Goal: Task Accomplishment & Management: Complete application form

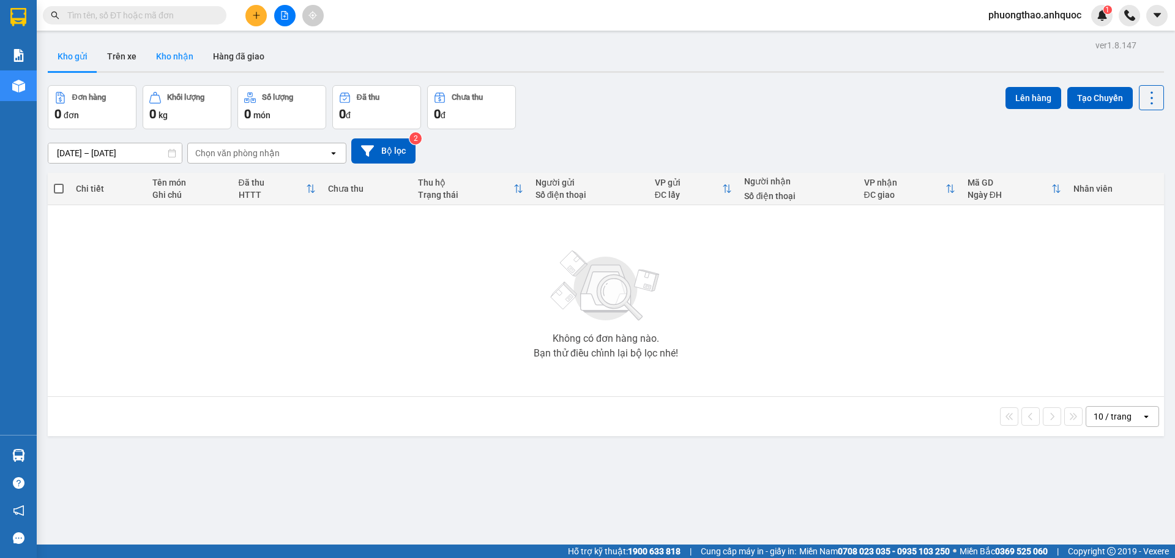
click at [173, 50] on button "Kho nhận" at bounding box center [174, 56] width 57 height 29
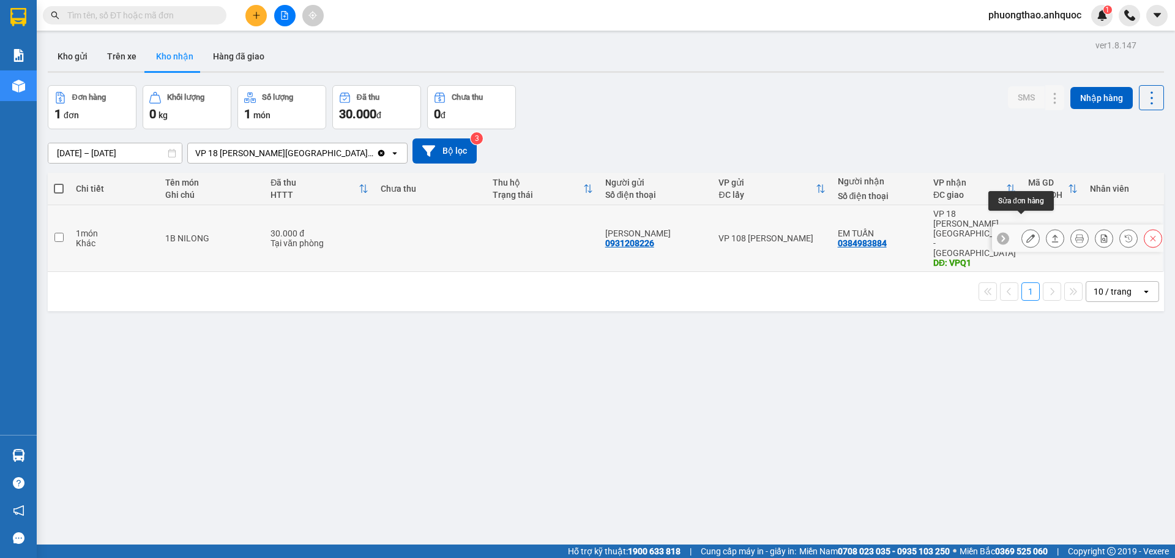
click at [1026, 234] on icon at bounding box center [1030, 238] width 9 height 9
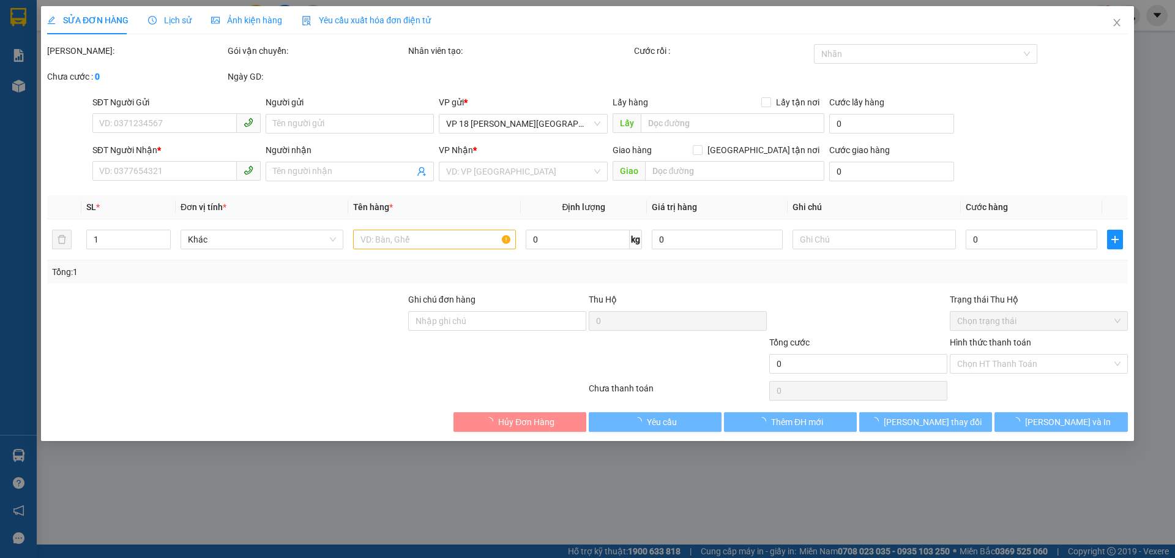
type input "0931208226"
type input "[PERSON_NAME]"
type input "0384983884"
type input "EM TUẤN"
type input "VPQ1"
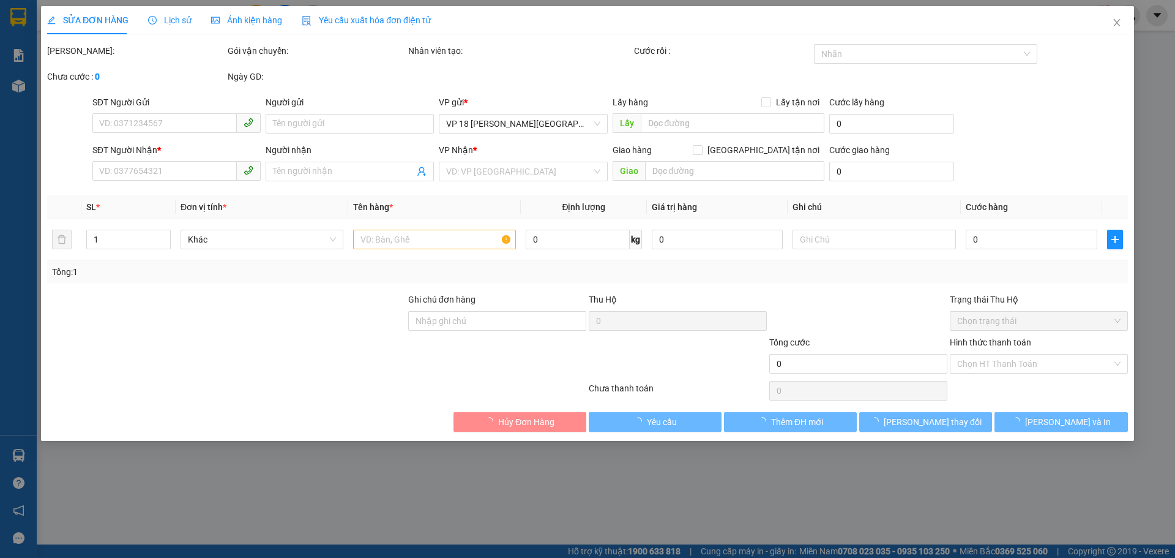
type input "30.000"
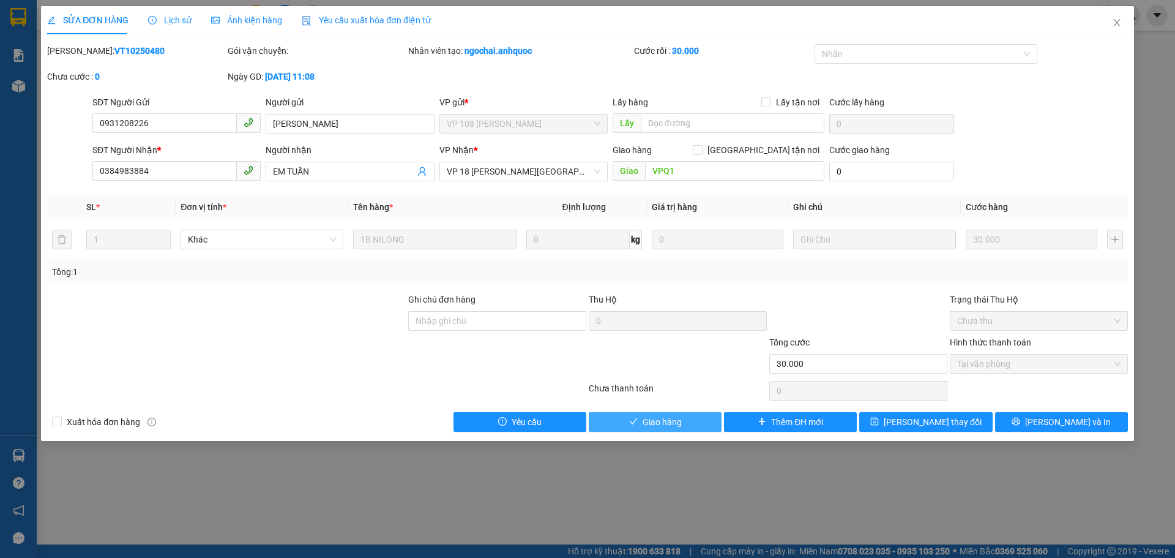
click at [643, 420] on span "Giao hàng" at bounding box center [662, 421] width 39 height 13
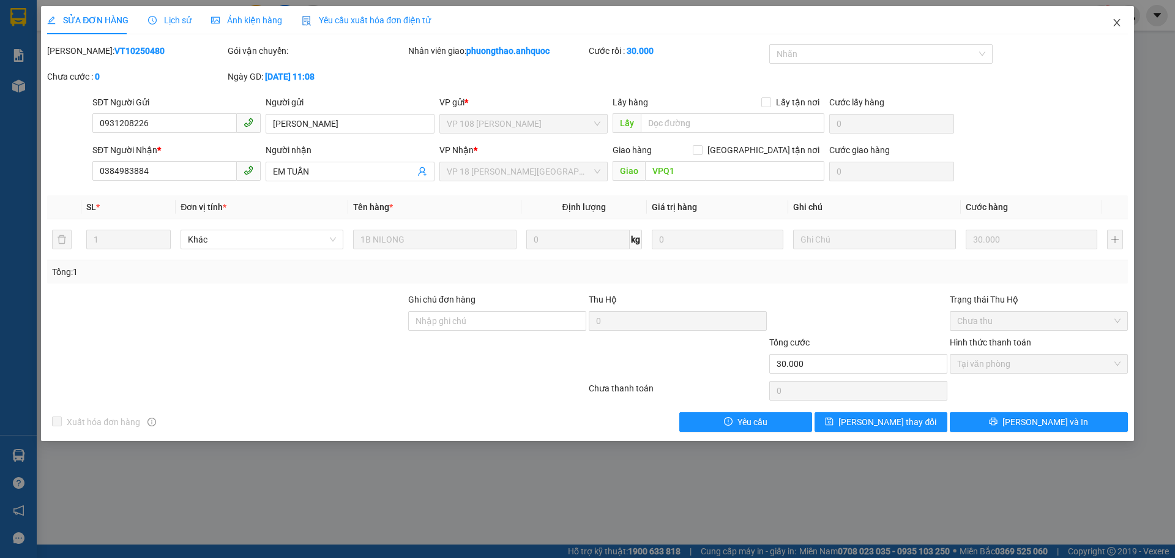
click at [1122, 17] on span "Close" at bounding box center [1117, 23] width 34 height 34
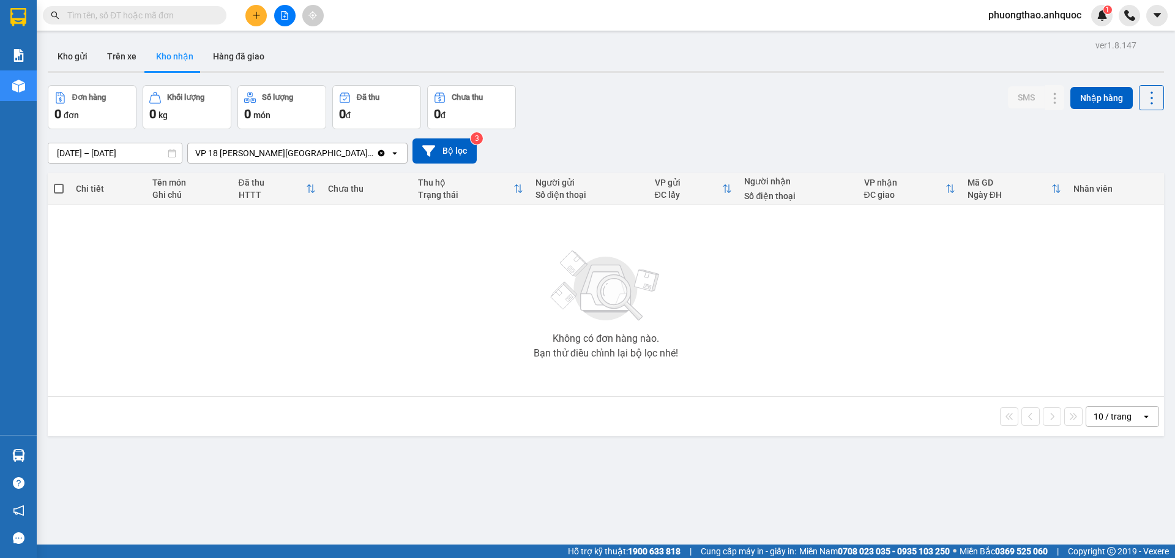
click at [378, 533] on div "ver 1.8.147 Kho gửi Trên xe Kho nhận Hàng đã giao Đơn hàng 0 đơn Khối lượng 0 k…" at bounding box center [606, 316] width 1126 height 558
click at [233, 270] on div "Không có đơn hàng nào. Bạn thử điều chỉnh lại bộ lọc nhé!" at bounding box center [606, 301] width 1104 height 184
click at [252, 12] on icon "plus" at bounding box center [256, 15] width 9 height 9
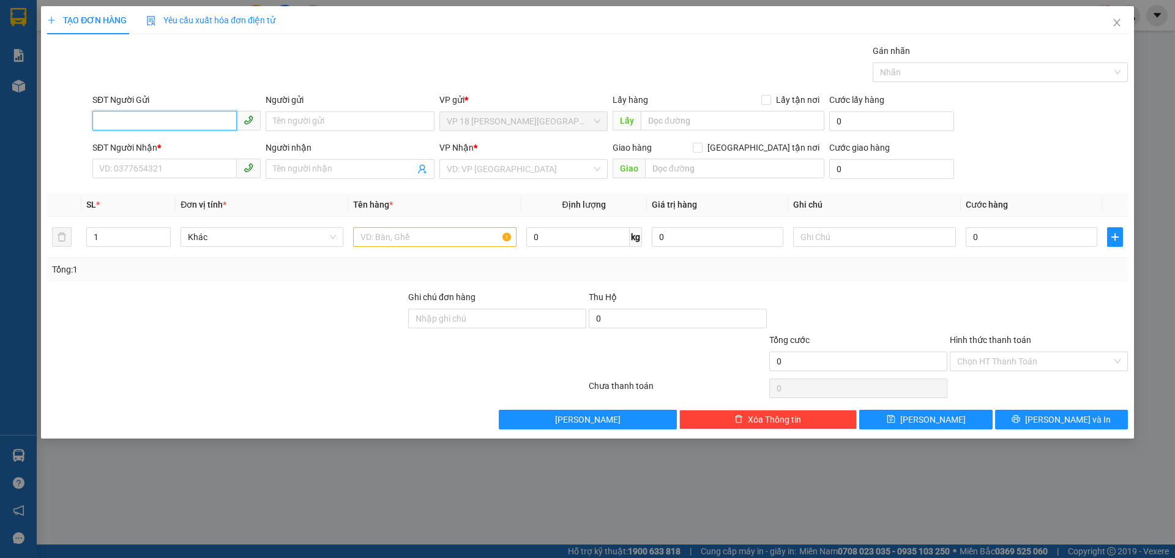
click at [187, 114] on input "SĐT Người Gửi" at bounding box center [164, 121] width 144 height 20
type input "0982553371"
click at [321, 119] on input "Người gửi" at bounding box center [350, 121] width 168 height 20
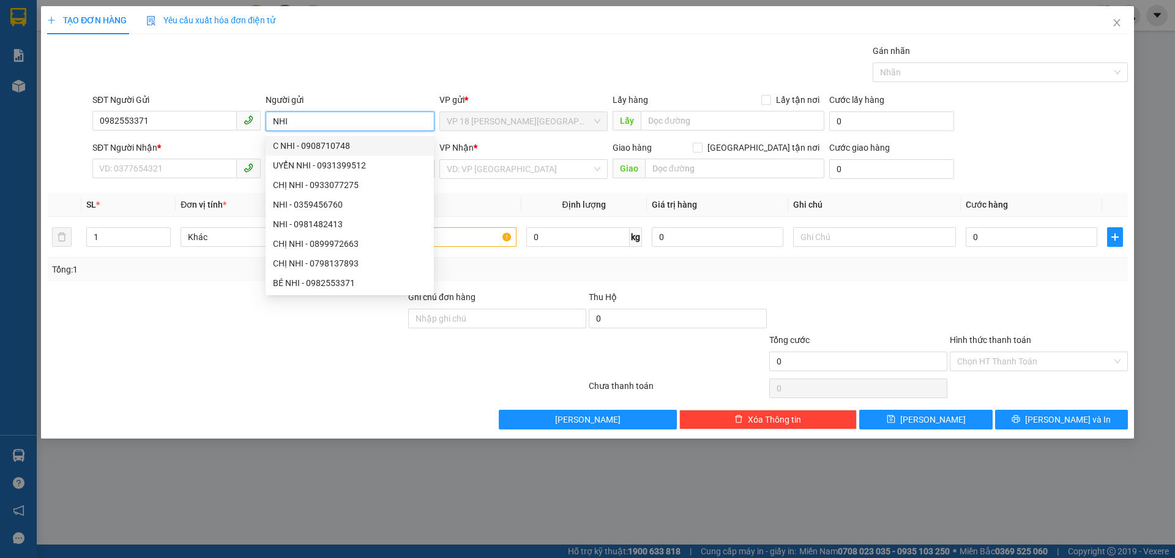
click at [272, 121] on input "NHI" at bounding box center [350, 121] width 168 height 20
type input "E NHI"
click at [183, 161] on input "SĐT Người Nhận *" at bounding box center [164, 169] width 144 height 20
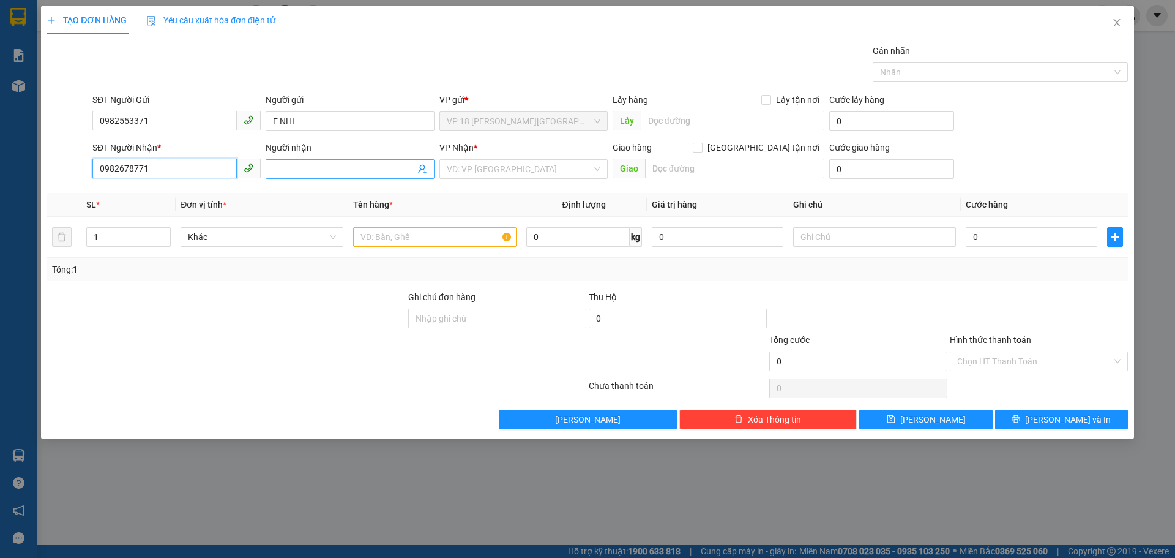
type input "0982678771"
click at [305, 168] on input "Người nhận" at bounding box center [343, 168] width 141 height 13
type input "PÉ SÁU"
click at [469, 169] on input "search" at bounding box center [519, 169] width 145 height 18
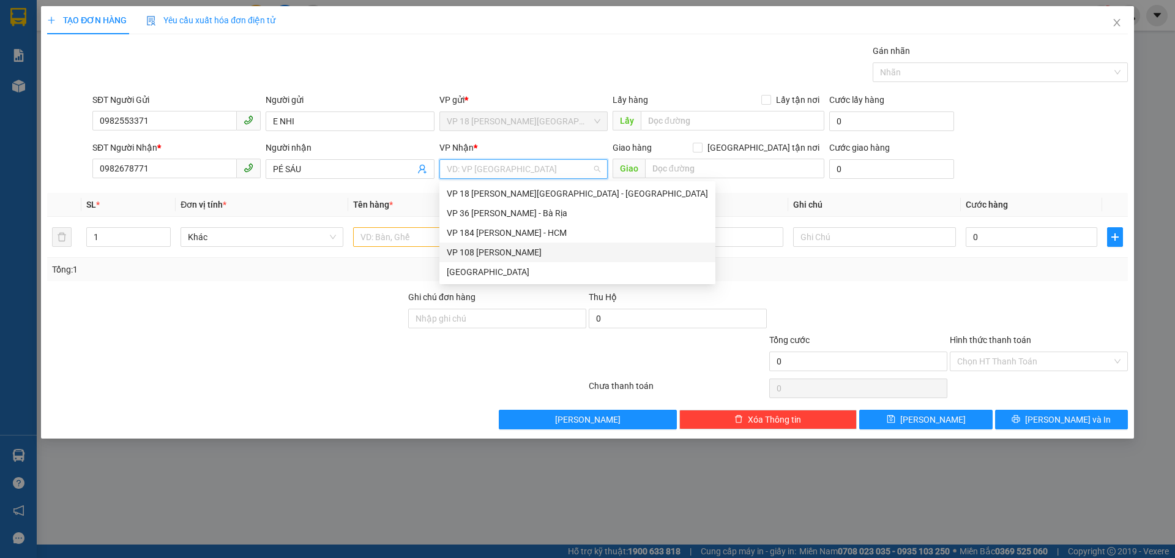
click at [492, 252] on div "VP 108 [PERSON_NAME]" at bounding box center [577, 251] width 261 height 13
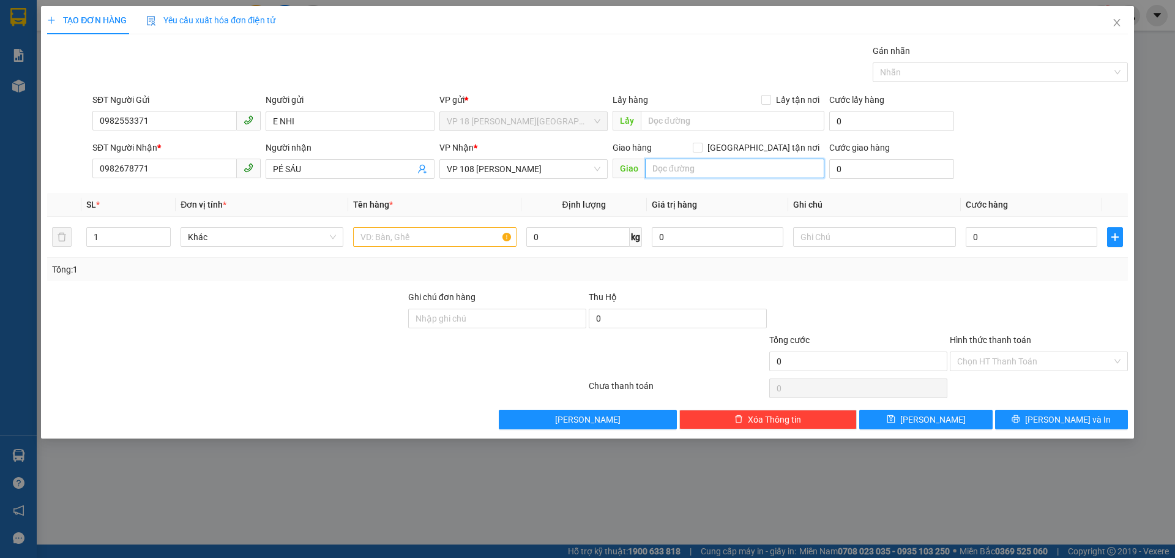
click at [673, 169] on input "text" at bounding box center [734, 169] width 179 height 20
type input "VPVT"
click at [428, 236] on input "text" at bounding box center [434, 237] width 163 height 20
type input "1K VÕNG"
click at [437, 259] on div "Tổng: 1" at bounding box center [587, 269] width 1081 height 23
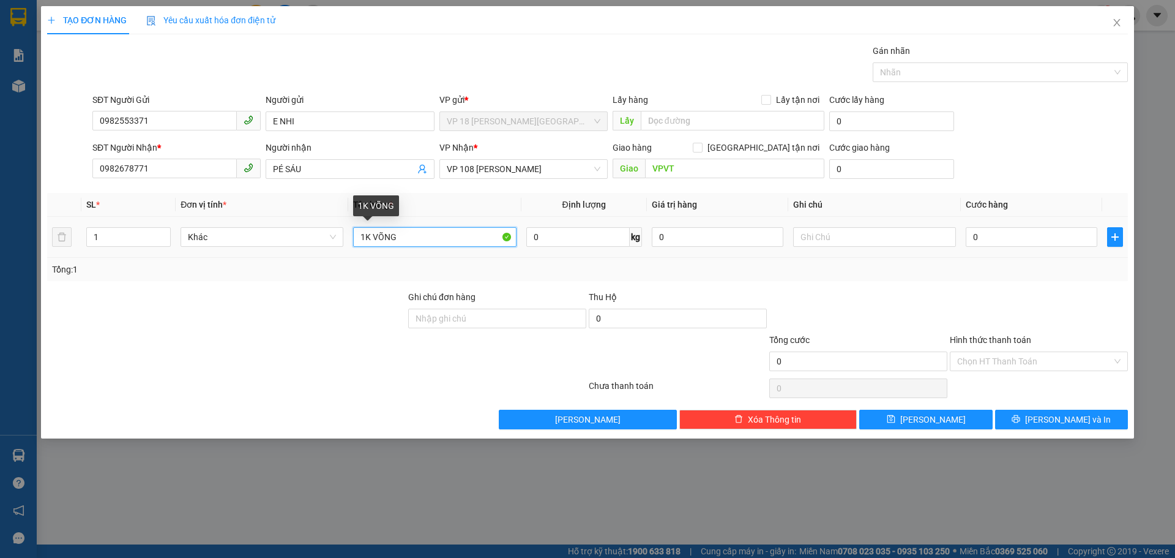
click at [430, 244] on input "1K VÕNG" at bounding box center [434, 237] width 163 height 20
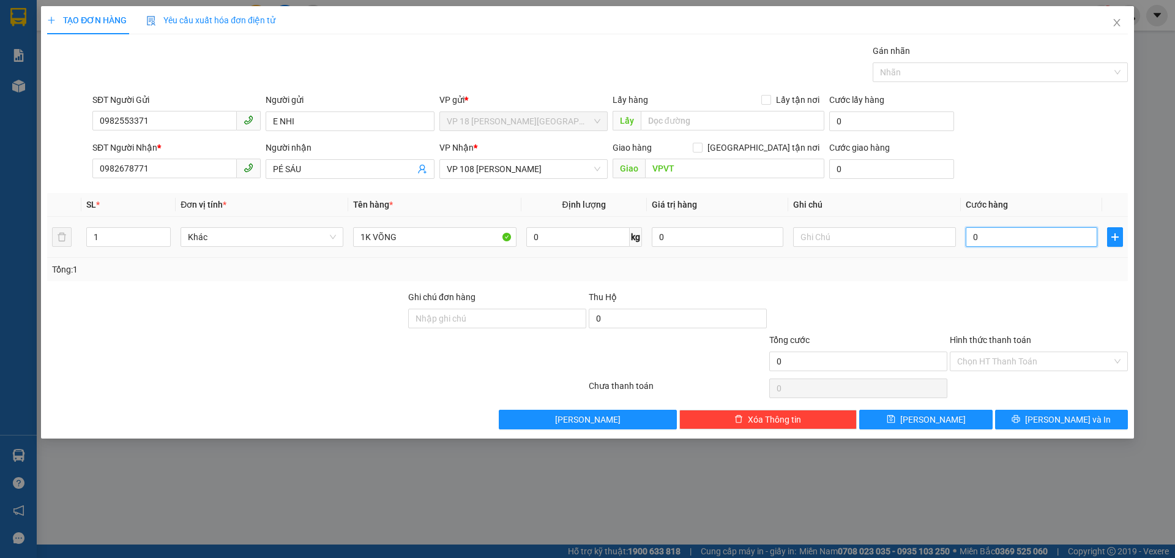
click at [979, 239] on input "0" at bounding box center [1032, 237] width 132 height 20
type input "5"
type input "50"
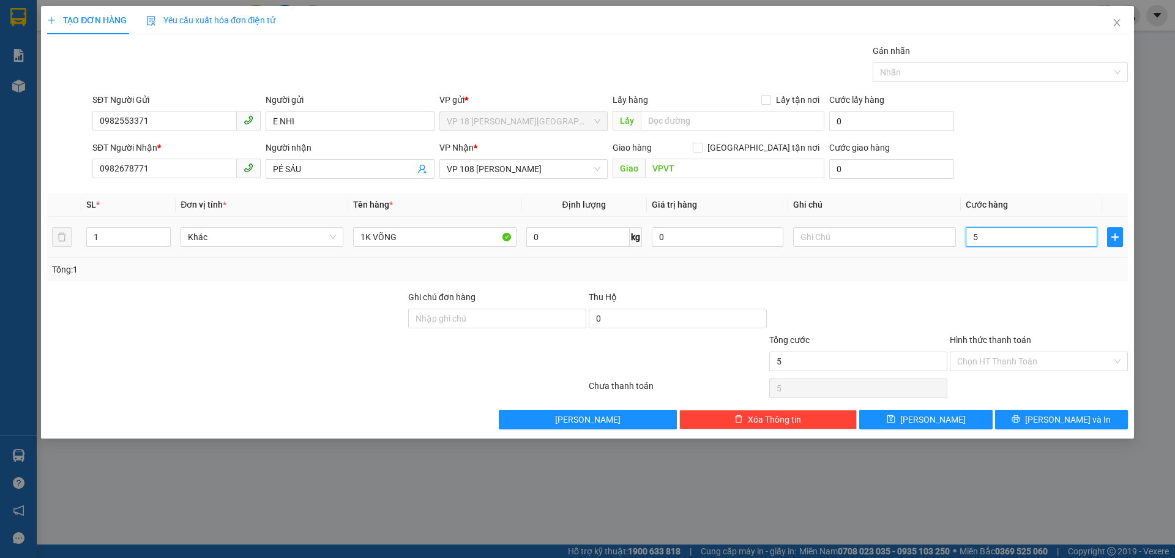
type input "50"
type input "500"
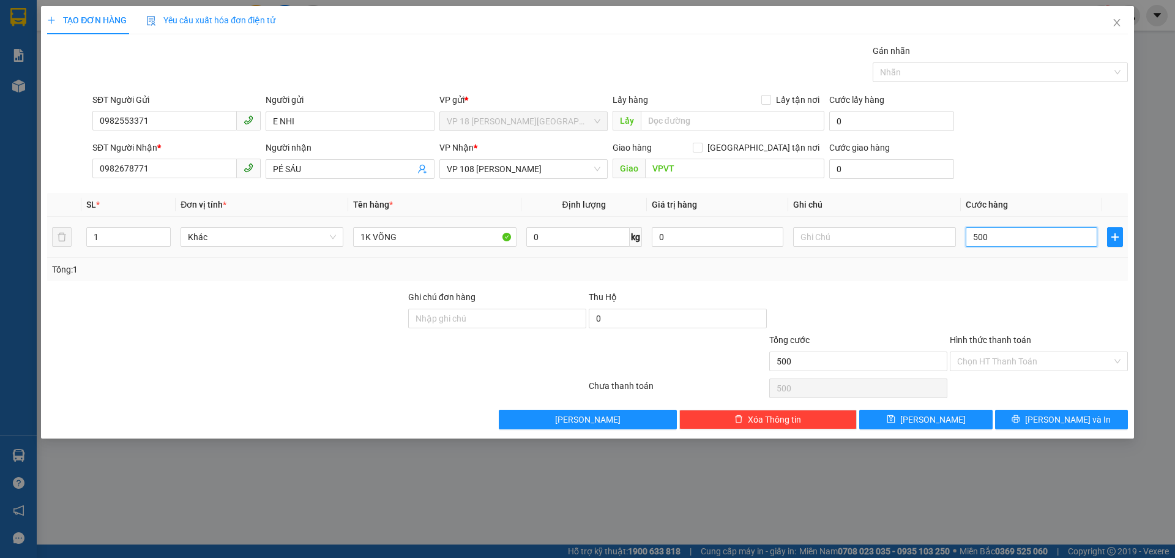
type input "5.000"
type input "50.000"
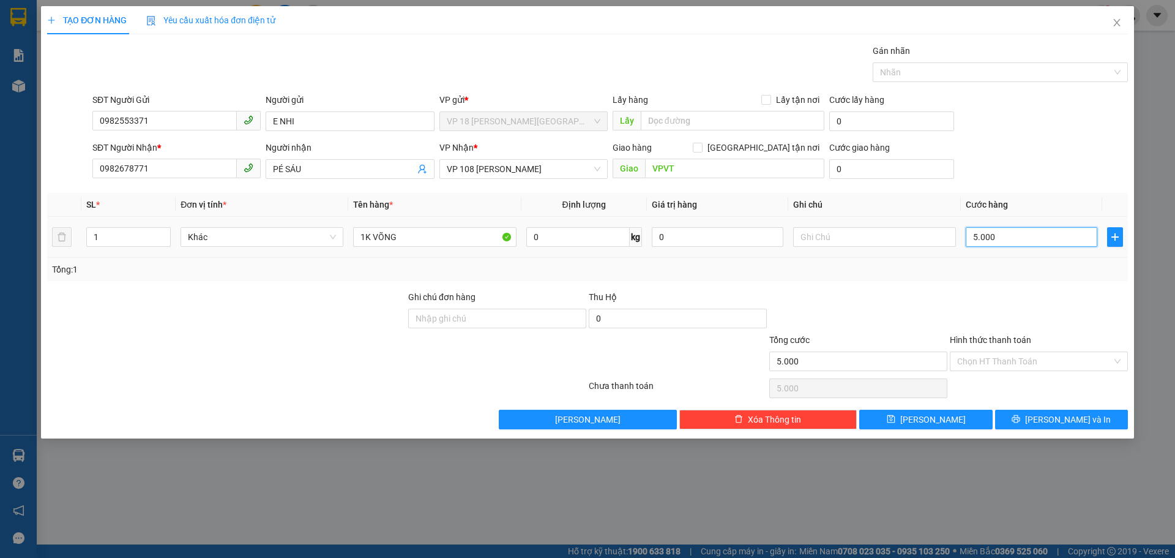
type input "50.000"
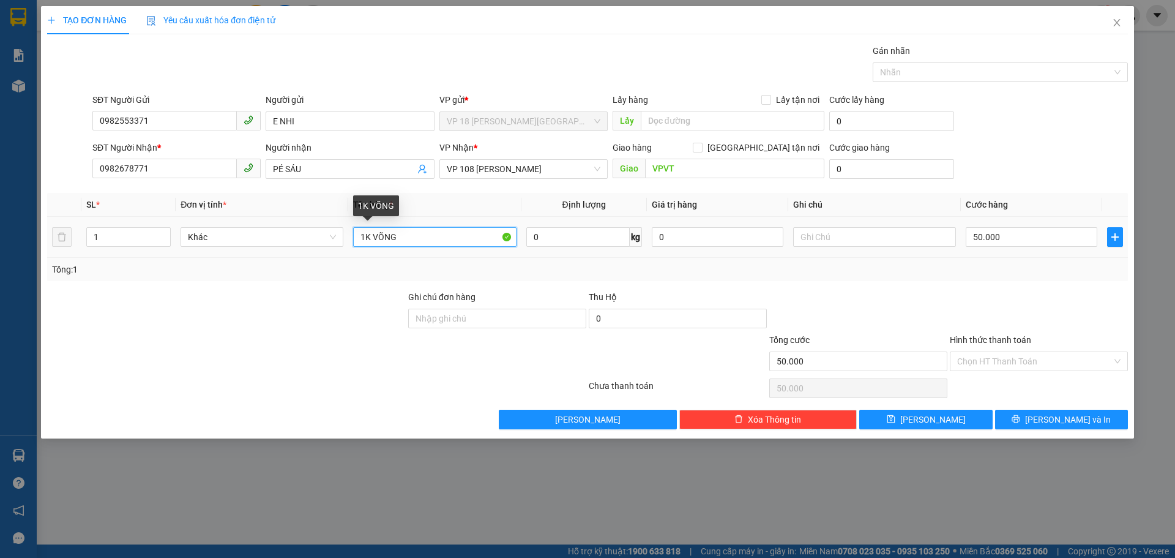
click at [370, 239] on input "1K VÕNG" at bounding box center [434, 237] width 163 height 20
type input "1 KHUNG VÕNG"
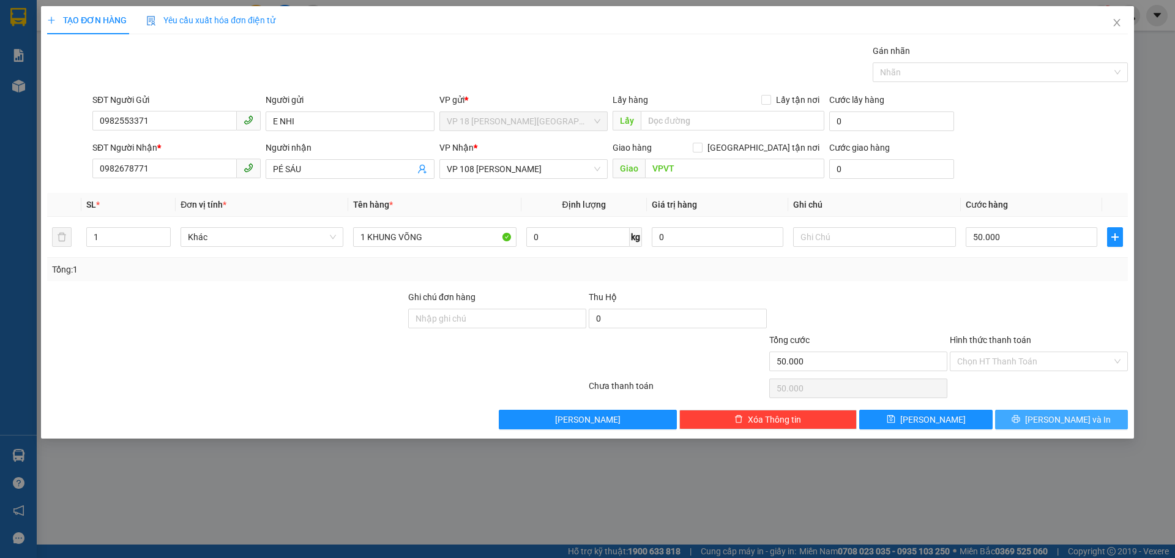
click at [1056, 423] on span "[PERSON_NAME] và In" at bounding box center [1068, 419] width 86 height 13
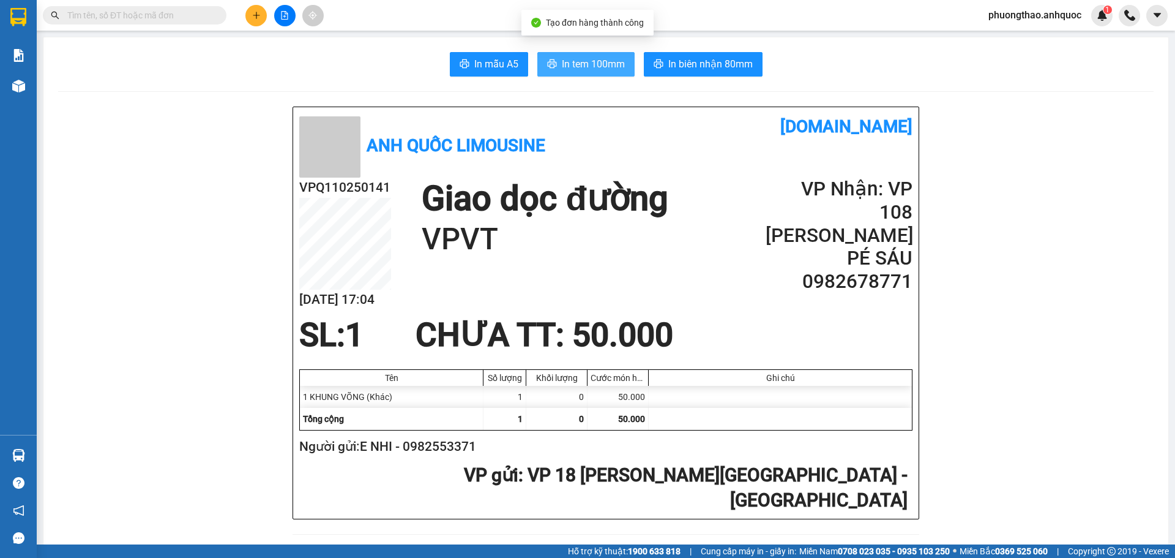
click at [600, 67] on span "In tem 100mm" at bounding box center [593, 63] width 63 height 15
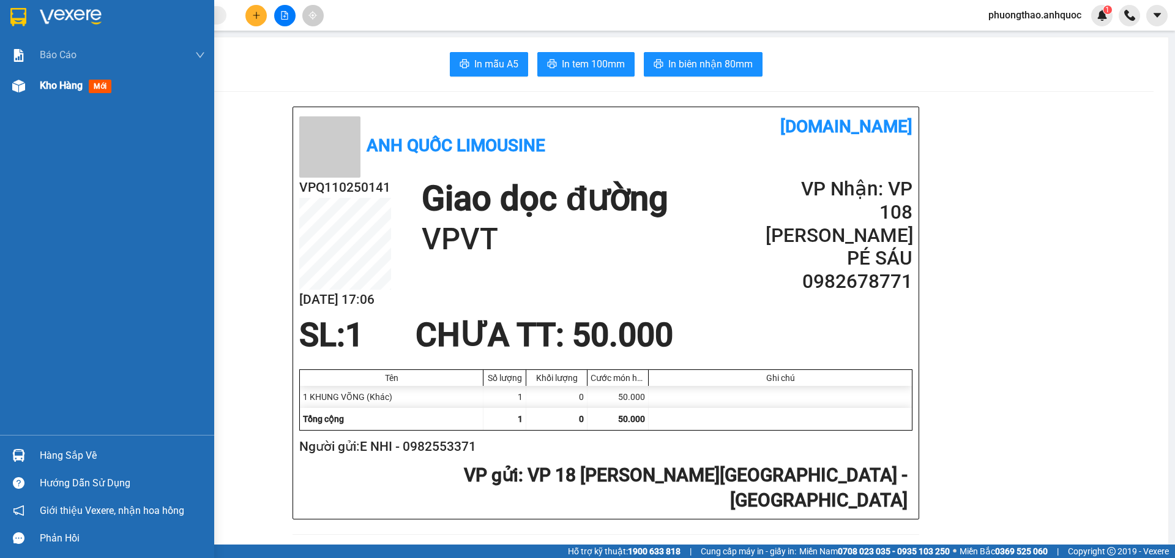
click at [28, 92] on div at bounding box center [18, 85] width 21 height 21
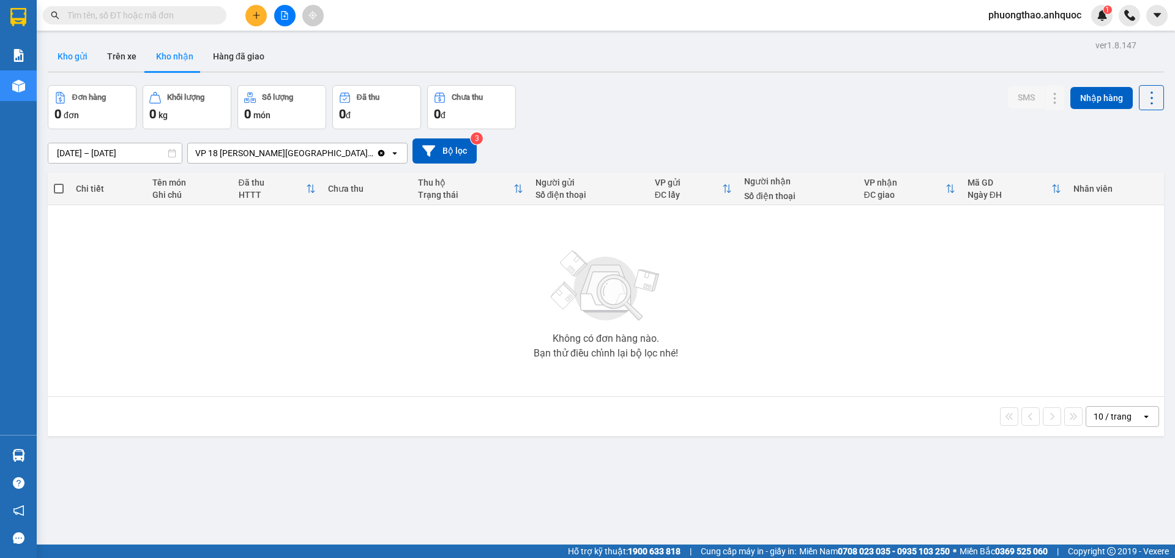
click at [78, 50] on button "Kho gửi" at bounding box center [73, 56] width 50 height 29
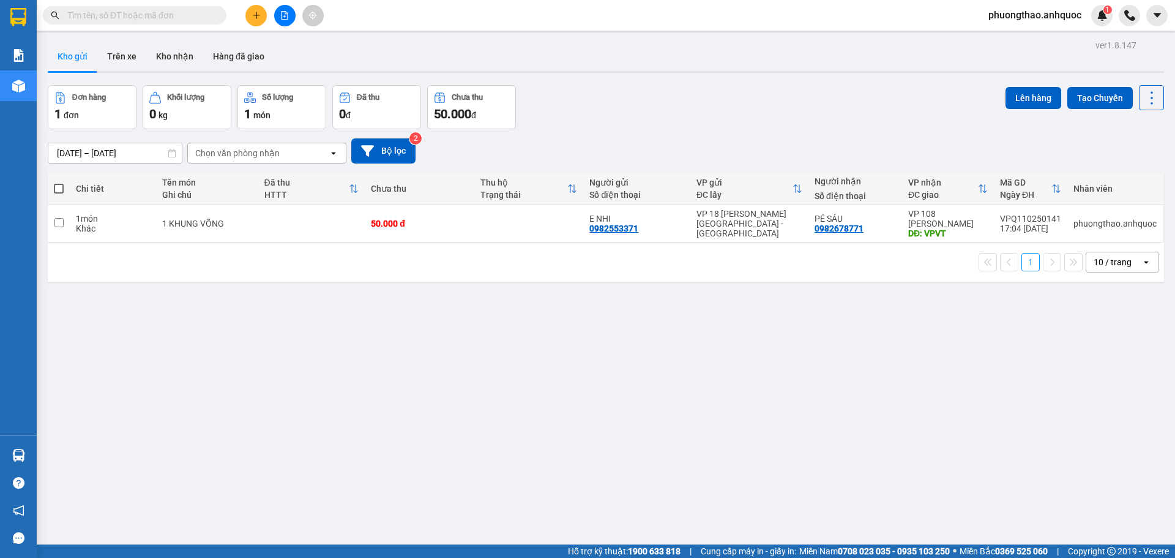
click at [691, 310] on div "ver 1.8.147 Kho gửi Trên xe Kho nhận Hàng đã giao Đơn hàng 1 đơn Khối lượng 0 k…" at bounding box center [606, 316] width 1126 height 558
click at [1063, 223] on icon at bounding box center [1067, 223] width 9 height 9
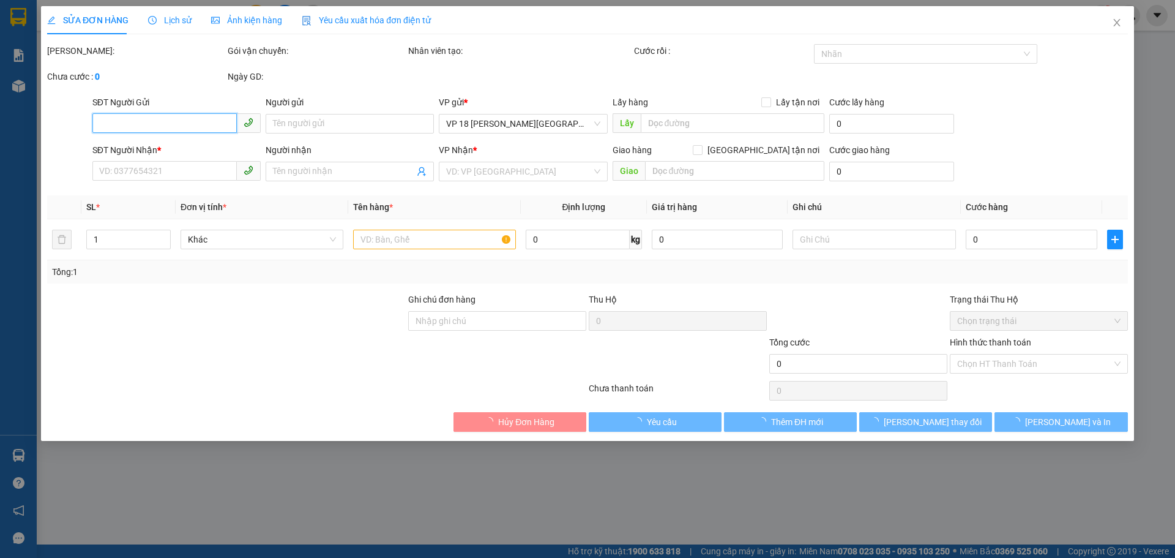
type input "0982553371"
type input "E NHI"
type input "0982678771"
type input "PÉ SÁU"
type input "VPVT"
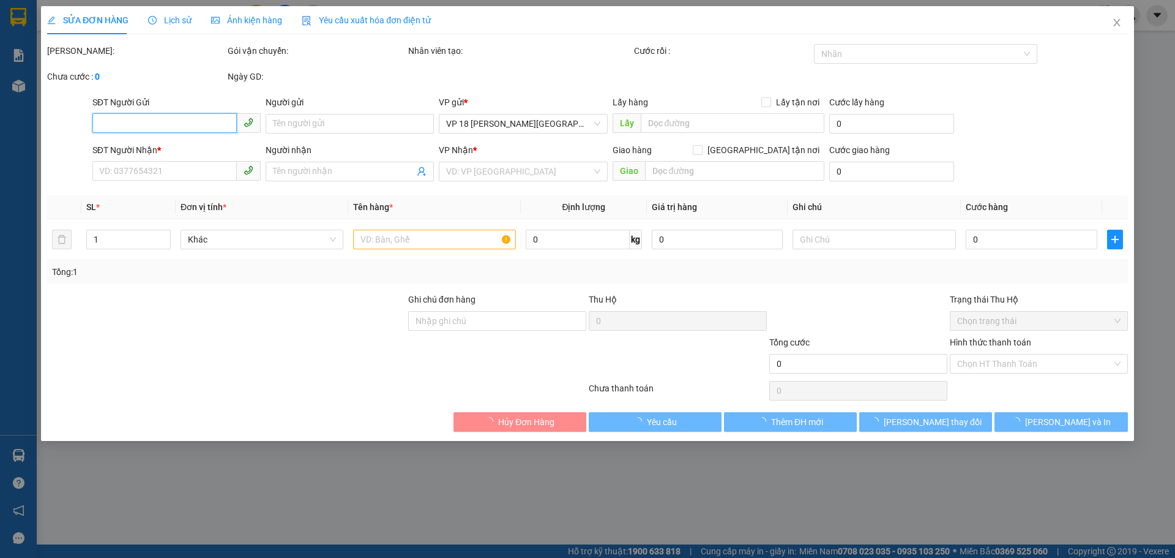
type input "50.000"
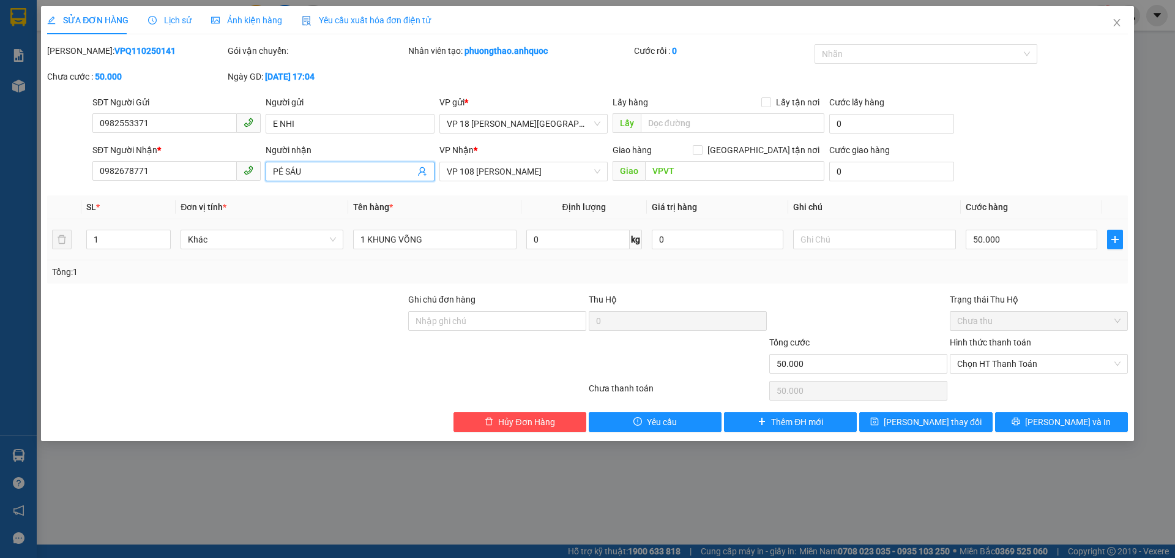
click at [275, 169] on input "PÉ SÁU" at bounding box center [343, 171] width 141 height 13
click at [278, 170] on input "PÉ SÁU" at bounding box center [343, 171] width 141 height 13
type input "BÉ SÁU"
click at [543, 364] on div at bounding box center [497, 356] width 181 height 43
click at [883, 425] on button "[PERSON_NAME] thay đổi" at bounding box center [925, 422] width 133 height 20
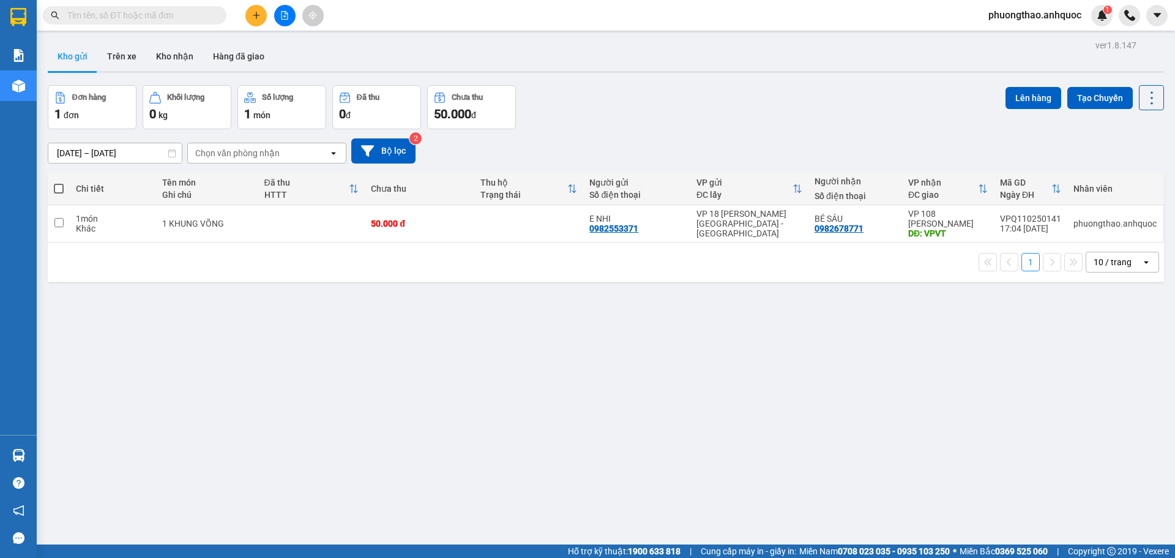
click at [736, 331] on div "ver 1.8.147 Kho gửi Trên xe Kho nhận Hàng đã giao Đơn hàng 1 đơn Khối lượng 0 k…" at bounding box center [606, 316] width 1126 height 558
click at [55, 226] on input "checkbox" at bounding box center [58, 222] width 9 height 9
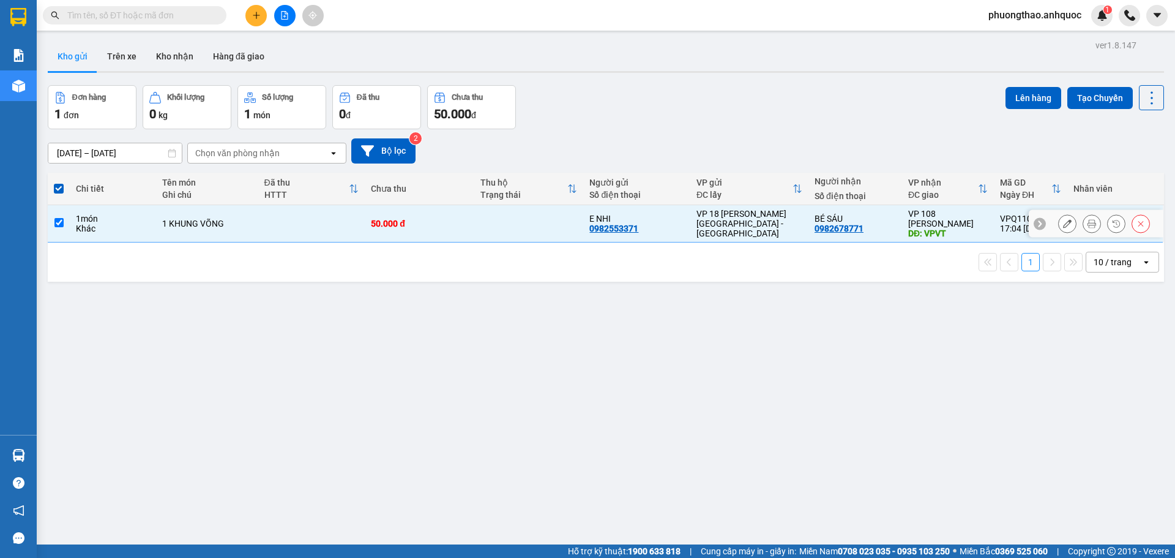
click at [58, 223] on input "checkbox" at bounding box center [58, 222] width 9 height 9
checkbox input "false"
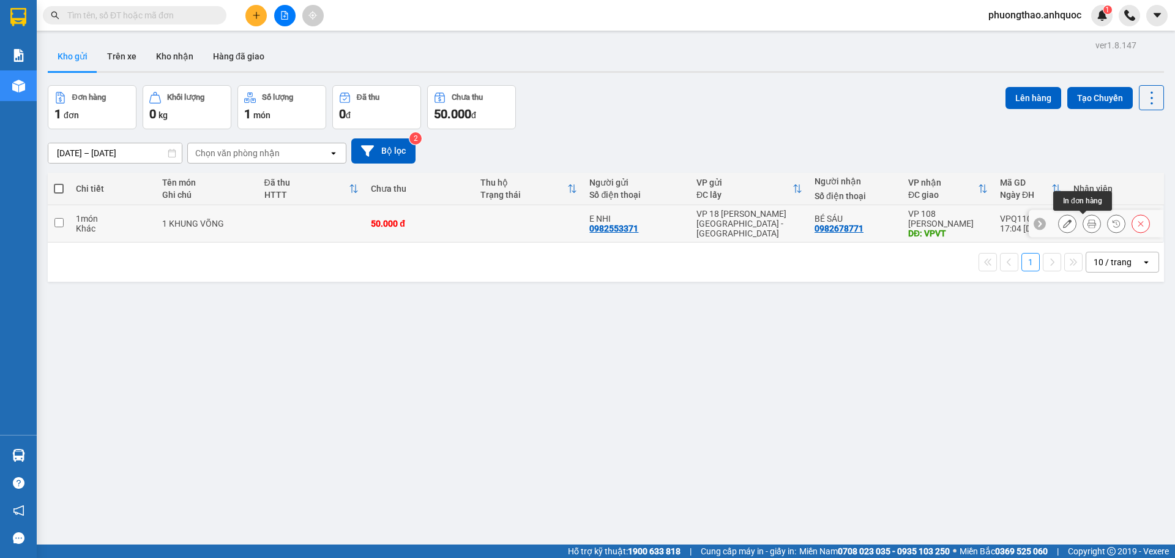
click at [1088, 226] on button at bounding box center [1091, 223] width 17 height 21
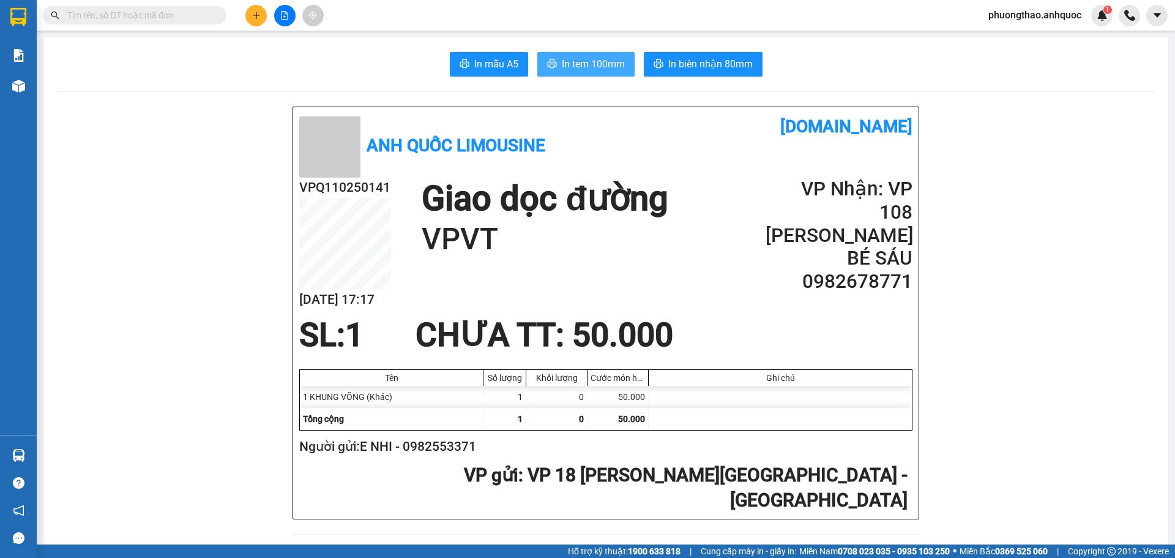
click at [563, 64] on span "In tem 100mm" at bounding box center [593, 63] width 63 height 15
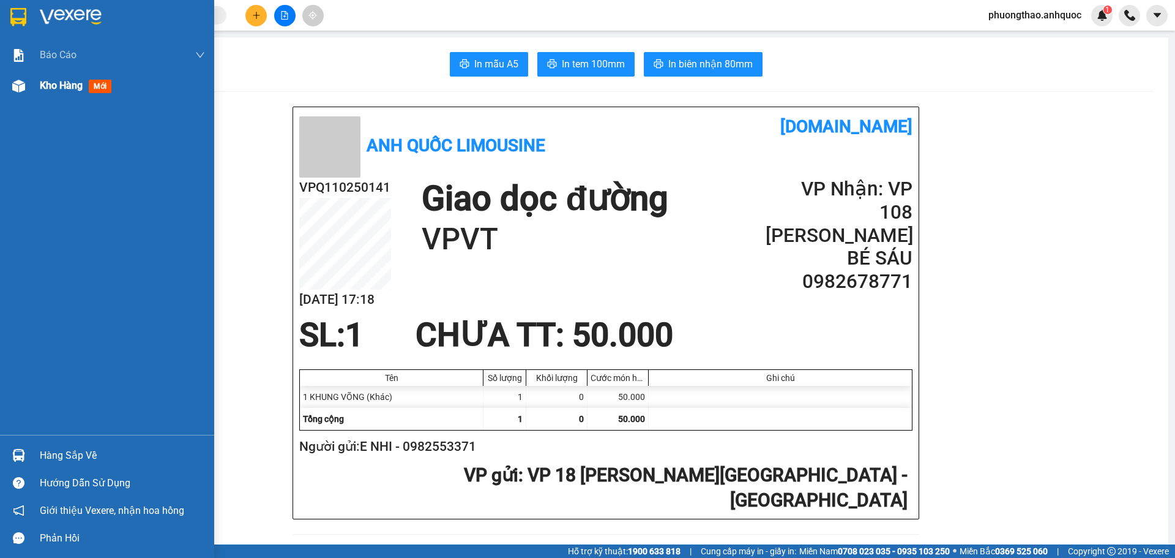
click at [20, 86] on img at bounding box center [18, 86] width 13 height 13
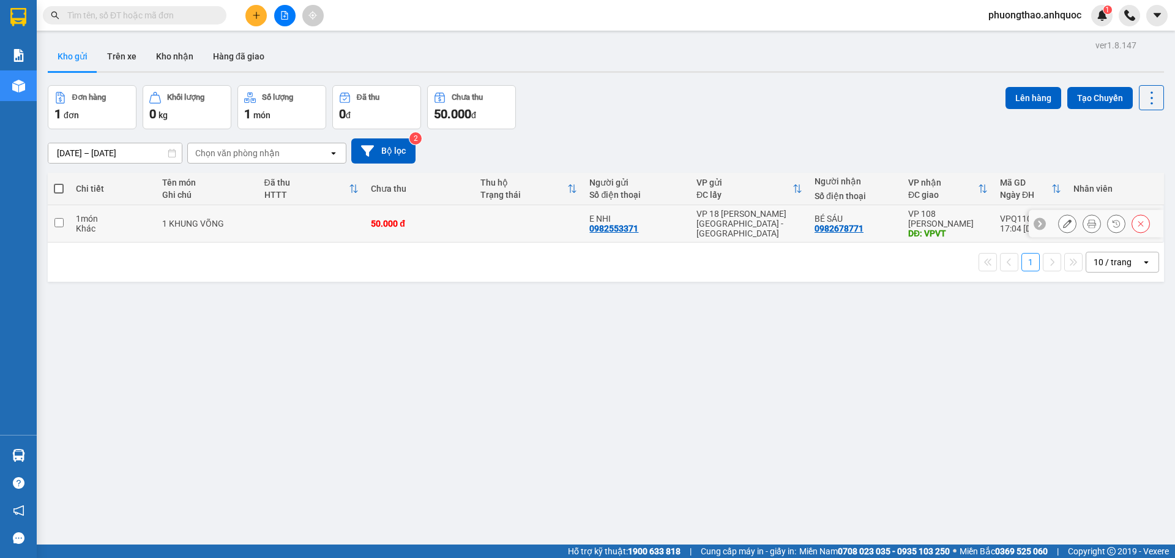
drag, startPoint x: 346, startPoint y: 225, endPoint x: 780, endPoint y: 132, distance: 444.3
click at [361, 221] on td at bounding box center [311, 223] width 107 height 37
checkbox input "true"
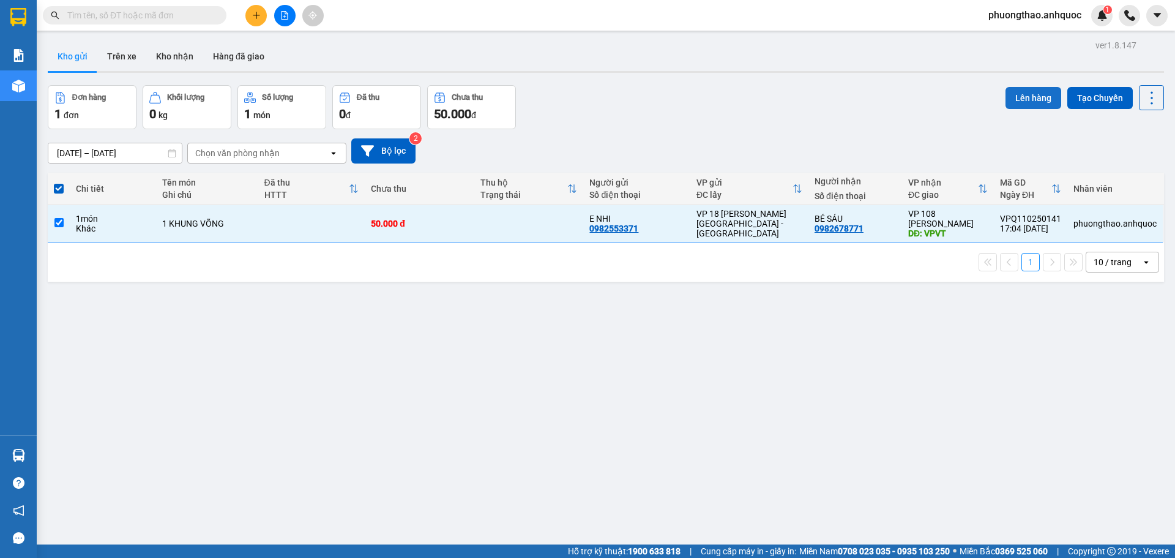
click at [1021, 92] on button "Lên hàng" at bounding box center [1034, 98] width 56 height 22
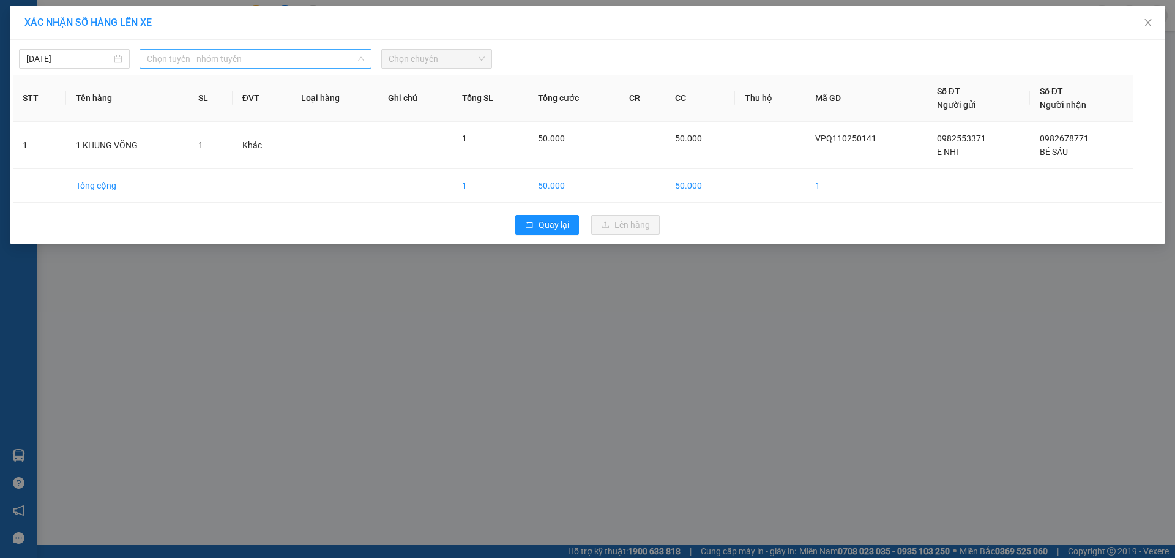
click at [244, 64] on span "Chọn tuyến - nhóm tuyến" at bounding box center [255, 59] width 217 height 18
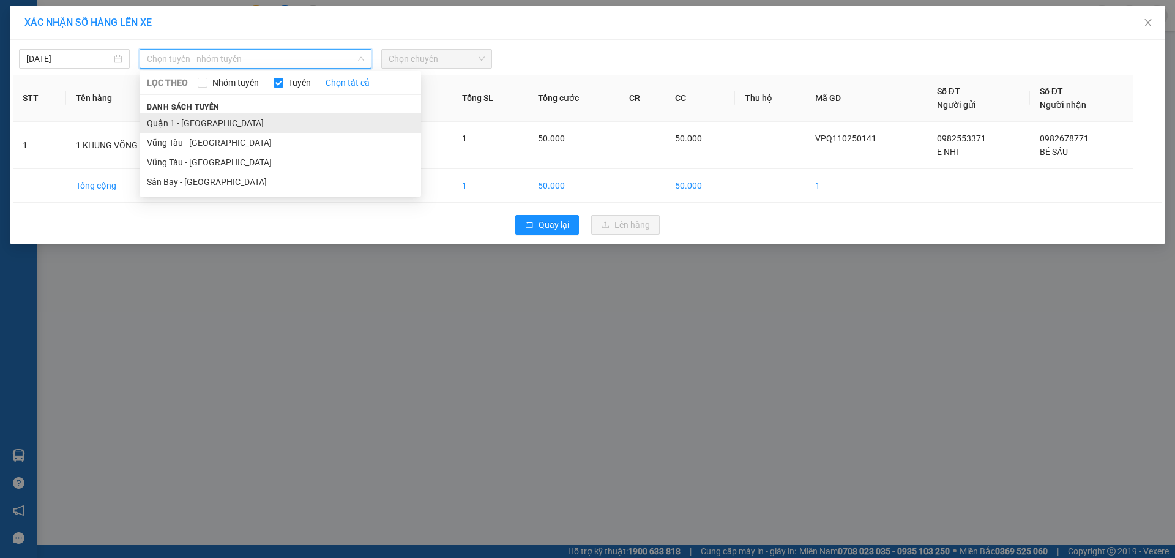
click at [188, 126] on li "Quận 1 - [GEOGRAPHIC_DATA]" at bounding box center [281, 123] width 282 height 20
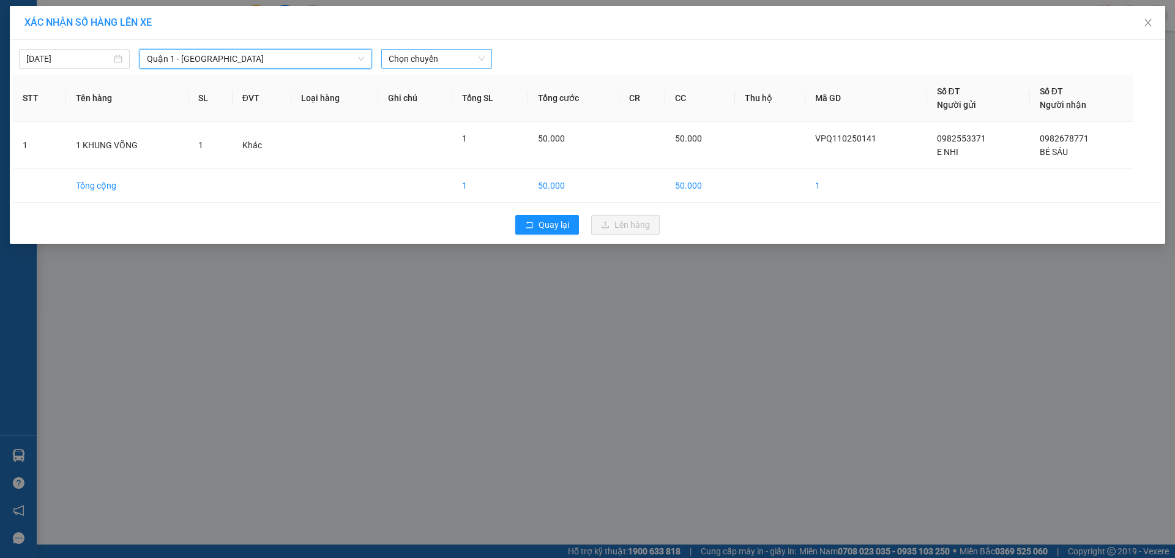
click at [422, 65] on span "Chọn chuyến" at bounding box center [437, 59] width 96 height 18
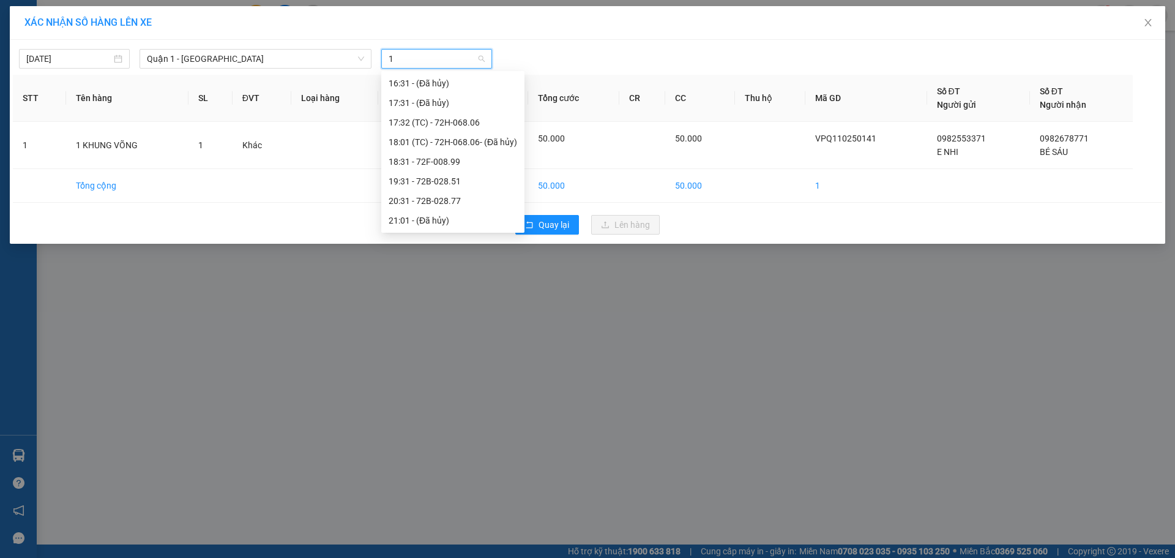
scroll to position [294, 0]
type input "17"
click at [436, 117] on div "17:32 (TC) - 72H-068.06" at bounding box center [436, 122] width 95 height 13
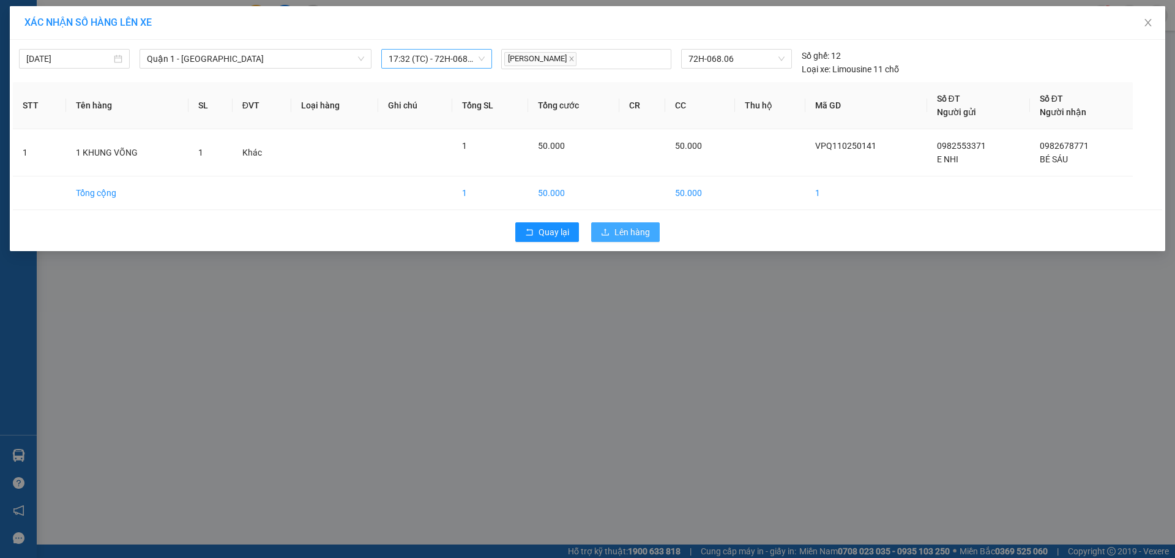
click at [608, 226] on button "Lên hàng" at bounding box center [625, 232] width 69 height 20
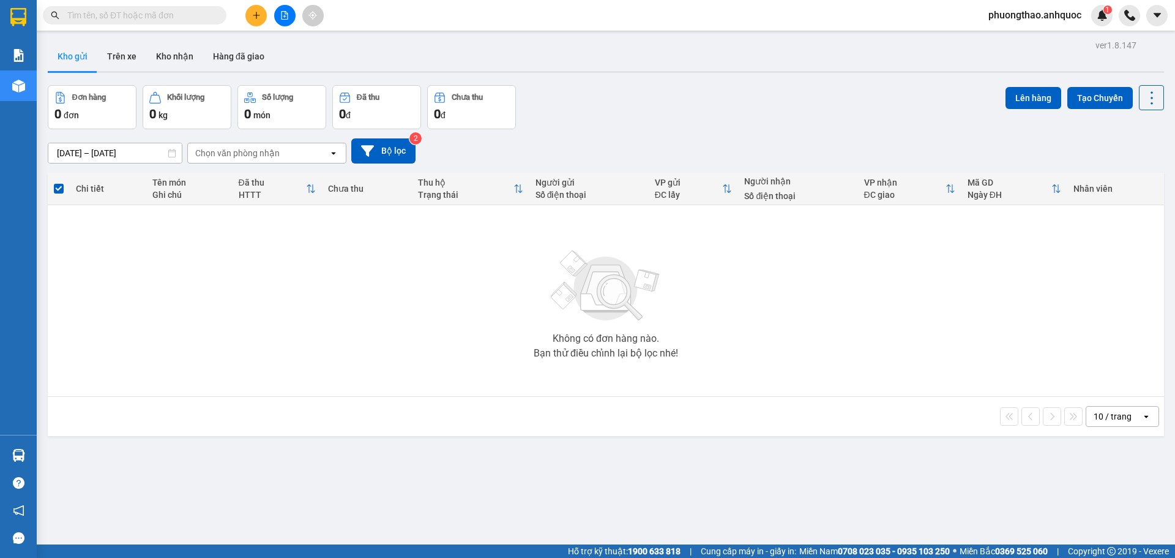
click at [275, 10] on button at bounding box center [284, 15] width 21 height 21
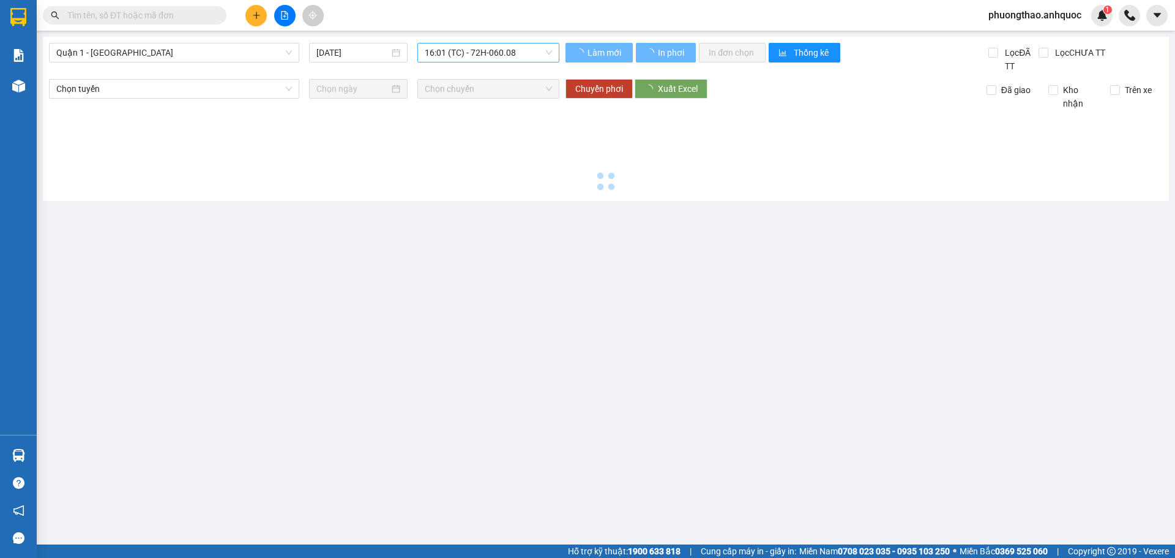
click at [460, 53] on span "16:01 (TC) - 72H-060.08" at bounding box center [488, 52] width 127 height 18
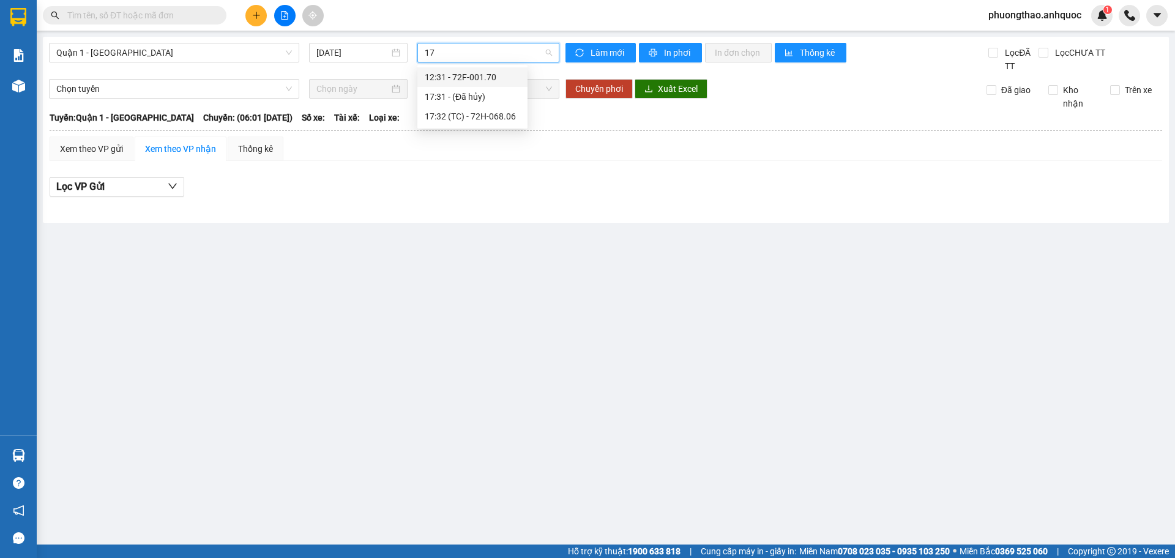
type input "173"
click at [484, 99] on div "17:32 (TC) - 72H-068.06" at bounding box center [472, 96] width 95 height 13
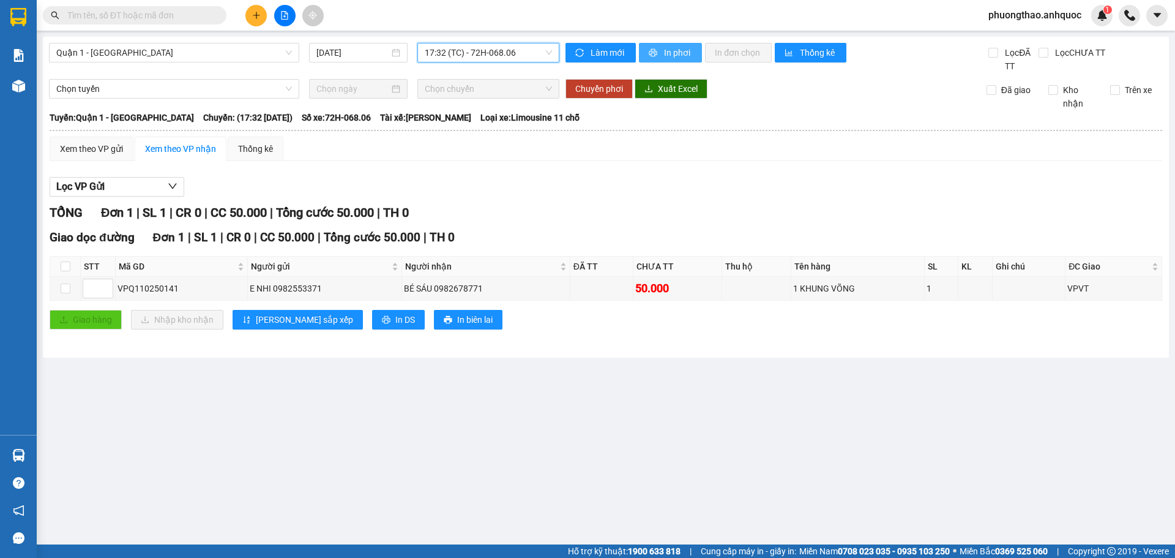
click at [667, 51] on span "In phơi" at bounding box center [678, 52] width 28 height 13
click at [610, 372] on main "Quận 1 - [GEOGRAPHIC_DATA] [DATE] 17:32 (TC) - 72H-068.06 Làm mới In phơi In đơ…" at bounding box center [587, 272] width 1175 height 544
click at [301, 168] on div "Xem theo VP gửi Xem theo VP nhận Thống kê Lọc VP Gửi TỔNG Đơn 1 | SL 1 | CR 0 …" at bounding box center [606, 240] width 1113 height 208
click at [665, 59] on button "In phơi" at bounding box center [670, 53] width 63 height 20
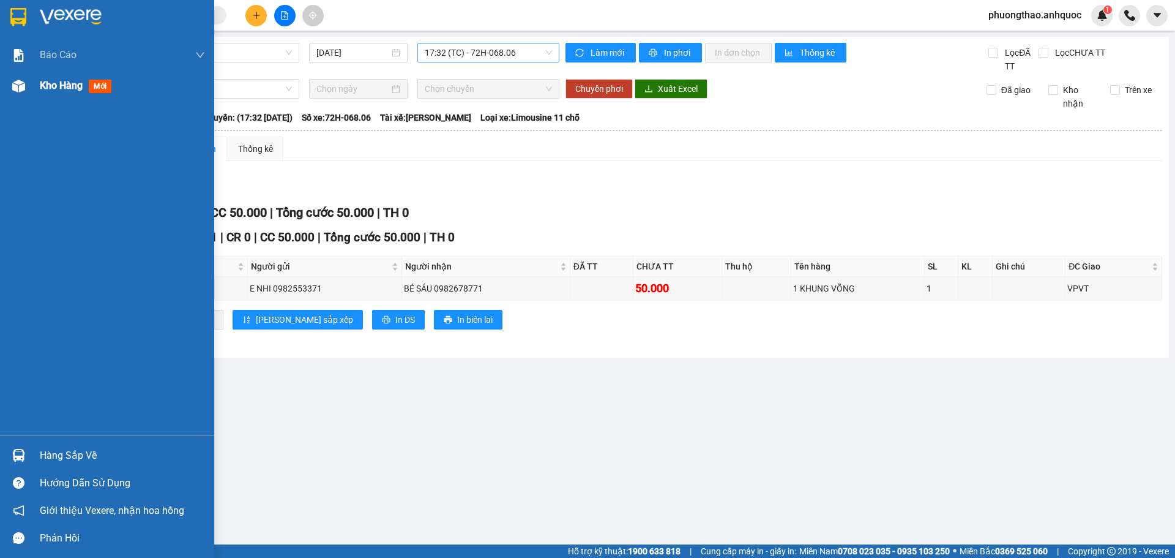
click at [21, 91] on img at bounding box center [18, 86] width 13 height 13
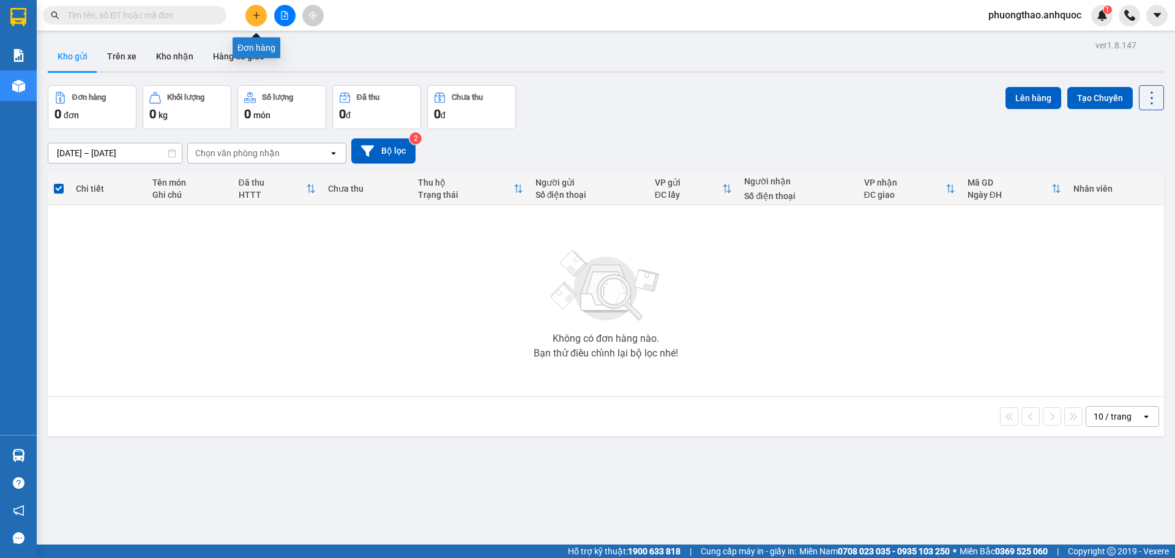
click at [258, 16] on icon "plus" at bounding box center [256, 15] width 9 height 9
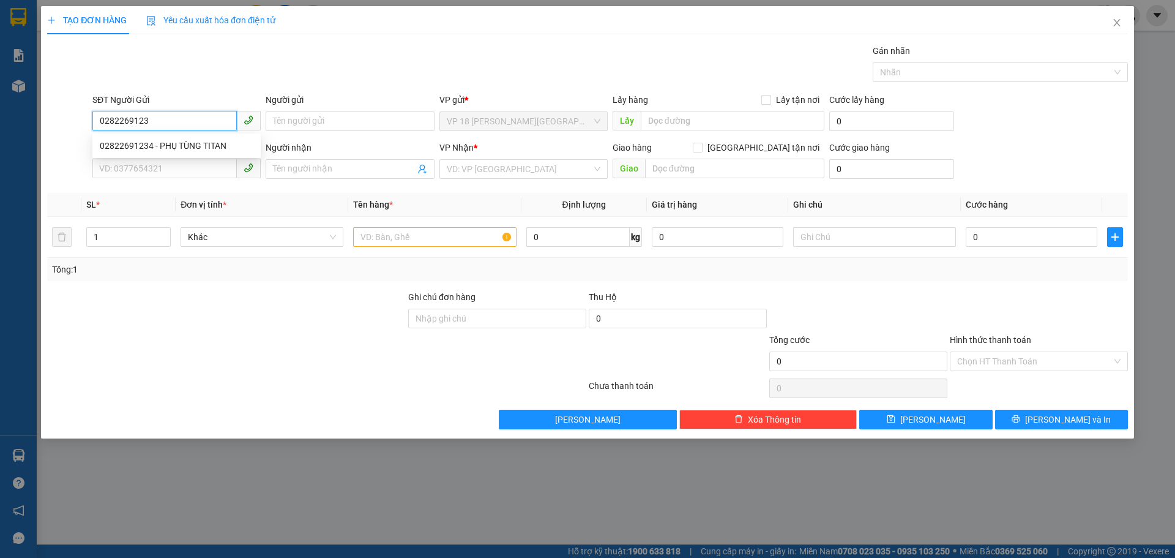
type input "02822691234"
click at [239, 150] on div "02822691234 - PHỤ TÙNG TITAN" at bounding box center [177, 145] width 154 height 13
type input "PHỤ TÙNG TITAN"
type input "0933338479"
type input "NHẬT MỸ 1"
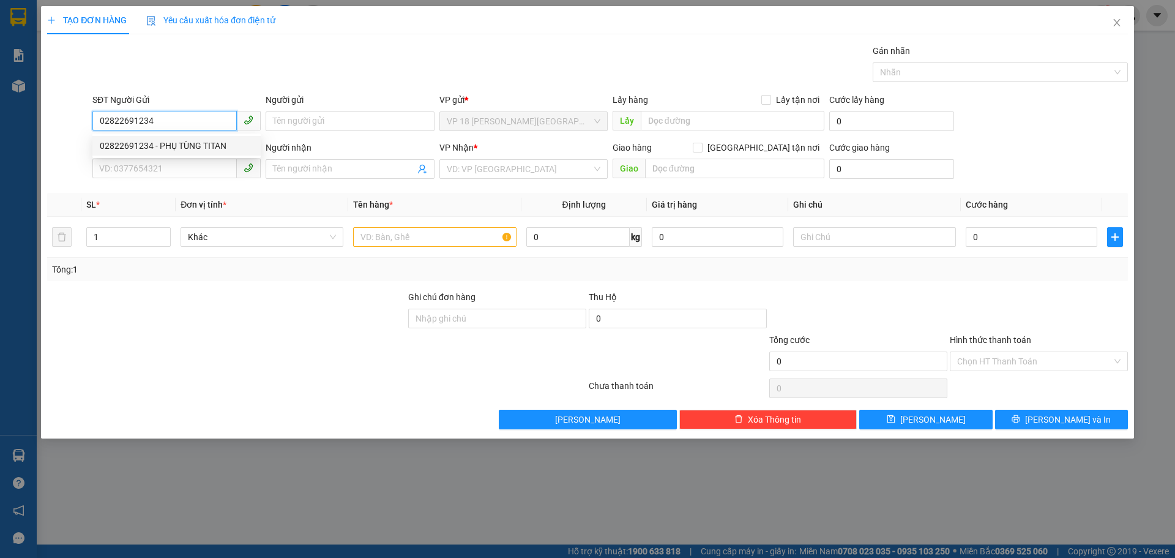
type input "VPVT"
type input "20.000"
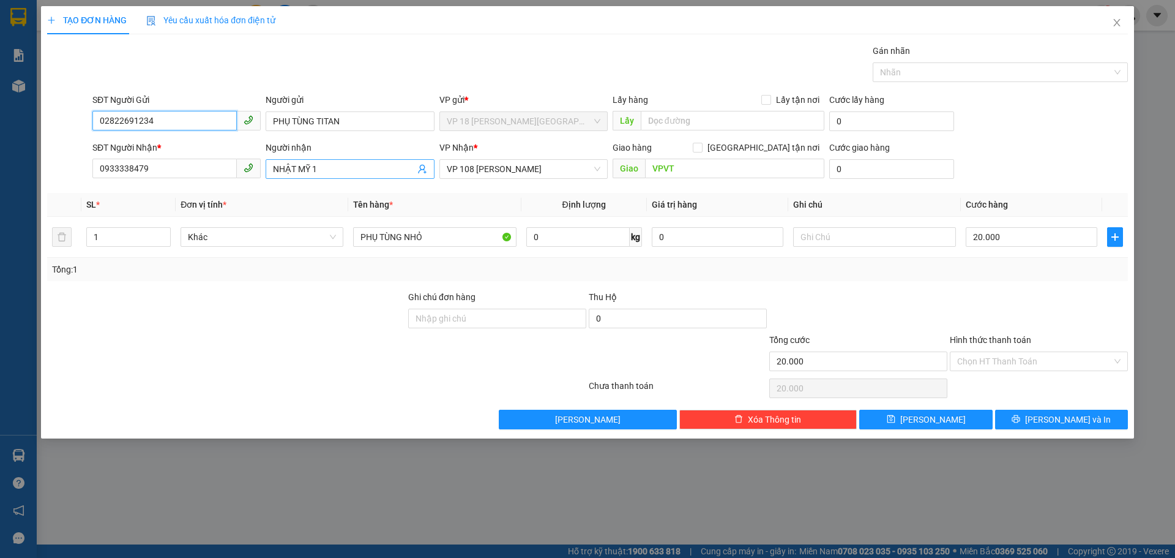
type input "02822691234"
click at [329, 173] on input "NHẬT MỸ 1" at bounding box center [343, 168] width 141 height 13
type input "NHẬT MỸ 3"
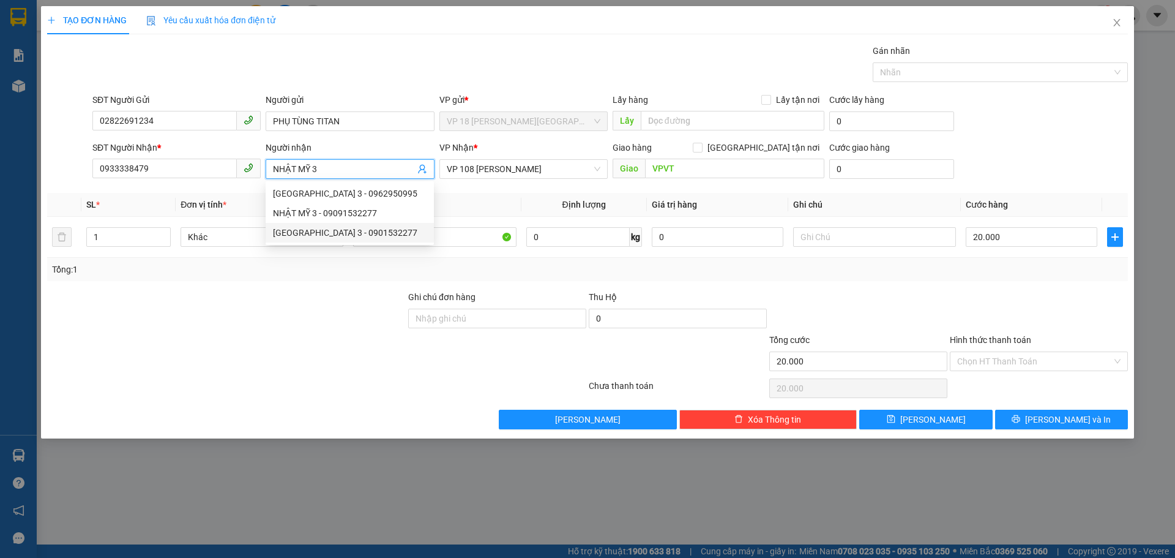
click at [335, 235] on div "[GEOGRAPHIC_DATA] 3 - 0901532277" at bounding box center [350, 232] width 154 height 13
type input "0901532277"
click at [579, 171] on span "VP 108 [PERSON_NAME]" at bounding box center [524, 169] width 154 height 18
type input "NHẬT MỸ 3"
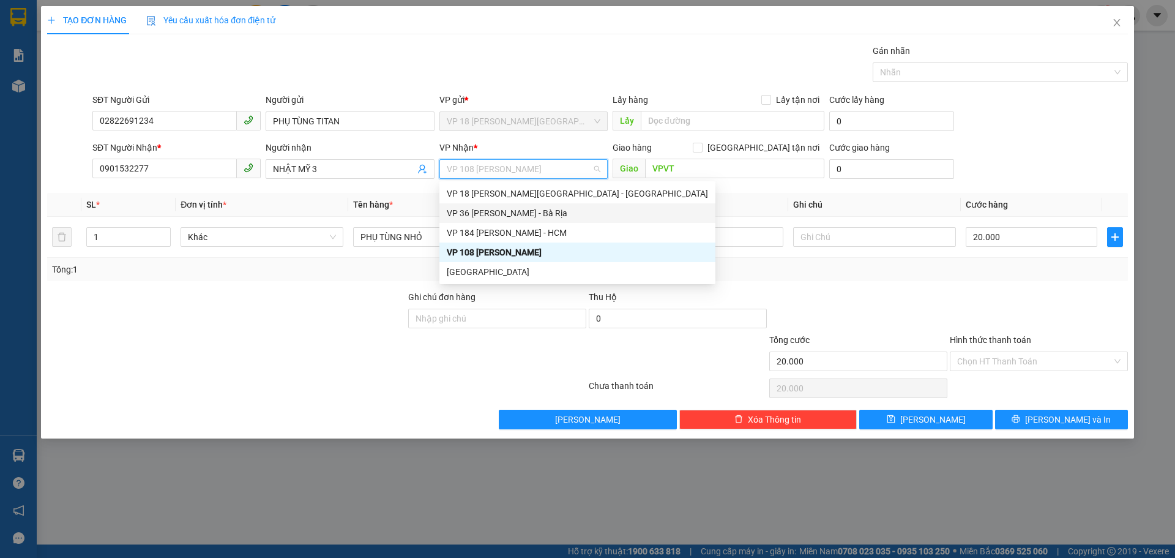
click at [551, 211] on div "VP 36 [PERSON_NAME] - Bà Rịa" at bounding box center [577, 212] width 261 height 13
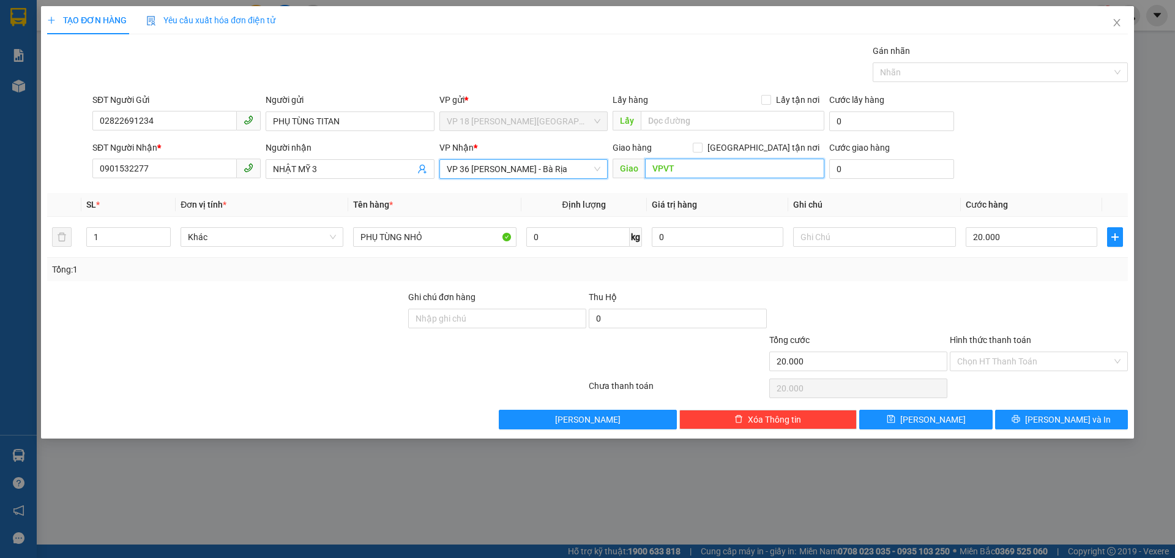
click at [675, 170] on input "VPVT" at bounding box center [734, 169] width 179 height 20
type input "CẦU NGỌC HÀ-VPBR"
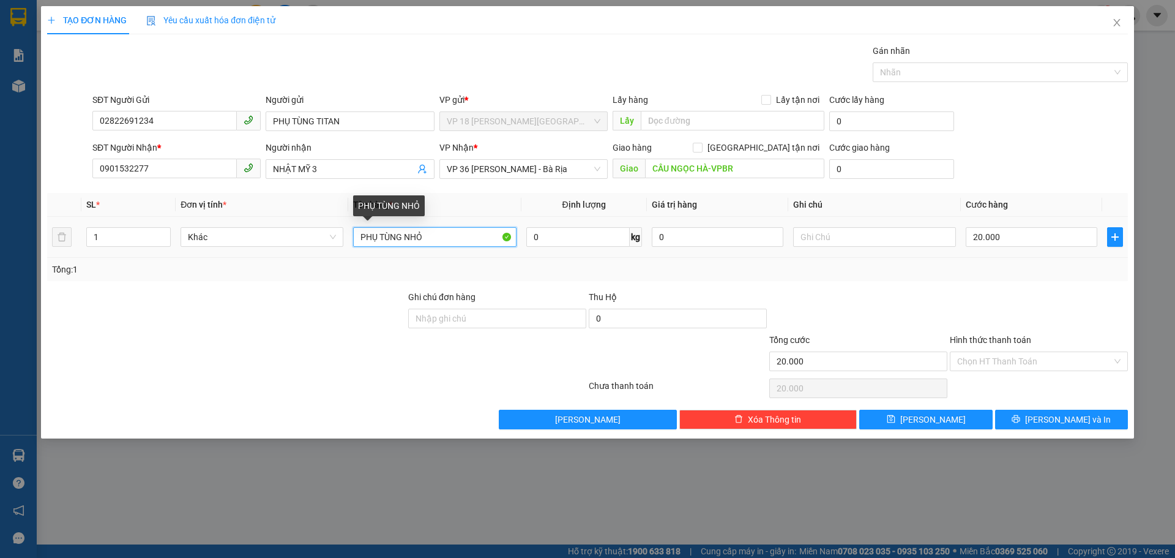
click at [450, 240] on input "PHỤ TÙNG NHỎ" at bounding box center [434, 237] width 163 height 20
type input "1H CARTON"
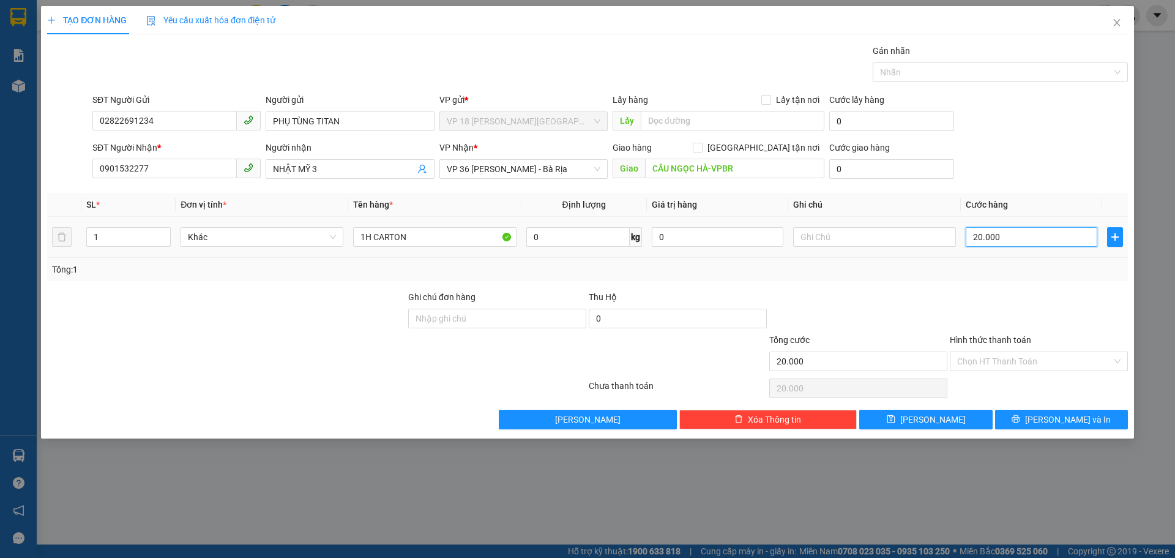
click at [1006, 242] on input "20.000" at bounding box center [1032, 237] width 132 height 20
type input "2"
type input "20"
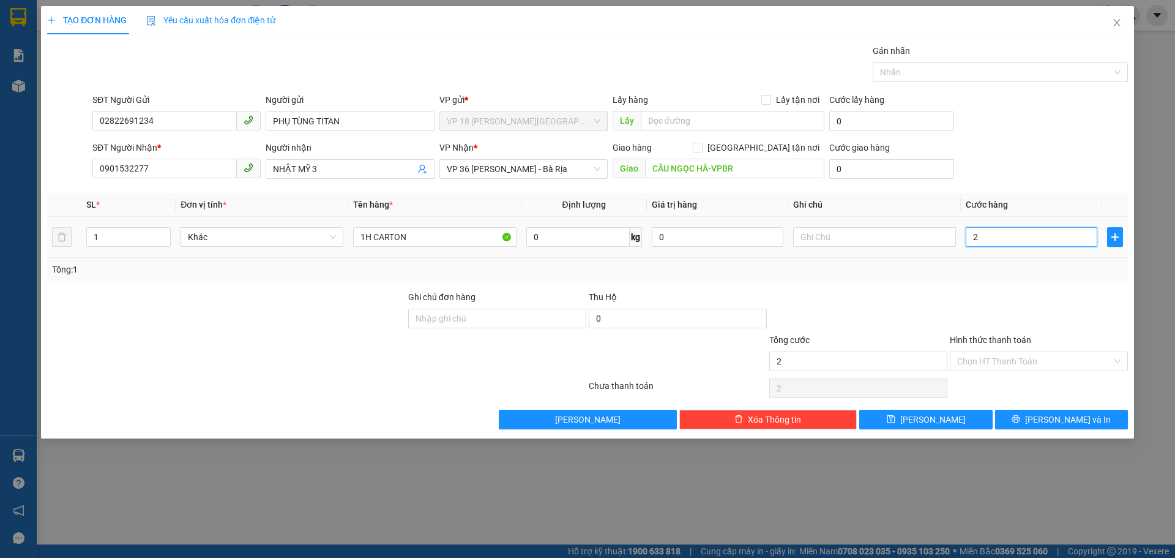
type input "20"
type input "200"
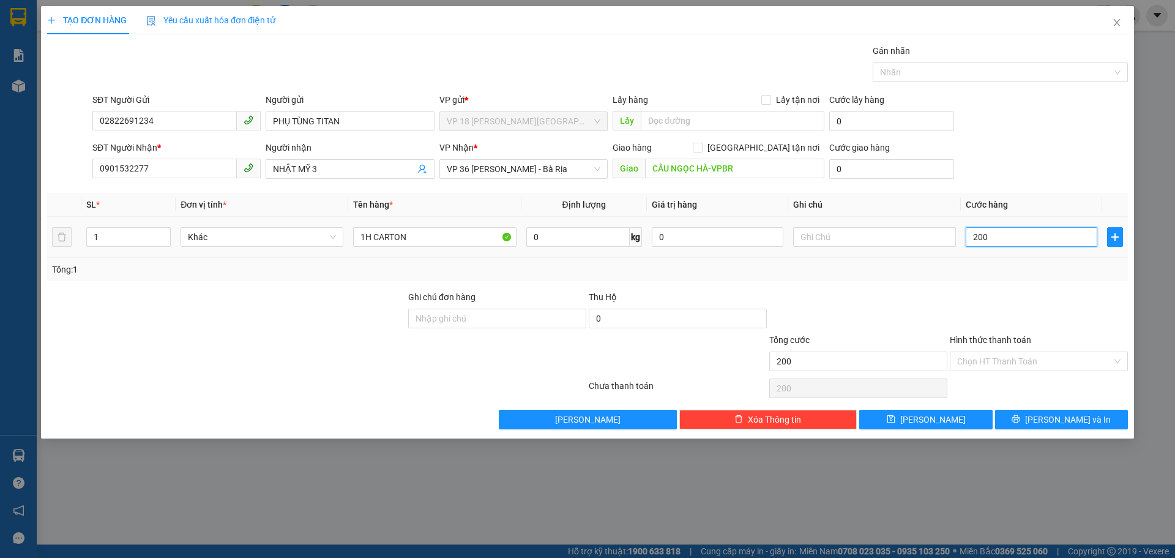
type input "2.000"
type input "20.000"
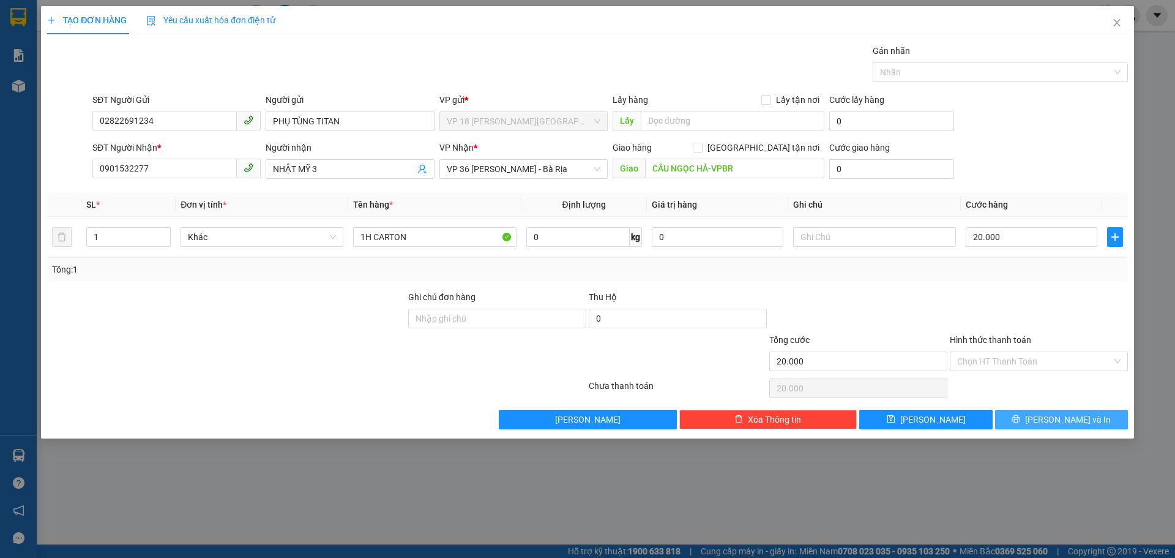
click at [1060, 420] on span "[PERSON_NAME] và In" at bounding box center [1068, 419] width 86 height 13
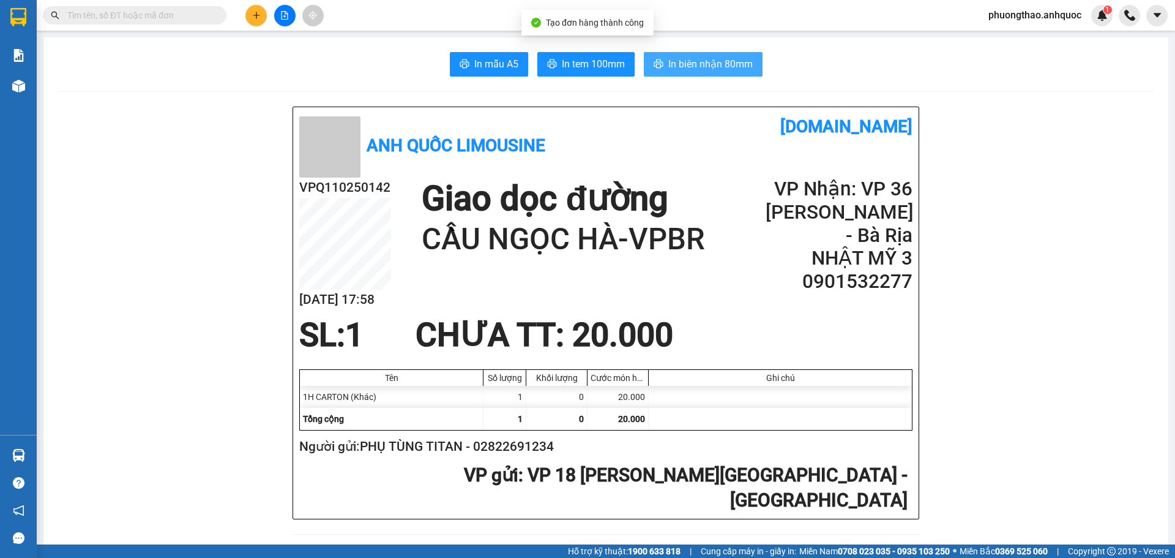
click at [669, 65] on span "In biên nhận 80mm" at bounding box center [710, 63] width 84 height 15
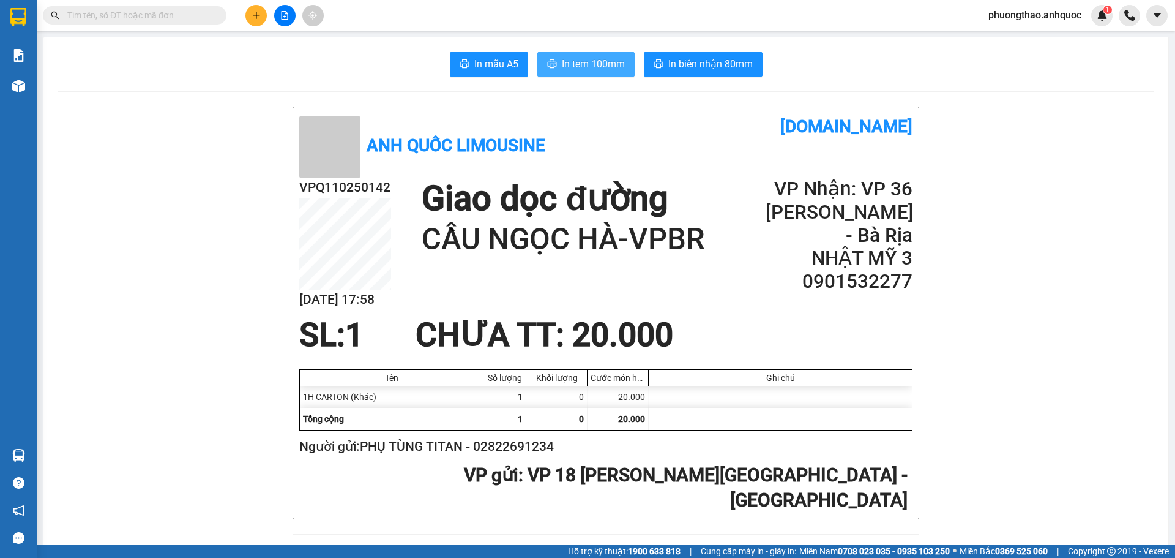
click at [591, 57] on span "In tem 100mm" at bounding box center [593, 63] width 63 height 15
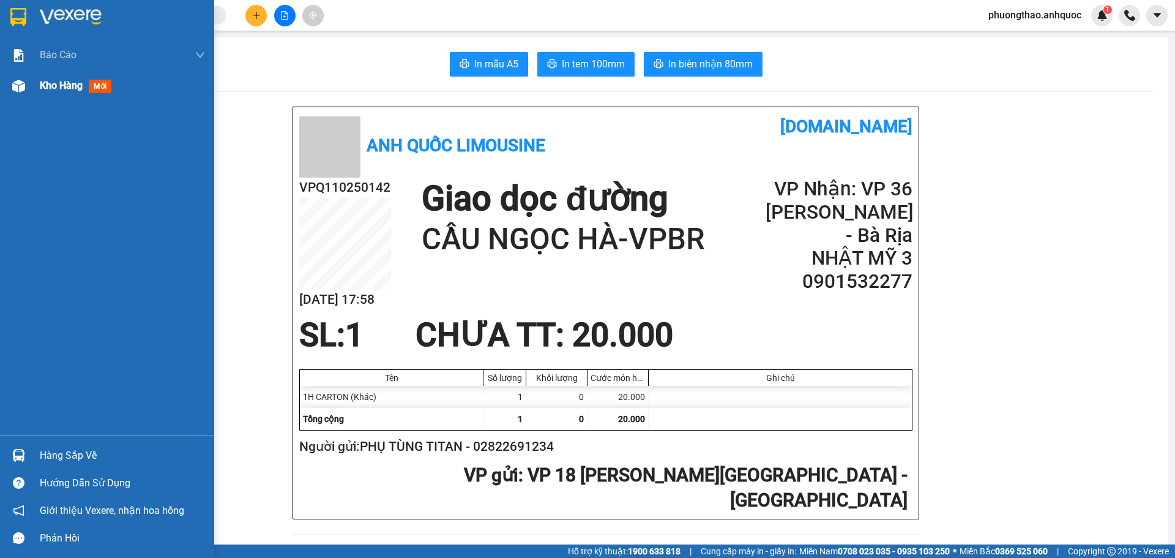
click at [15, 91] on img at bounding box center [18, 86] width 13 height 13
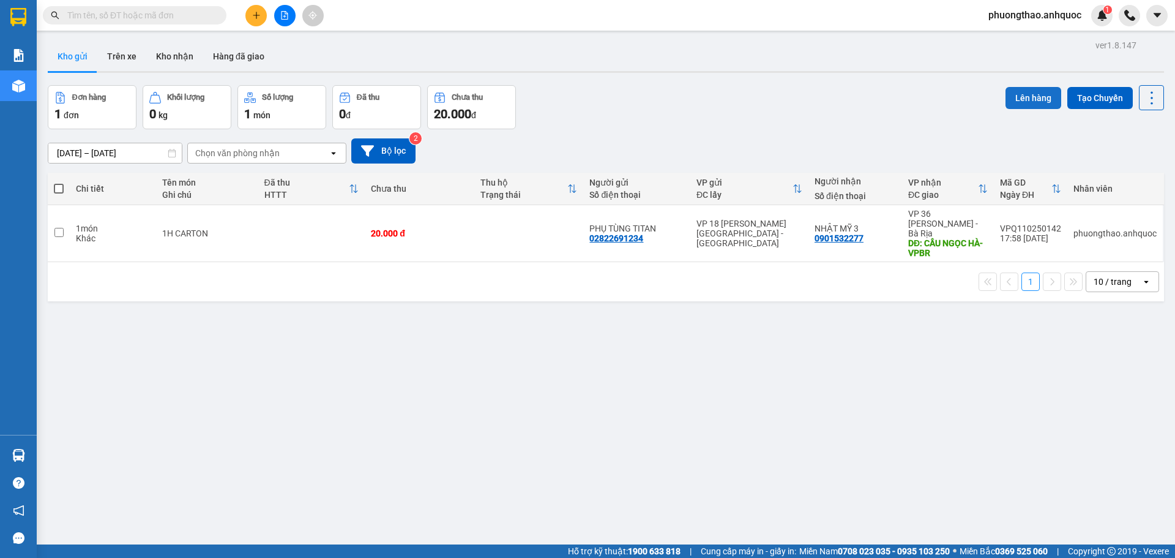
click at [1023, 101] on button "Lên hàng" at bounding box center [1034, 98] width 56 height 22
click at [697, 136] on div "[DATE] – [DATE] Press the down arrow key to interact with the calendar and sele…" at bounding box center [606, 150] width 1116 height 43
click at [686, 247] on td "PHỤ TÙNG TITAN 02822691234" at bounding box center [636, 233] width 107 height 57
checkbox input "true"
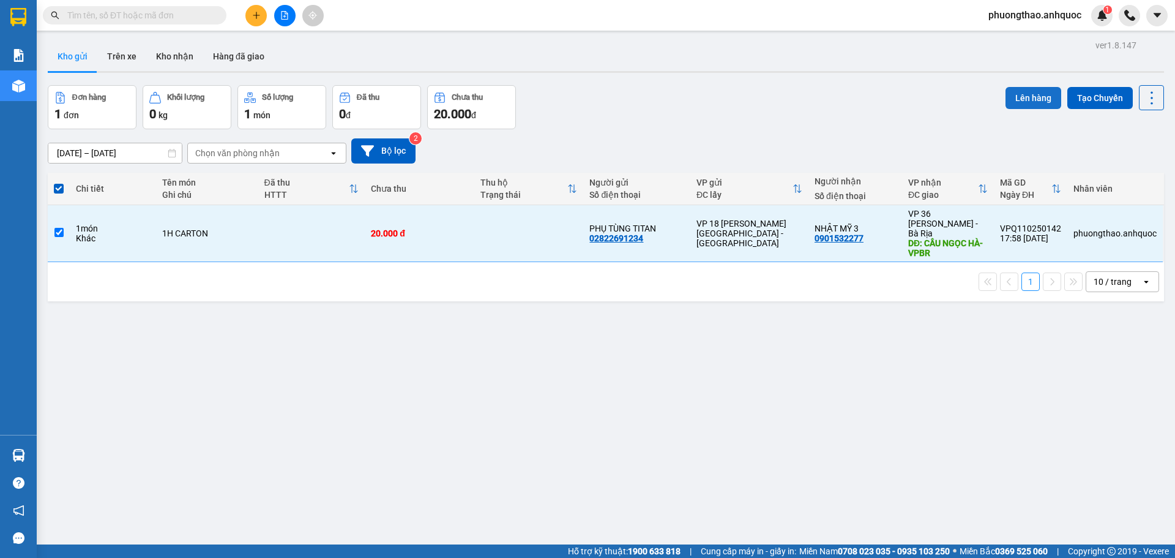
click at [1020, 94] on button "Lên hàng" at bounding box center [1034, 98] width 56 height 22
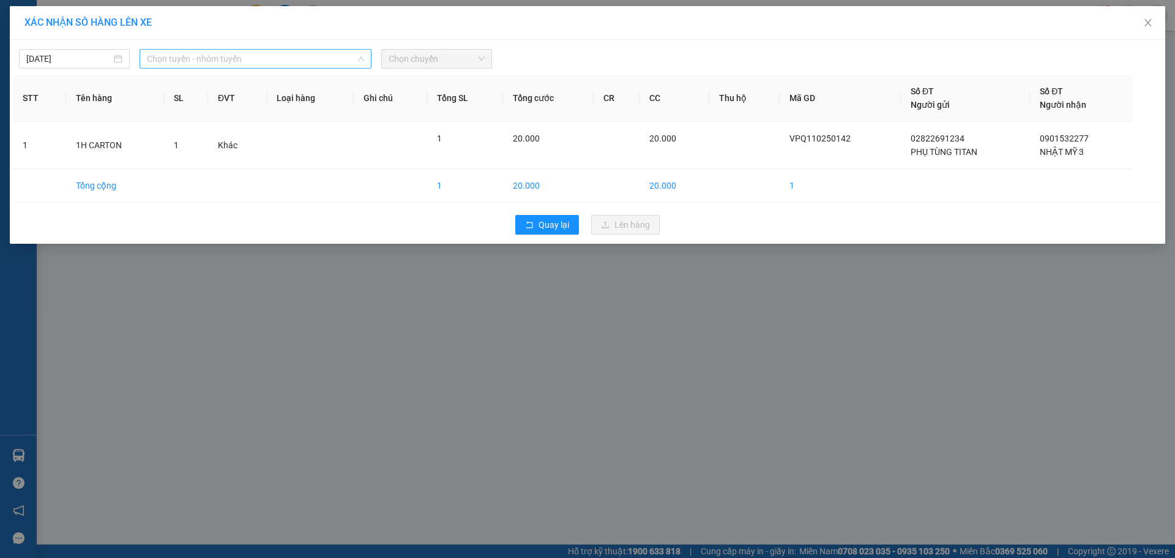
click at [279, 61] on span "Chọn tuyến - nhóm tuyến" at bounding box center [255, 59] width 217 height 18
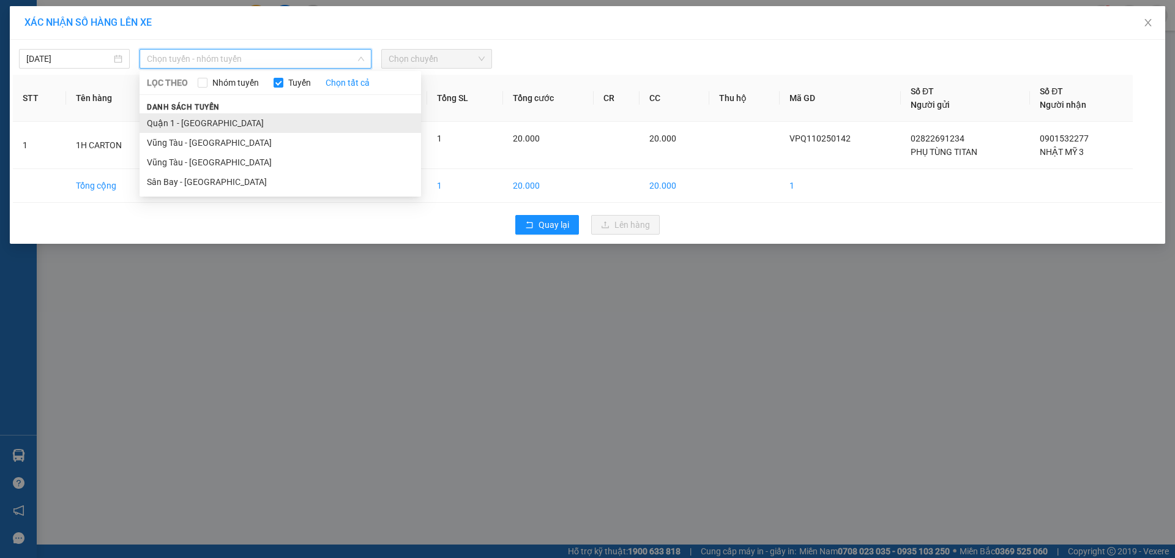
click at [253, 119] on li "Quận 1 - [GEOGRAPHIC_DATA]" at bounding box center [281, 123] width 282 height 20
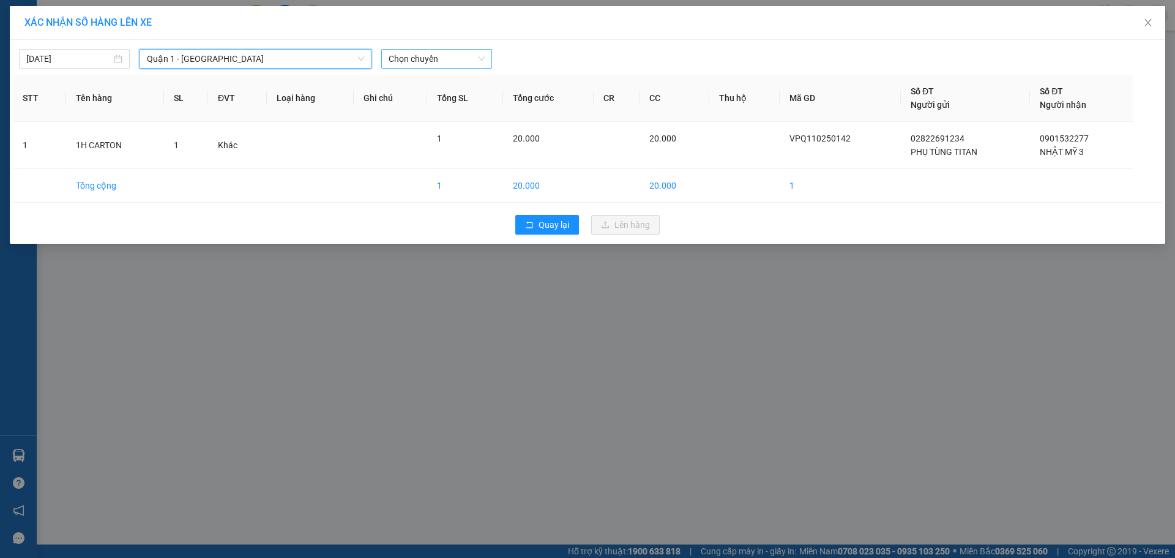
click at [425, 59] on span "Chọn chuyến" at bounding box center [437, 59] width 96 height 18
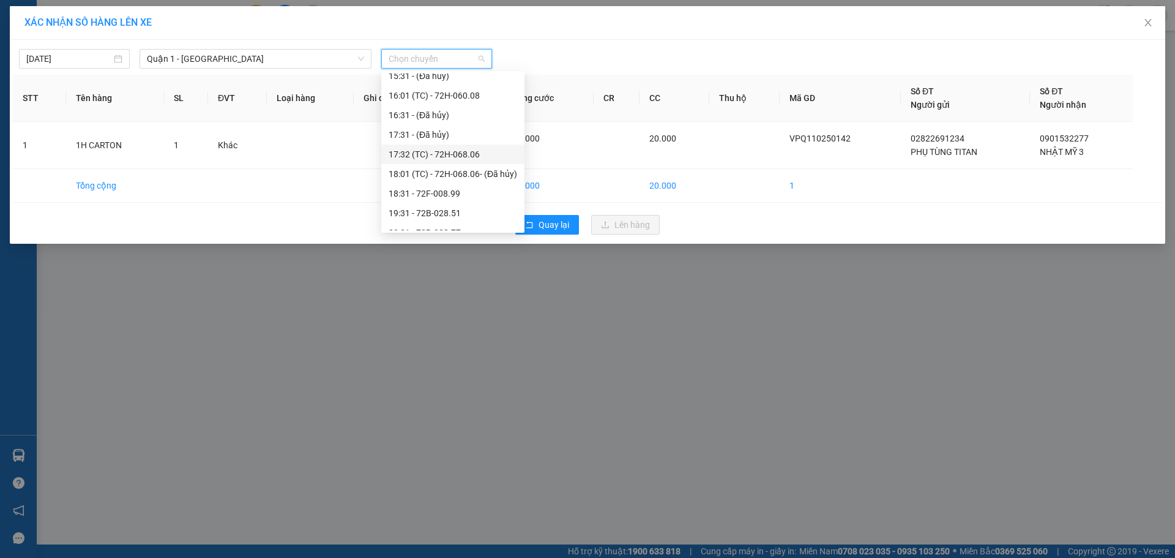
scroll to position [367, 0]
click at [435, 168] on div "18:31 - 72F-008.99" at bounding box center [453, 166] width 129 height 13
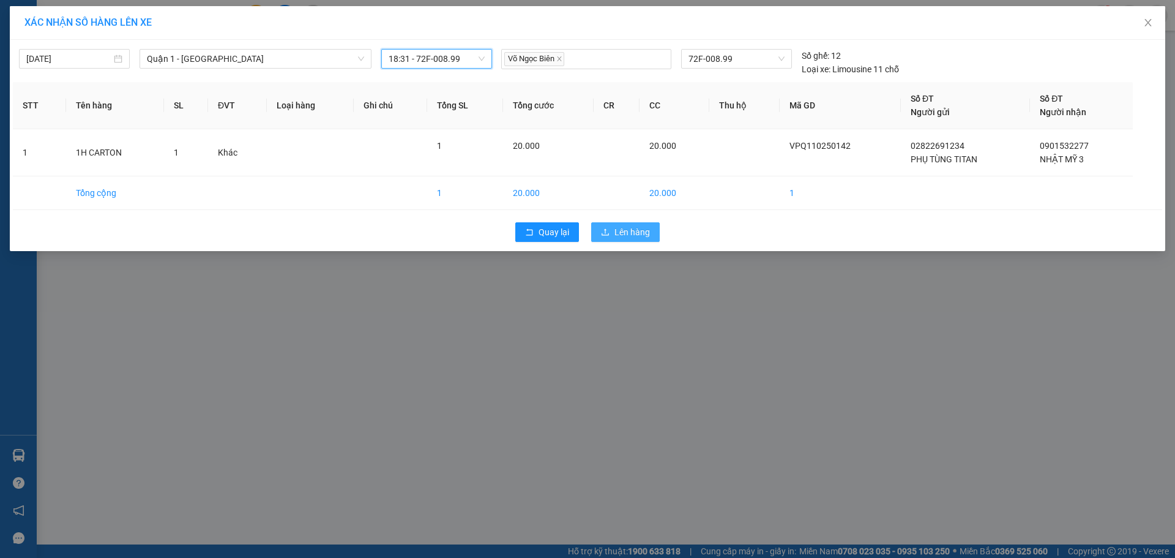
click at [639, 230] on span "Lên hàng" at bounding box center [633, 231] width 36 height 13
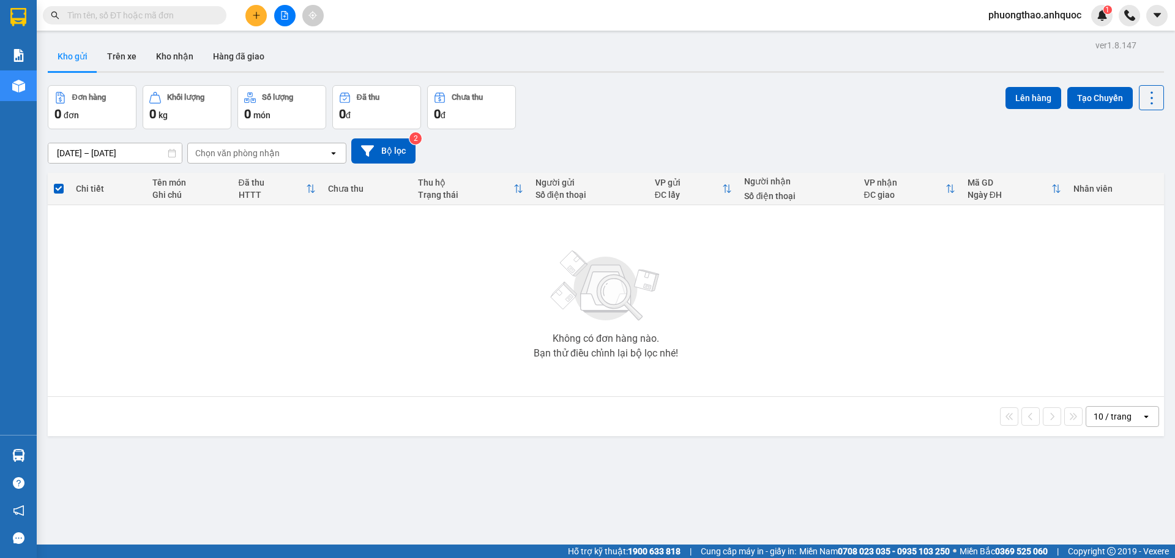
click at [182, 321] on div "Không có đơn hàng nào. Bạn thử điều chỉnh lại bộ lọc nhé!" at bounding box center [606, 301] width 1104 height 184
click at [277, 12] on button at bounding box center [284, 15] width 21 height 21
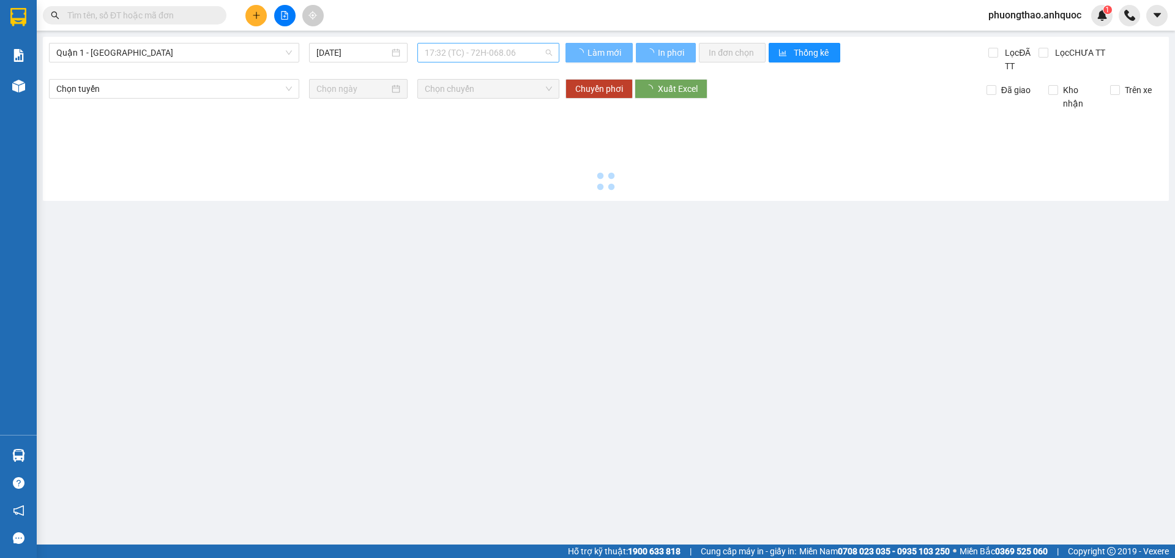
click at [466, 57] on span "17:32 (TC) - 72H-068.06" at bounding box center [488, 52] width 127 height 18
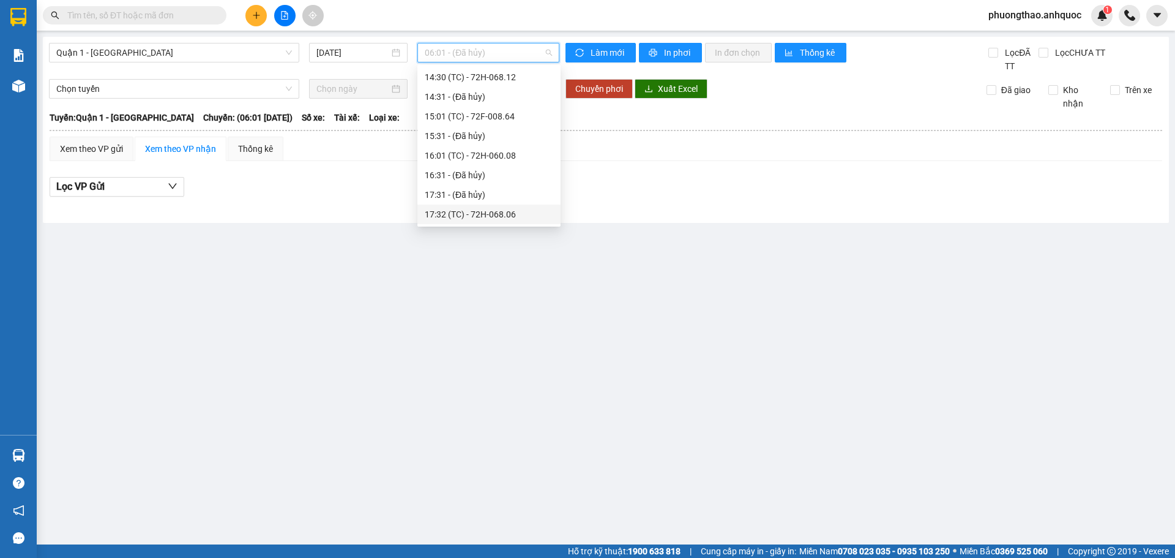
click at [503, 212] on div "17:32 (TC) - 72H-068.06" at bounding box center [489, 213] width 129 height 13
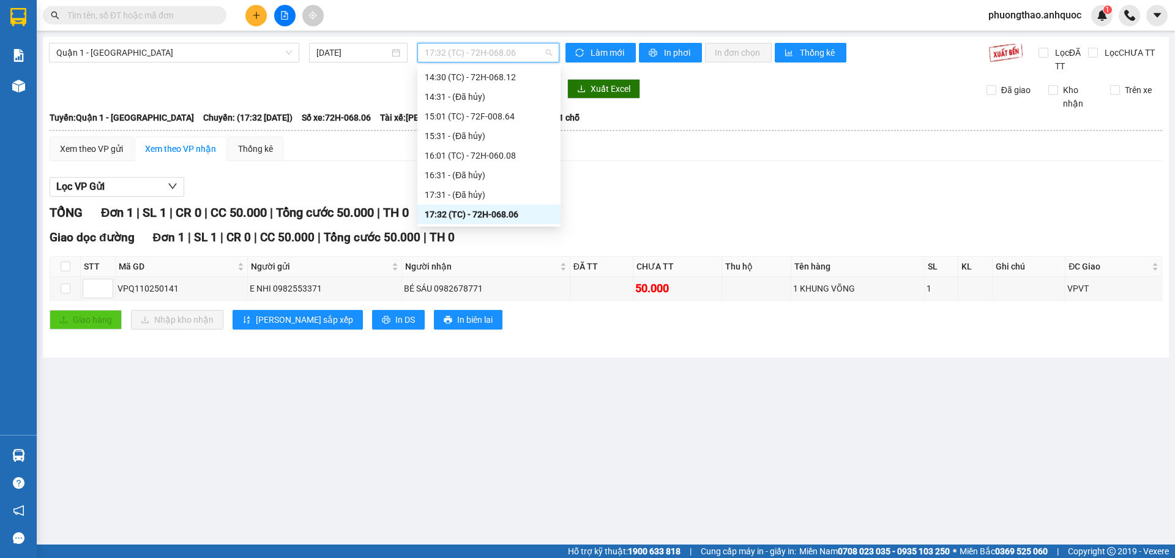
click at [517, 48] on span "17:32 (TC) - 72H-068.06" at bounding box center [488, 52] width 127 height 18
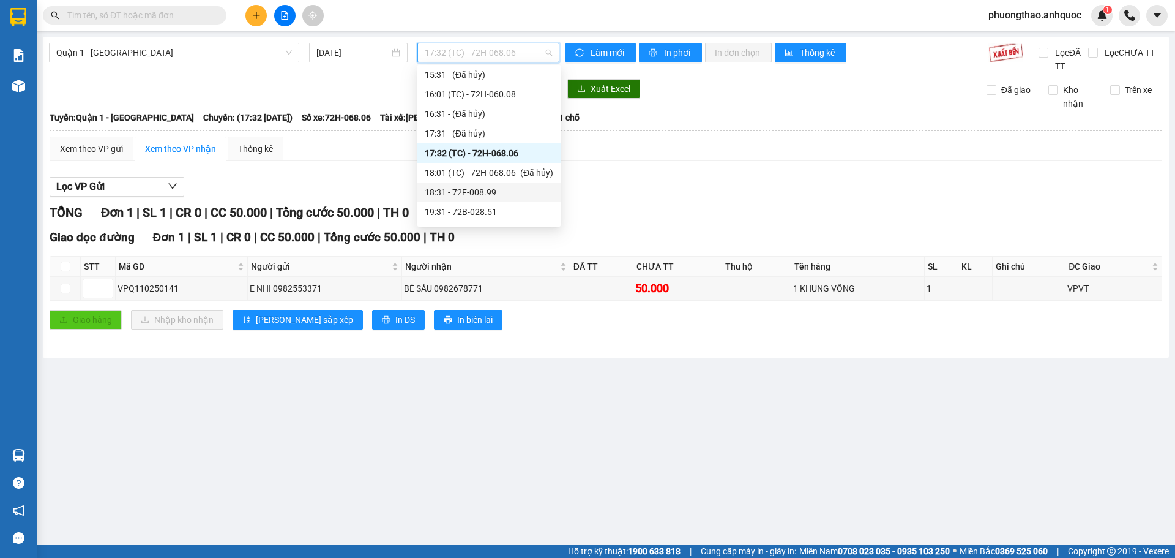
click at [483, 189] on div "18:31 - 72F-008.99" at bounding box center [489, 191] width 129 height 13
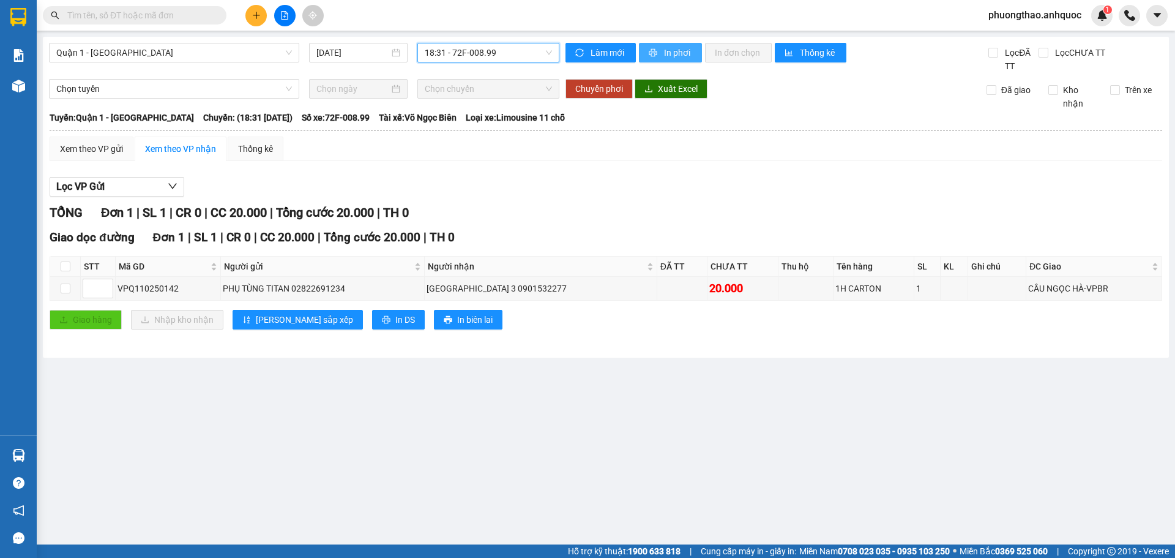
click at [658, 56] on span "printer" at bounding box center [654, 53] width 10 height 10
click at [24, 84] on img at bounding box center [18, 86] width 13 height 13
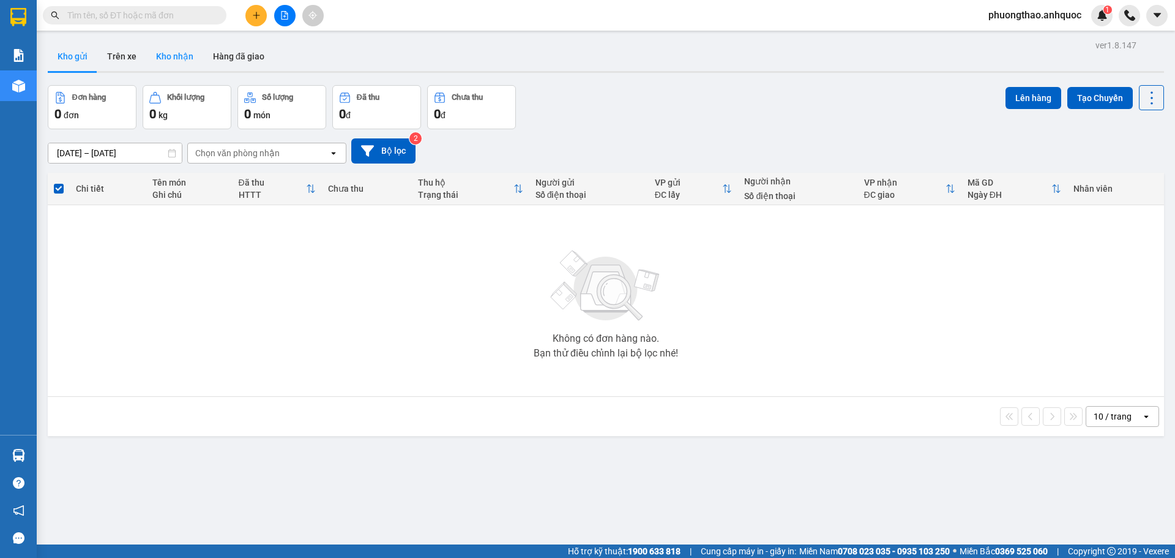
click at [182, 64] on button "Kho nhận" at bounding box center [174, 56] width 57 height 29
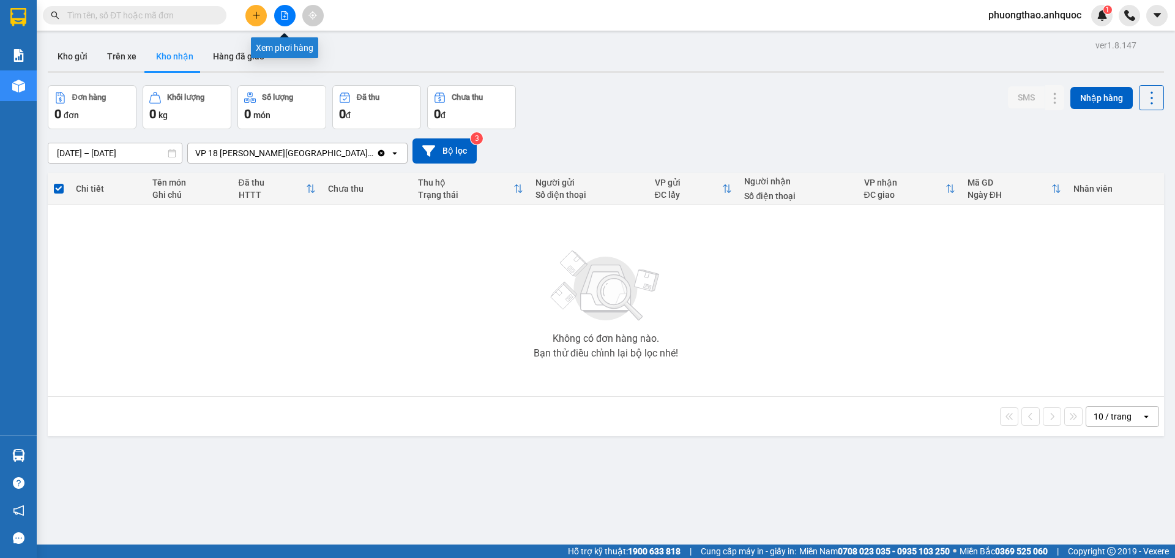
click at [280, 19] on button at bounding box center [284, 15] width 21 height 21
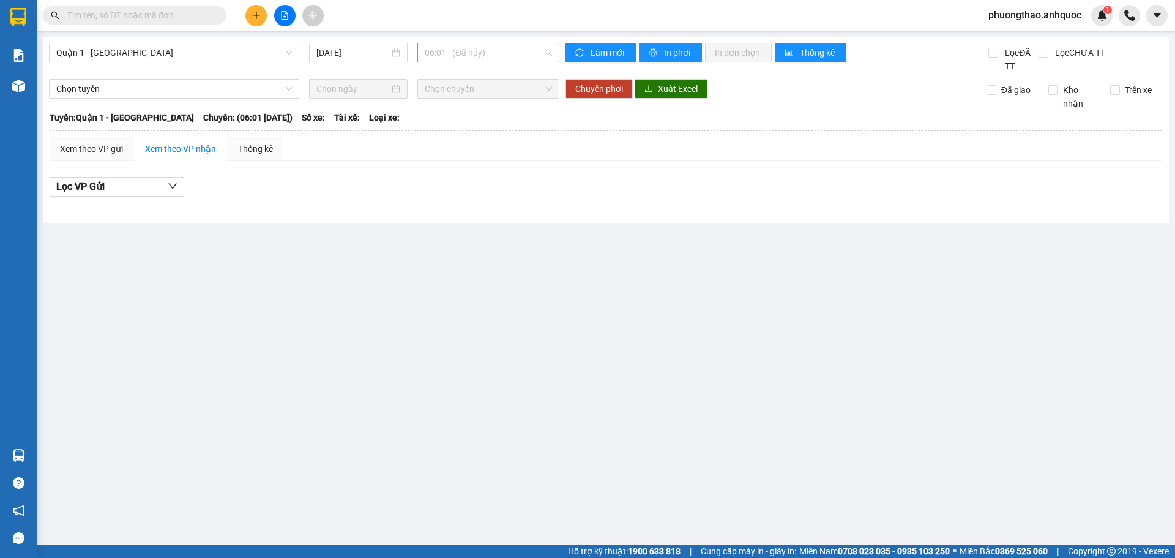
click at [463, 45] on span "06:01 - (Đã hủy)" at bounding box center [488, 52] width 127 height 18
type input "2851"
type input "899"
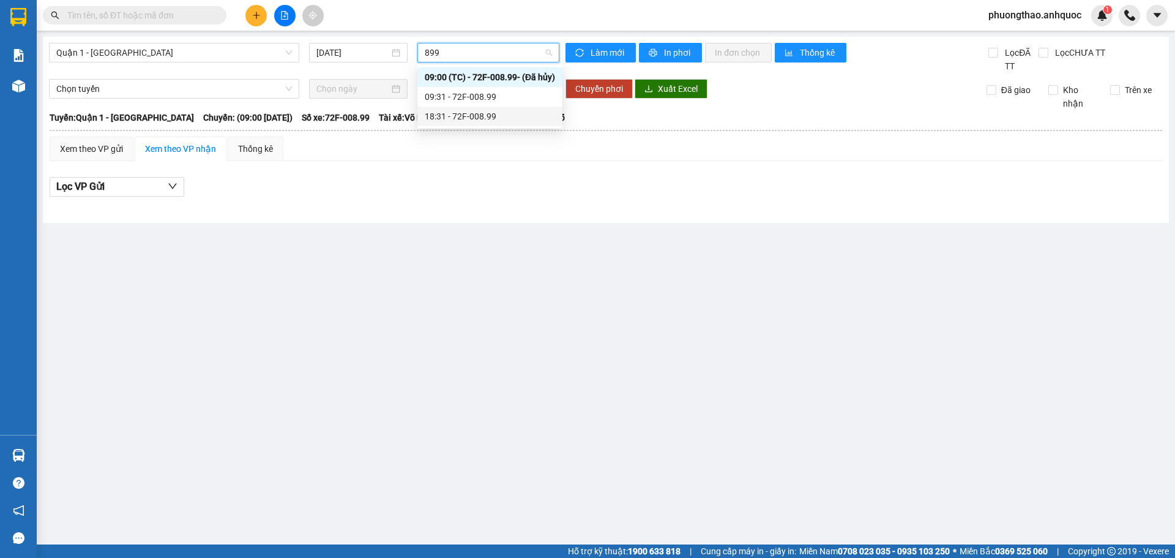
click at [466, 119] on div "18:31 - 72F-008.99" at bounding box center [490, 116] width 130 height 13
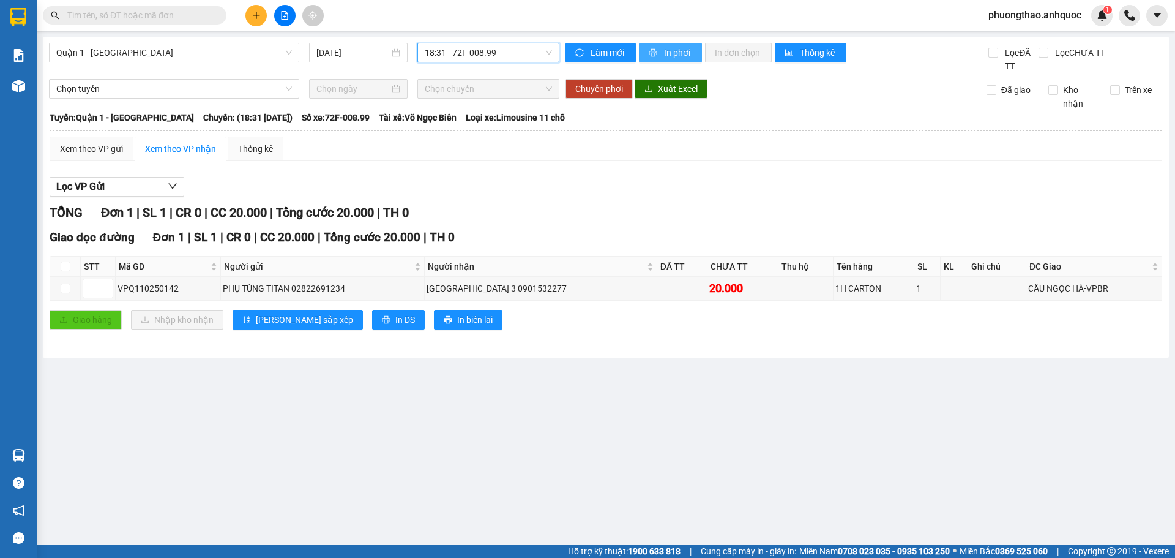
click at [679, 55] on span "In phơi" at bounding box center [678, 52] width 28 height 13
click at [251, 15] on button at bounding box center [255, 15] width 21 height 21
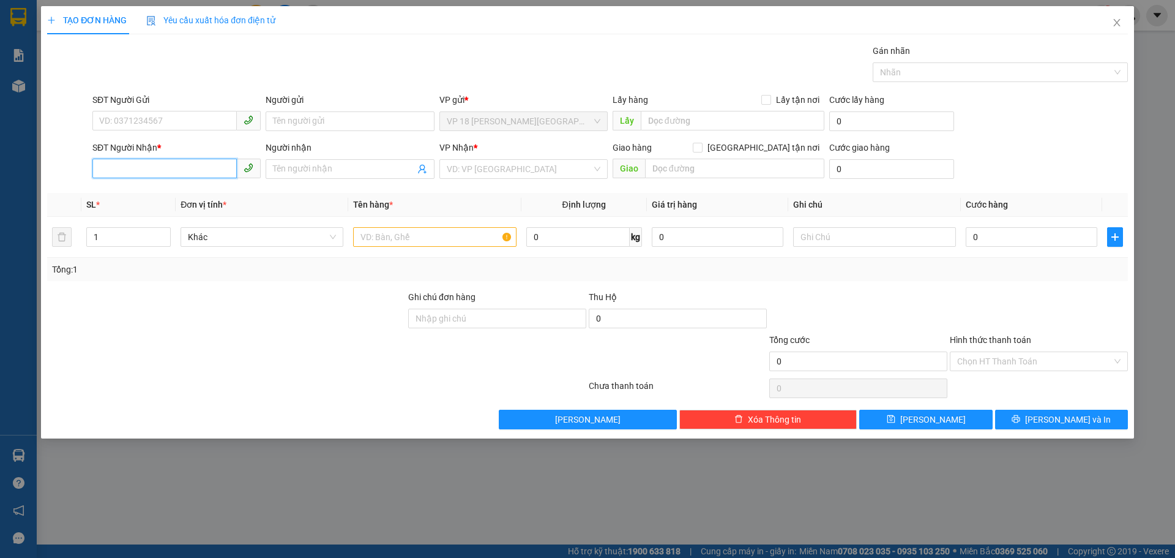
click at [189, 169] on input "SĐT Người Nhận *" at bounding box center [164, 169] width 144 height 20
type input "0347284567"
click at [214, 192] on div "0347284567 - [PERSON_NAME]" at bounding box center [177, 193] width 154 height 13
type input "ANH HIẾU"
type input "VPBR"
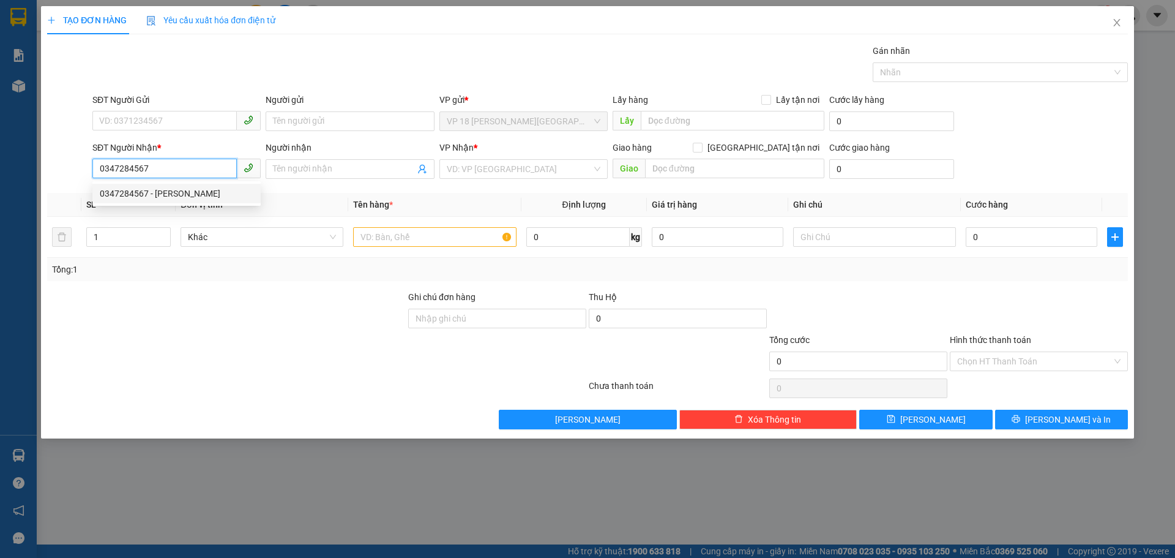
type input "TTTM VP"
type input "30.000"
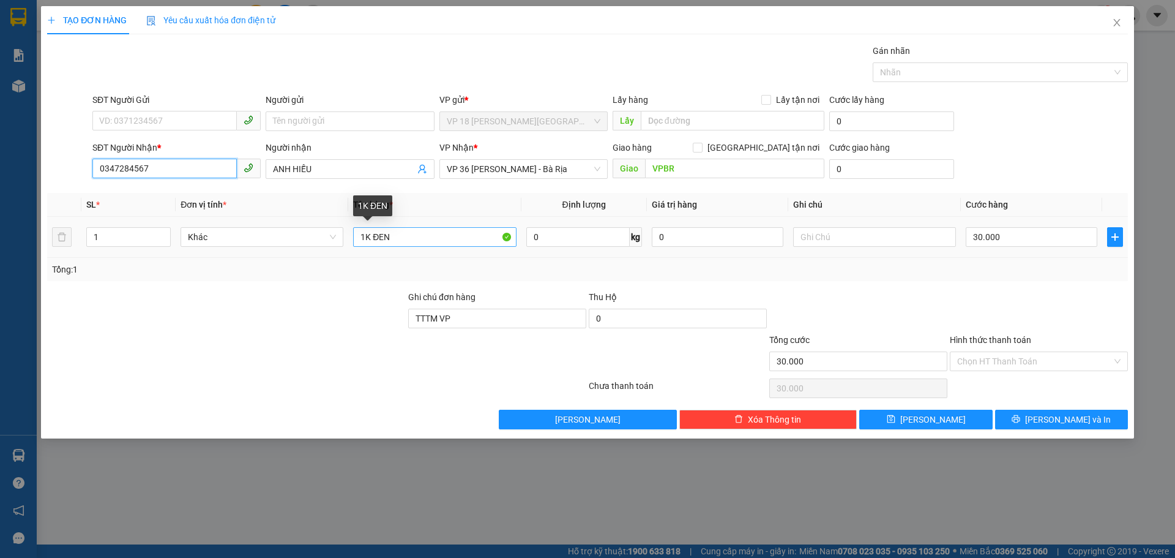
type input "0347284567"
click at [399, 238] on input "1K ĐEN" at bounding box center [434, 237] width 163 height 20
type input "1K NILON VÀNG"
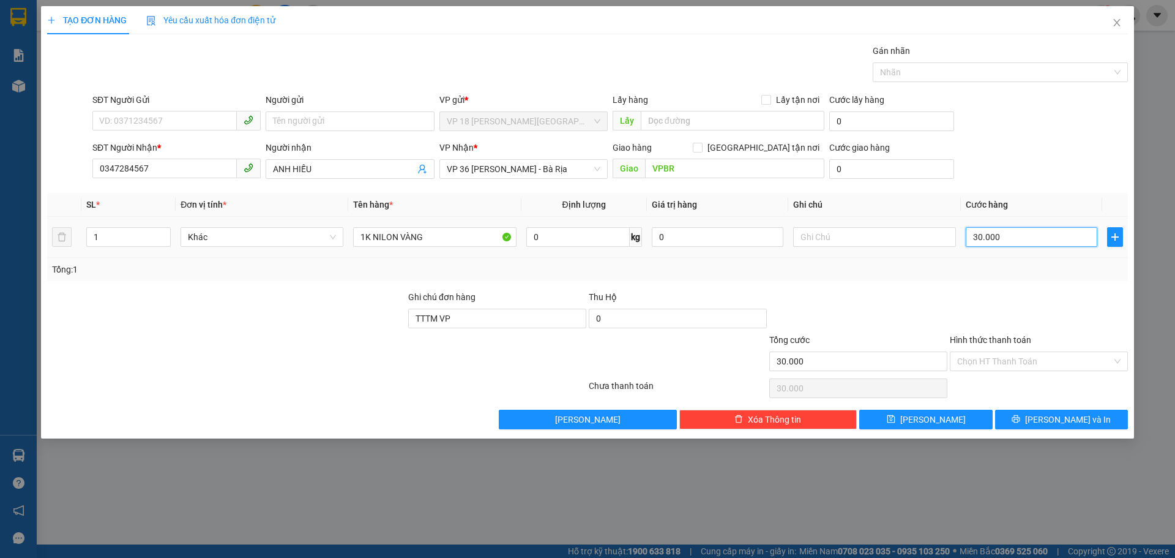
click at [1022, 237] on input "30.000" at bounding box center [1032, 237] width 132 height 20
type input "2"
type input "20"
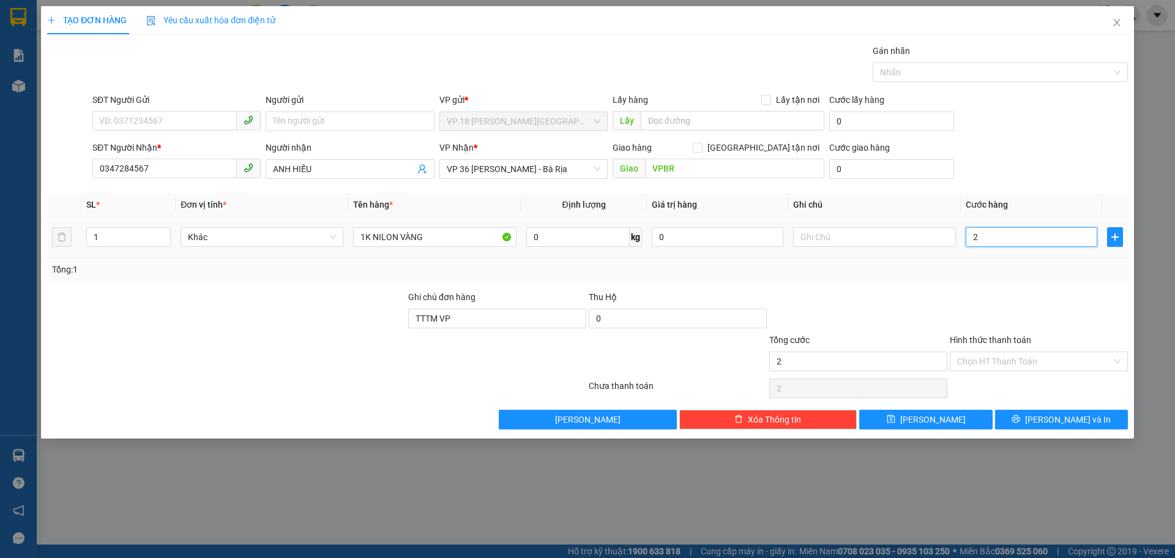
type input "20"
type input "200"
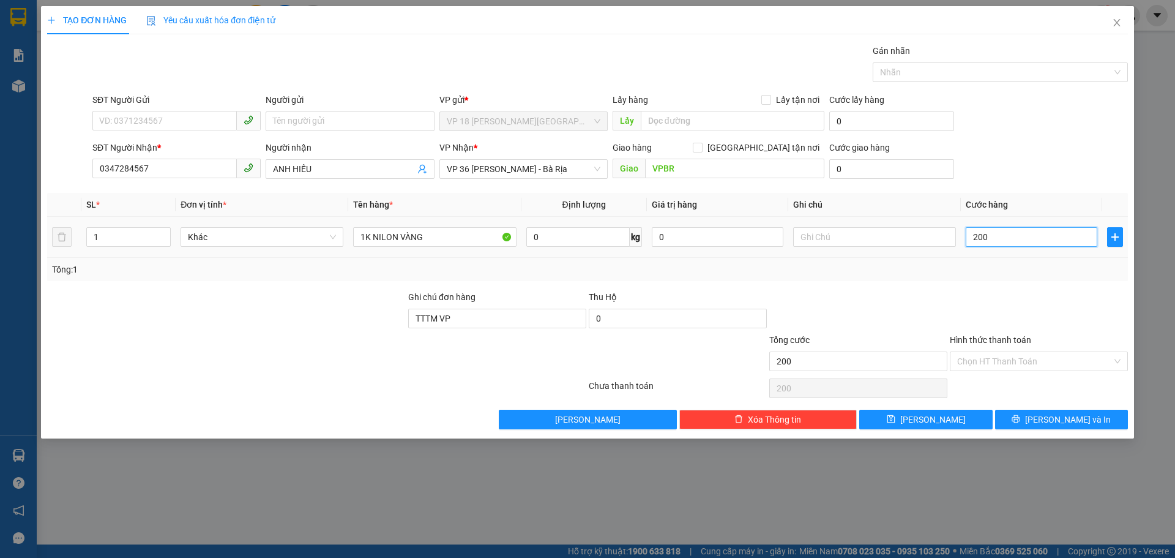
type input "2.000"
type input "20.000"
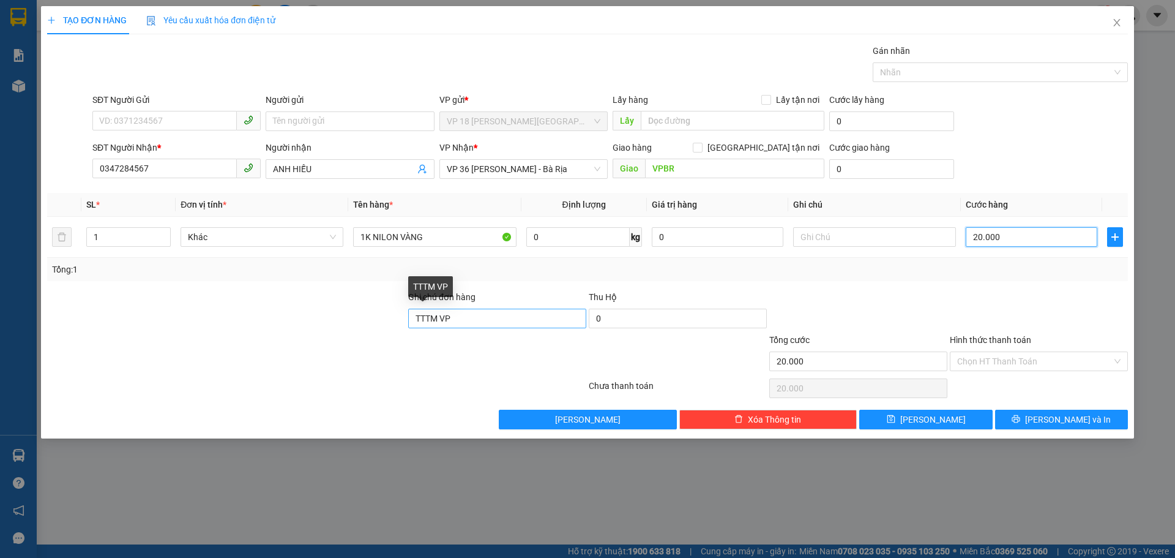
type input "20.000"
click at [452, 321] on input "TTTM VP" at bounding box center [497, 318] width 178 height 20
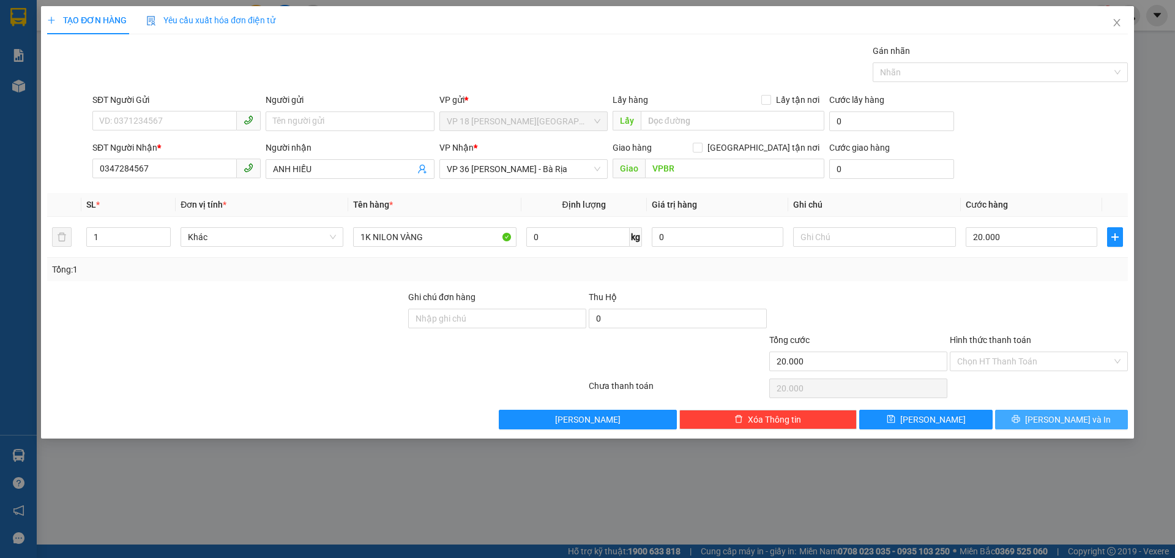
click at [1020, 417] on button "[PERSON_NAME] và In" at bounding box center [1061, 419] width 133 height 20
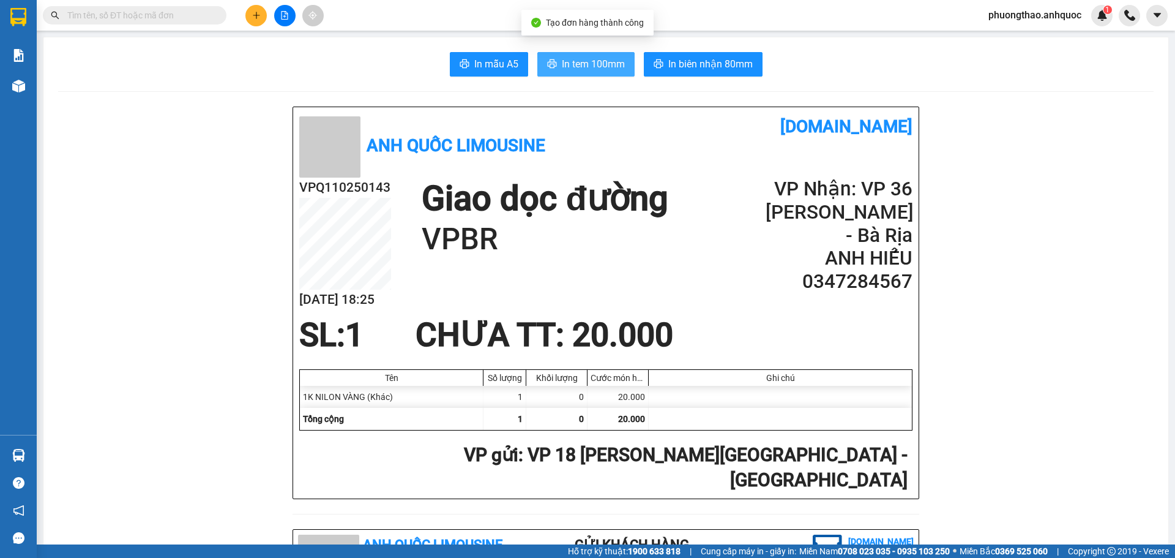
click at [551, 67] on icon "printer" at bounding box center [551, 63] width 9 height 9
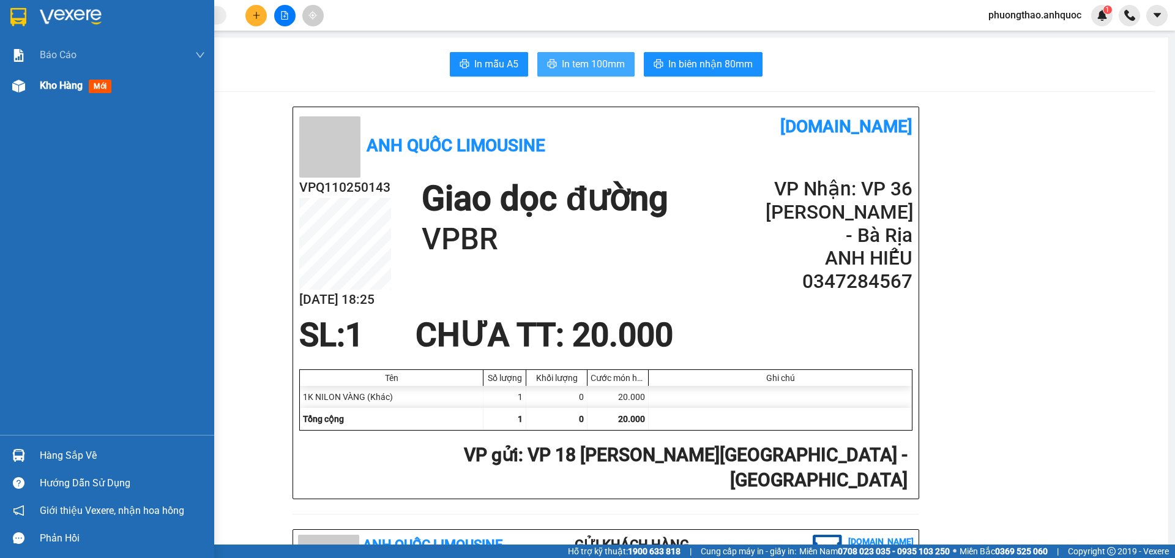
click at [32, 86] on div "Kho hàng mới" at bounding box center [107, 85] width 214 height 31
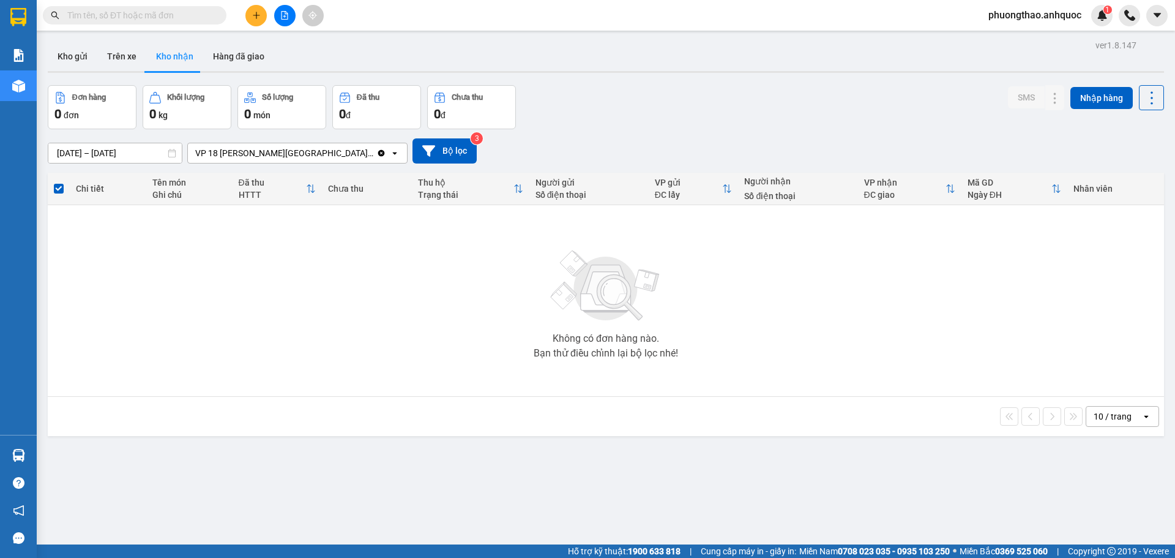
click at [379, 288] on div "Không có đơn hàng nào. Bạn thử điều chỉnh lại bộ lọc nhé!" at bounding box center [606, 301] width 1104 height 184
click at [174, 385] on div "Không có đơn hàng nào. Bạn thử điều chỉnh lại bộ lọc nhé!" at bounding box center [606, 301] width 1104 height 184
click at [78, 58] on button "Kho gửi" at bounding box center [73, 56] width 50 height 29
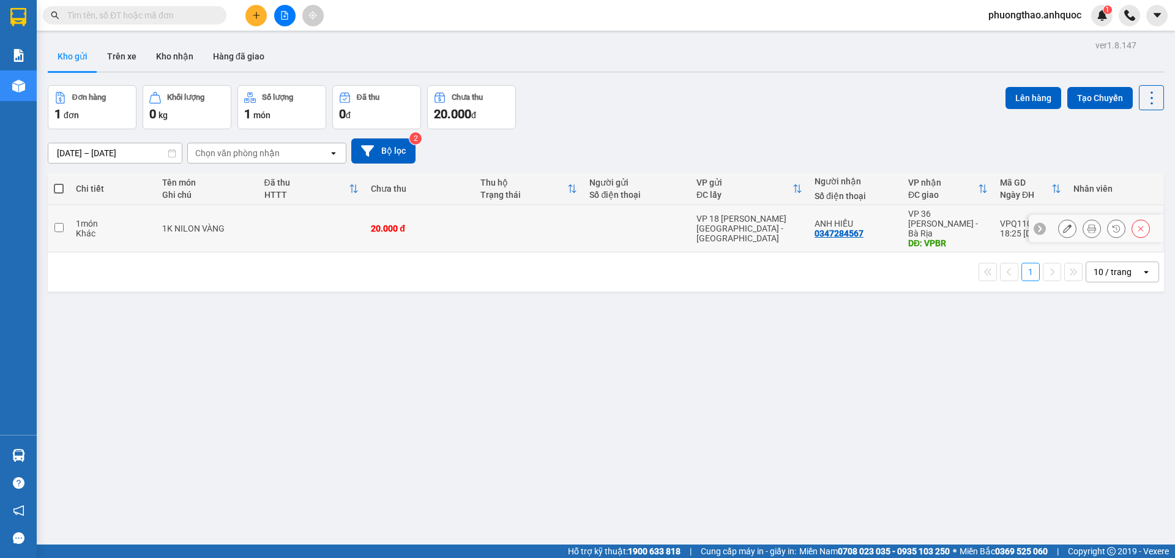
click at [258, 236] on td at bounding box center [311, 228] width 107 height 47
checkbox input "true"
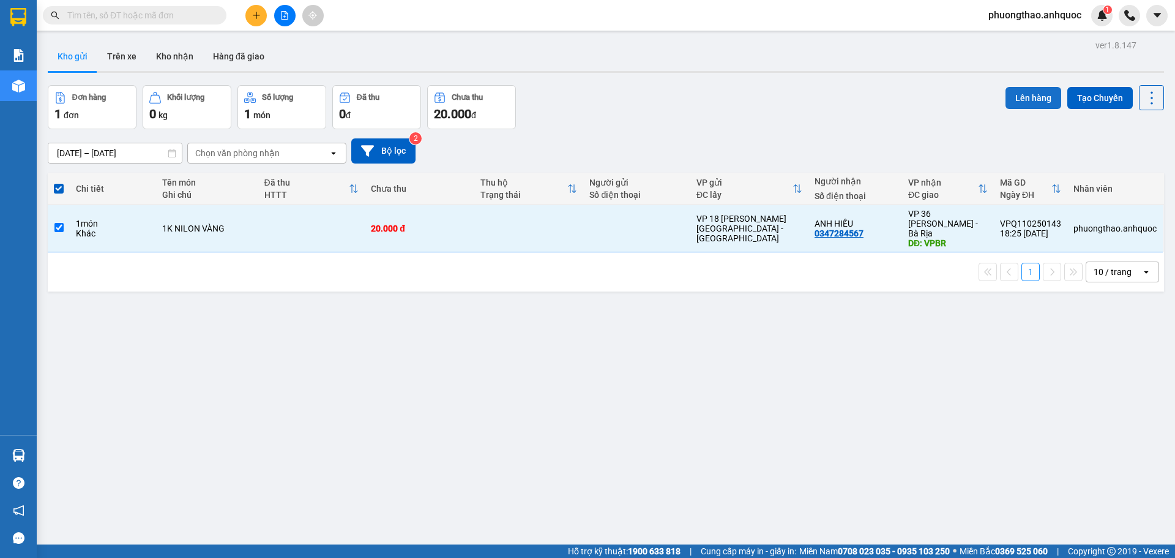
click at [1033, 88] on button "Lên hàng" at bounding box center [1034, 98] width 56 height 22
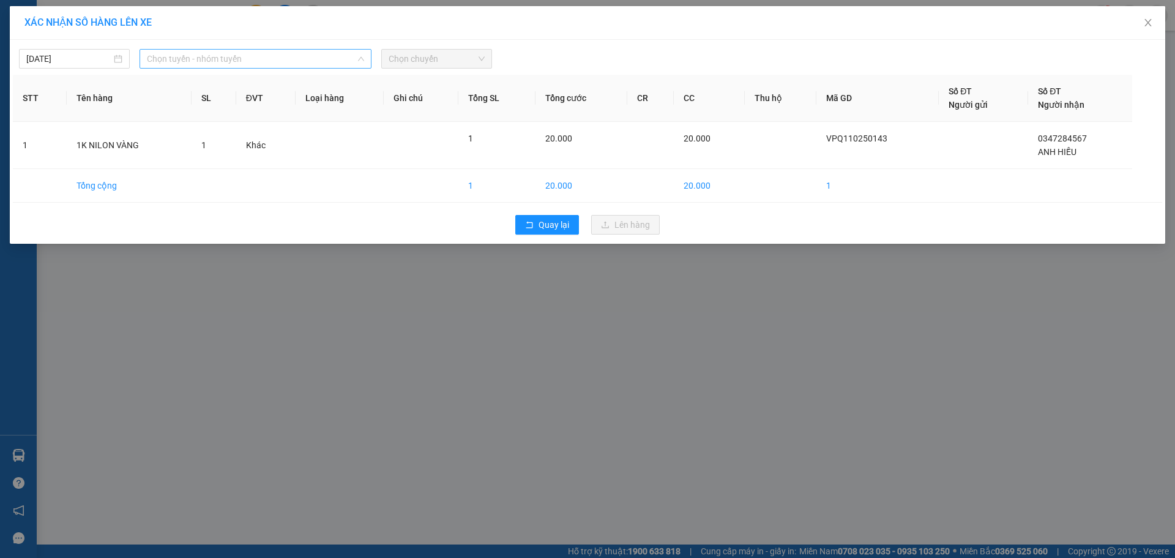
click at [214, 59] on span "Chọn tuyến - nhóm tuyến" at bounding box center [255, 59] width 217 height 18
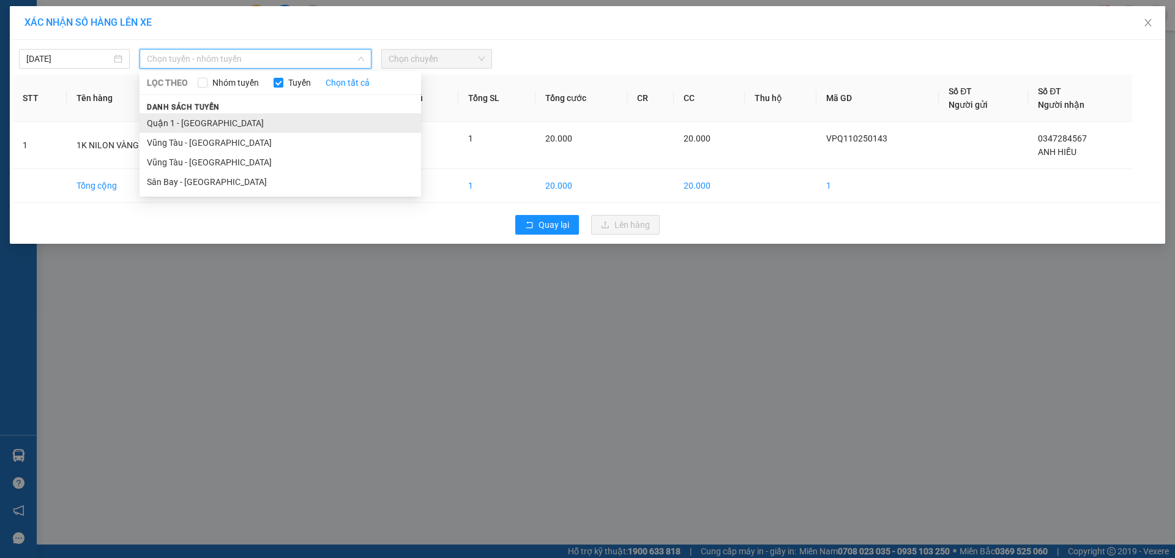
click at [196, 121] on li "Quận 1 - [GEOGRAPHIC_DATA]" at bounding box center [281, 123] width 282 height 20
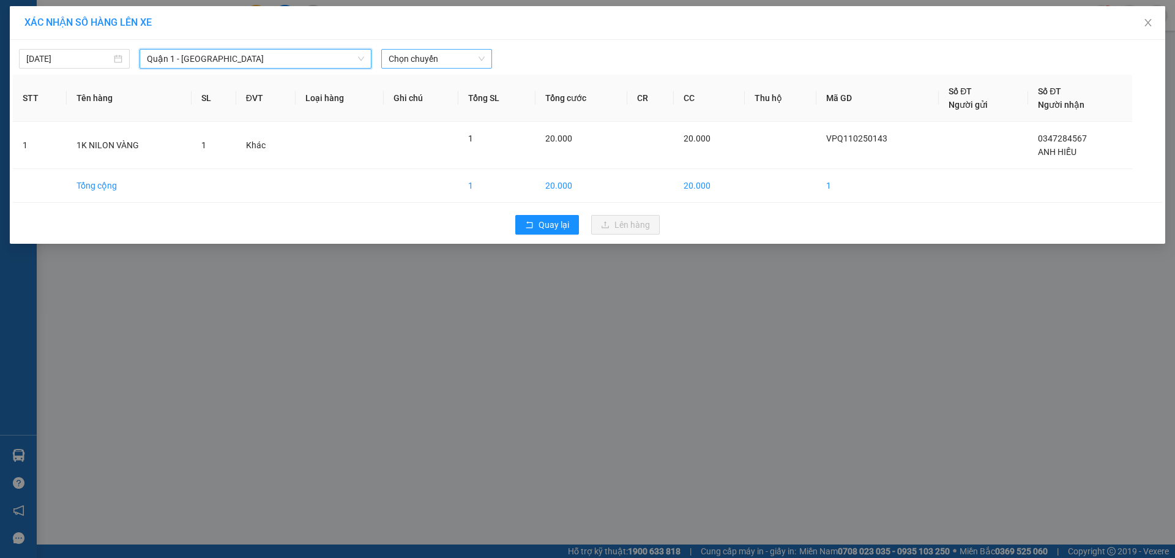
click at [428, 58] on span "Chọn chuyến" at bounding box center [437, 59] width 96 height 18
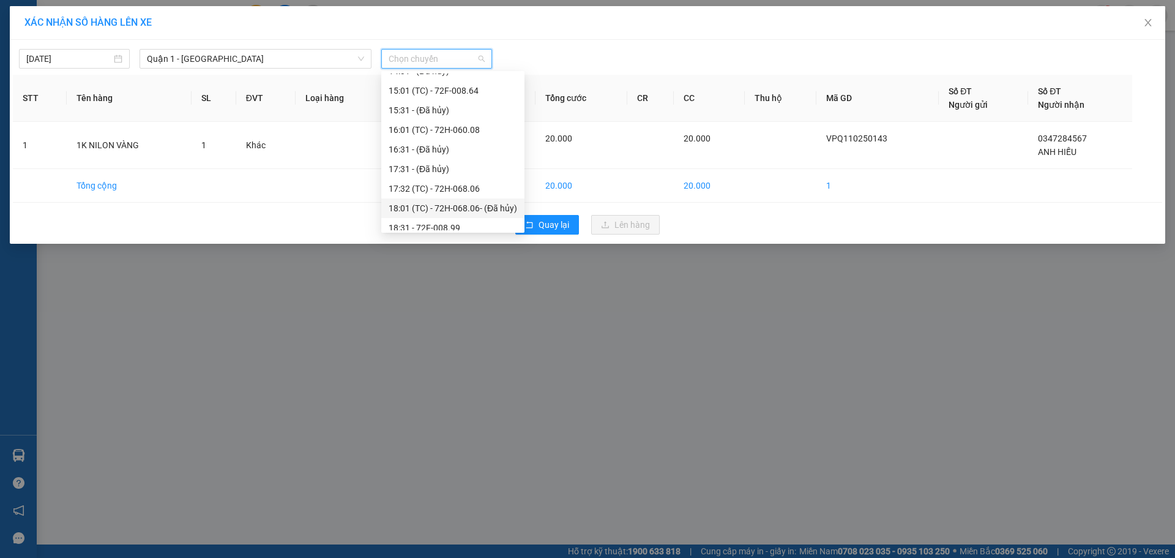
scroll to position [367, 0]
click at [438, 165] on div "18:31 - 72F-008.99" at bounding box center [453, 166] width 129 height 13
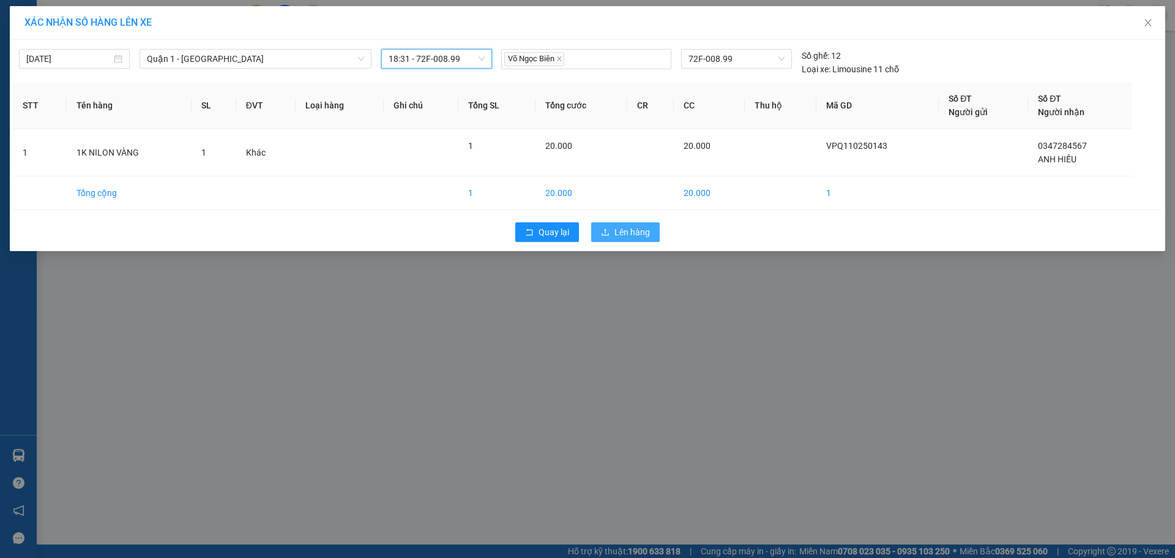
click at [635, 234] on span "Lên hàng" at bounding box center [633, 231] width 36 height 13
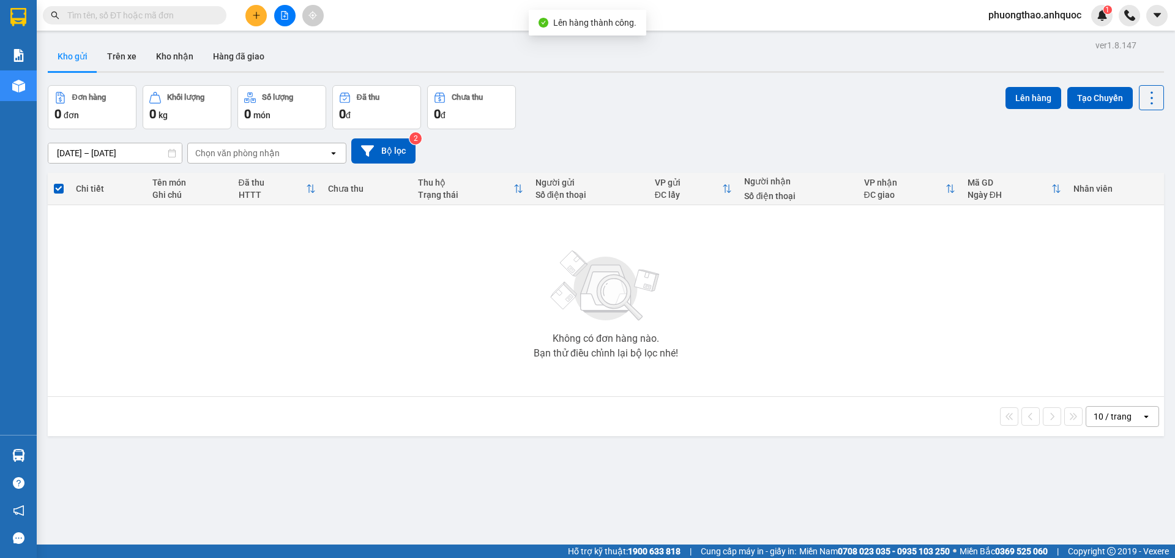
click at [285, 18] on icon "file-add" at bounding box center [284, 15] width 9 height 9
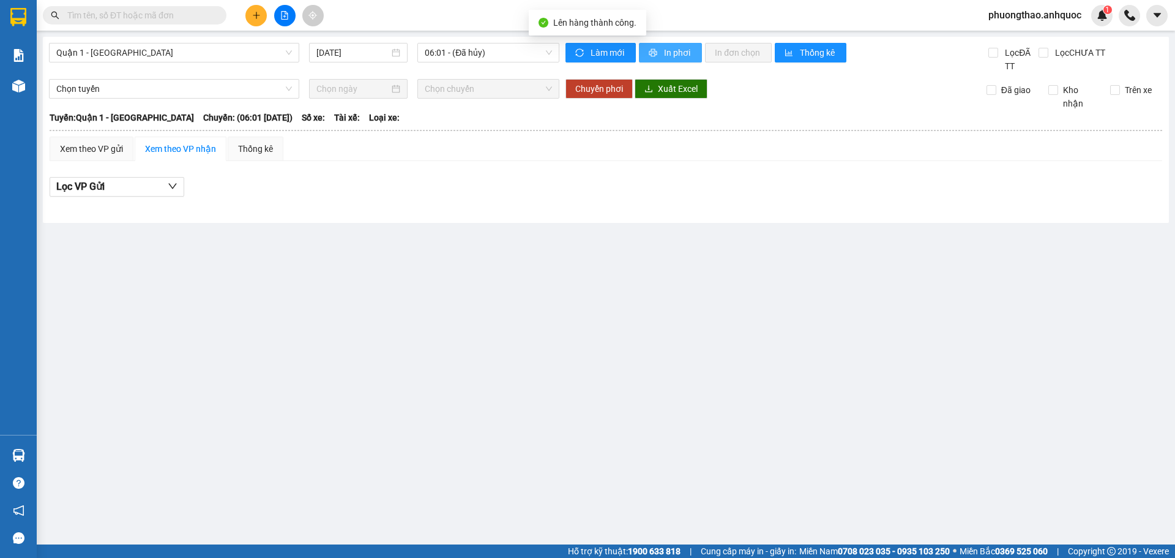
click at [665, 53] on span "In phơi" at bounding box center [678, 52] width 28 height 13
click at [473, 51] on span "06:01 - (Đã hủy)" at bounding box center [488, 52] width 127 height 18
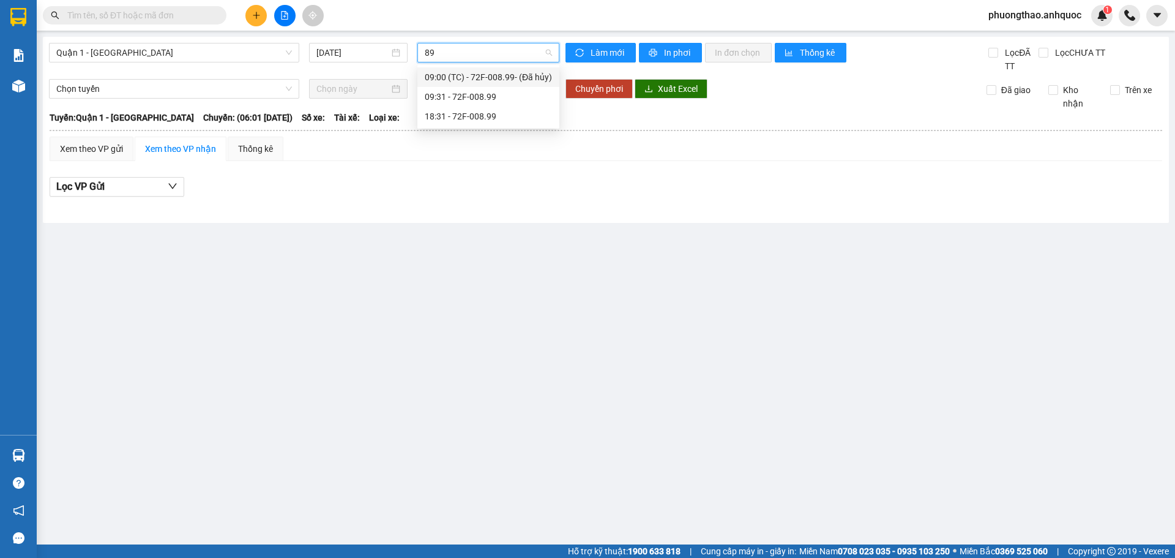
type input "899"
click at [452, 119] on div "18:31 - 72F-008.99" at bounding box center [488, 116] width 127 height 13
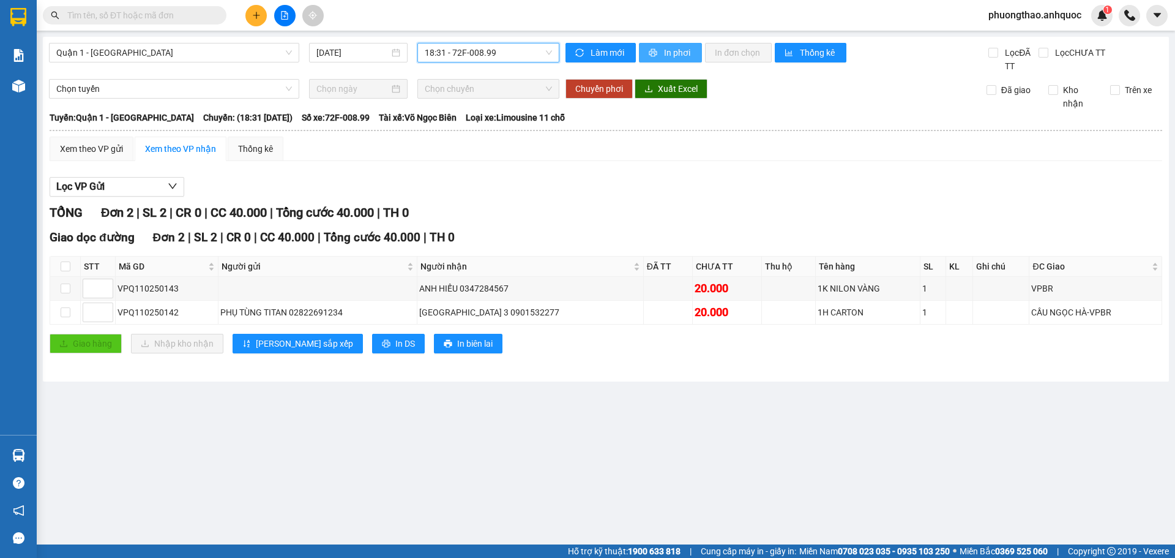
click at [666, 58] on span "In phơi" at bounding box center [678, 52] width 28 height 13
click at [656, 53] on icon "printer" at bounding box center [653, 52] width 9 height 9
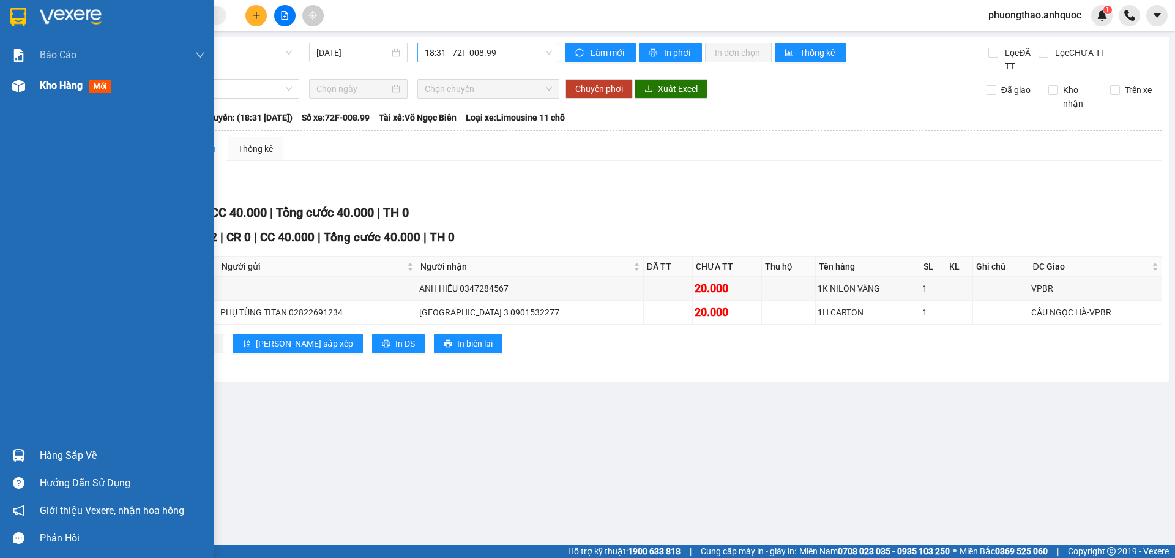
click at [38, 91] on div "Kho hàng mới" at bounding box center [107, 85] width 214 height 31
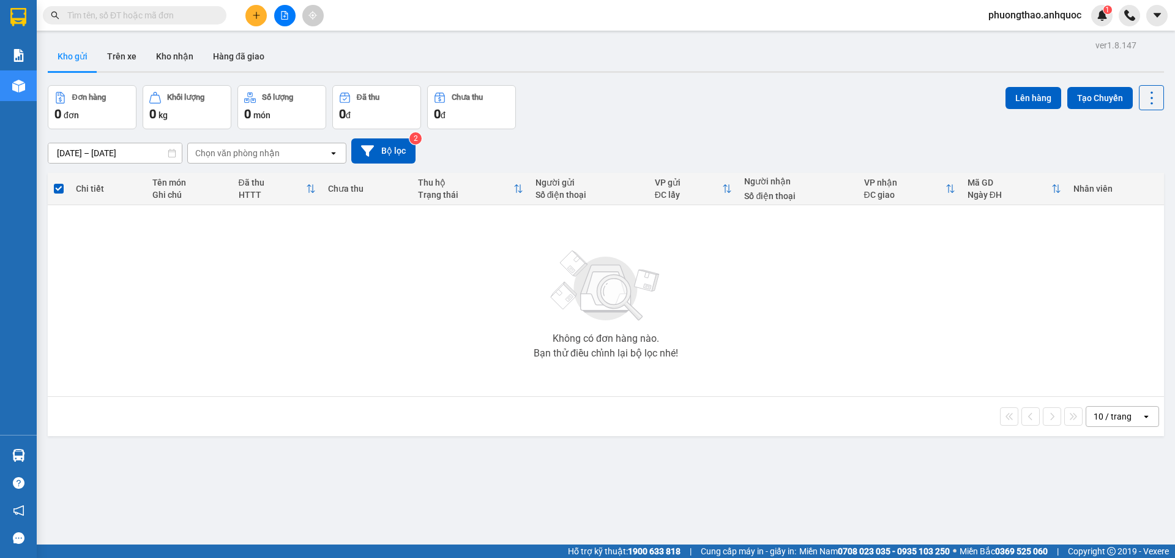
click at [327, 304] on div "Không có đơn hàng nào. Bạn thử điều chỉnh lại bộ lọc nhé!" at bounding box center [606, 301] width 1104 height 184
click at [261, 12] on button at bounding box center [255, 15] width 21 height 21
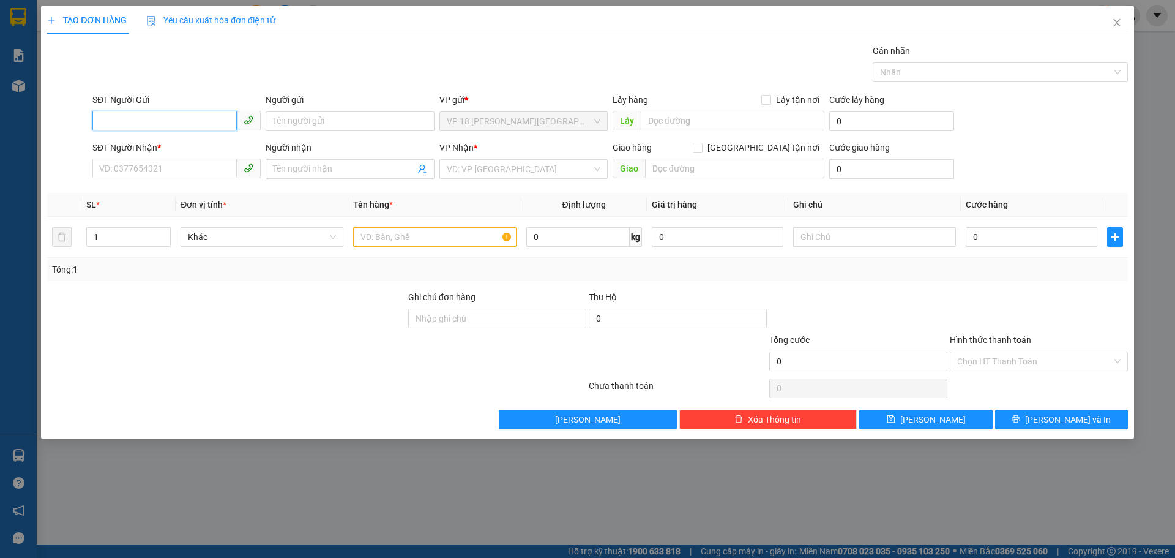
click at [167, 117] on input "SĐT Người Gửi" at bounding box center [164, 121] width 144 height 20
type input "0989310170"
click at [215, 142] on div "0989310170 - [PERSON_NAME]" at bounding box center [177, 145] width 154 height 13
type input "[PERSON_NAME]"
type input "0933338479"
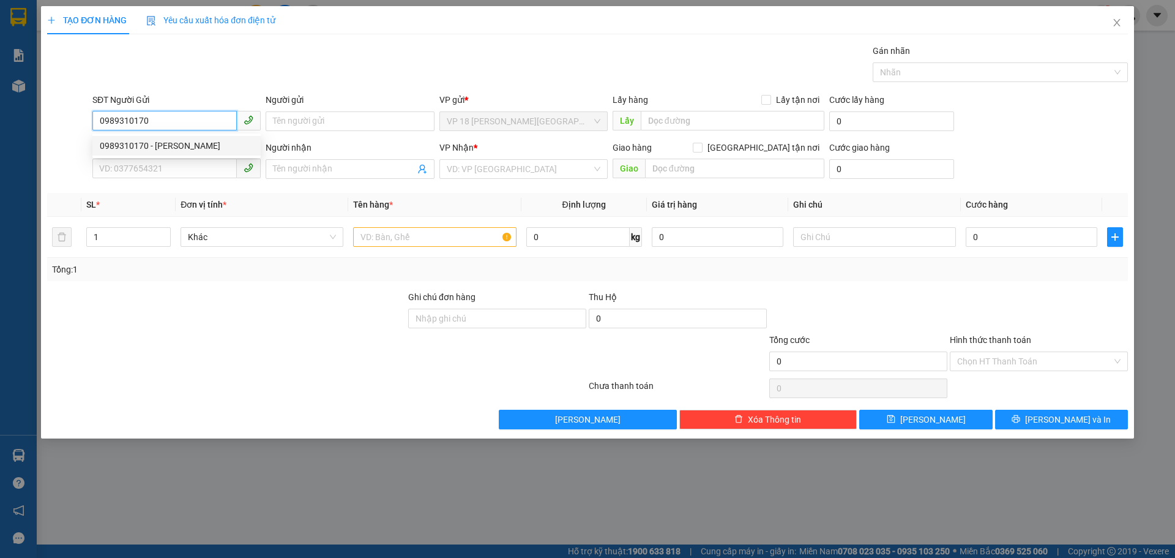
type input "NHẬT MỸ 1"
type input "VPVT"
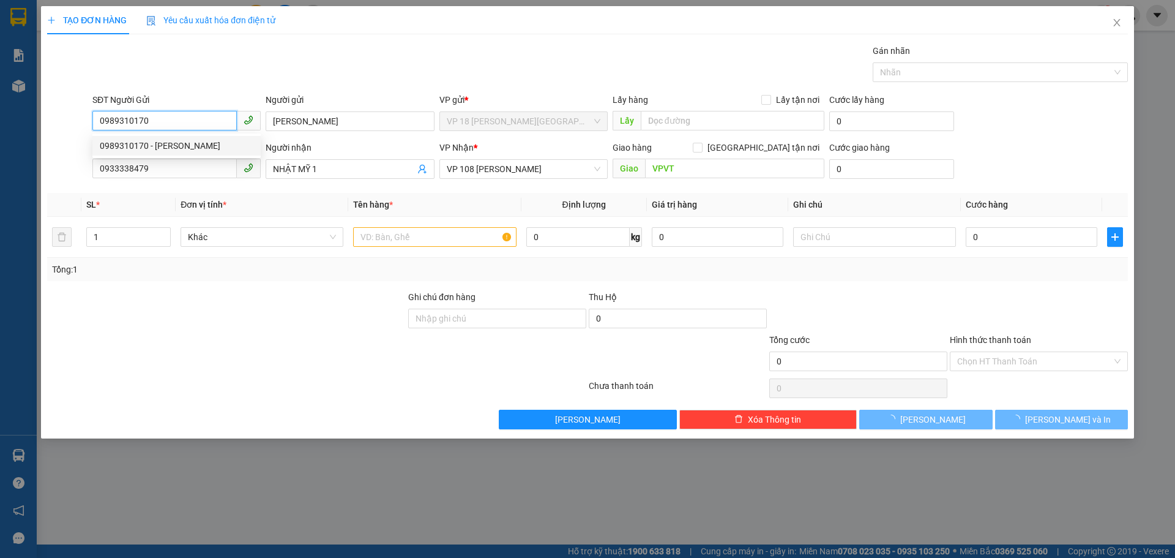
type input "20.000"
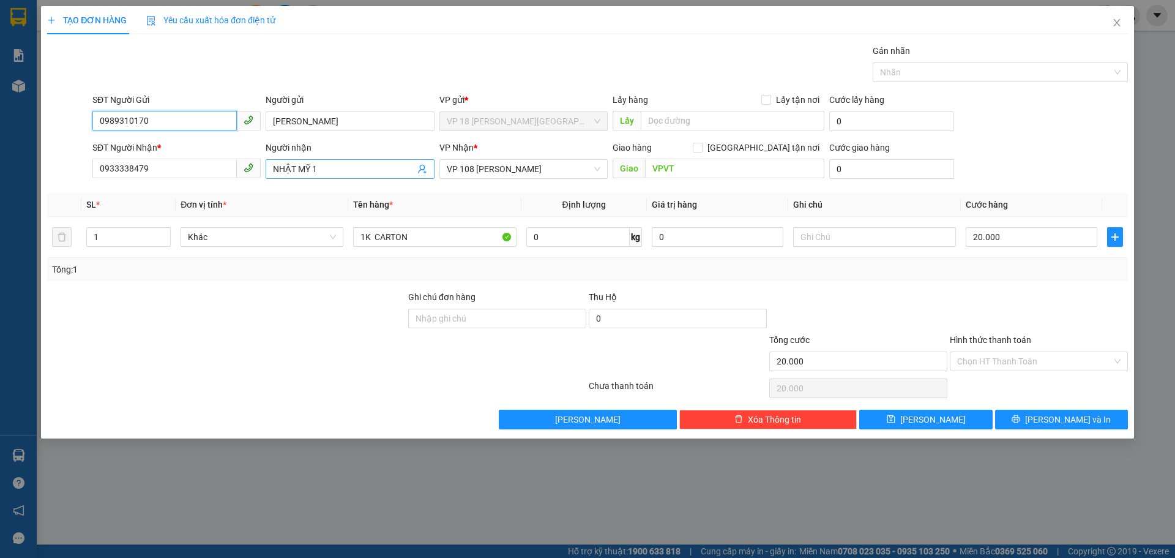
type input "0989310170"
click at [334, 175] on input "NHẬT MỸ 1" at bounding box center [343, 168] width 141 height 13
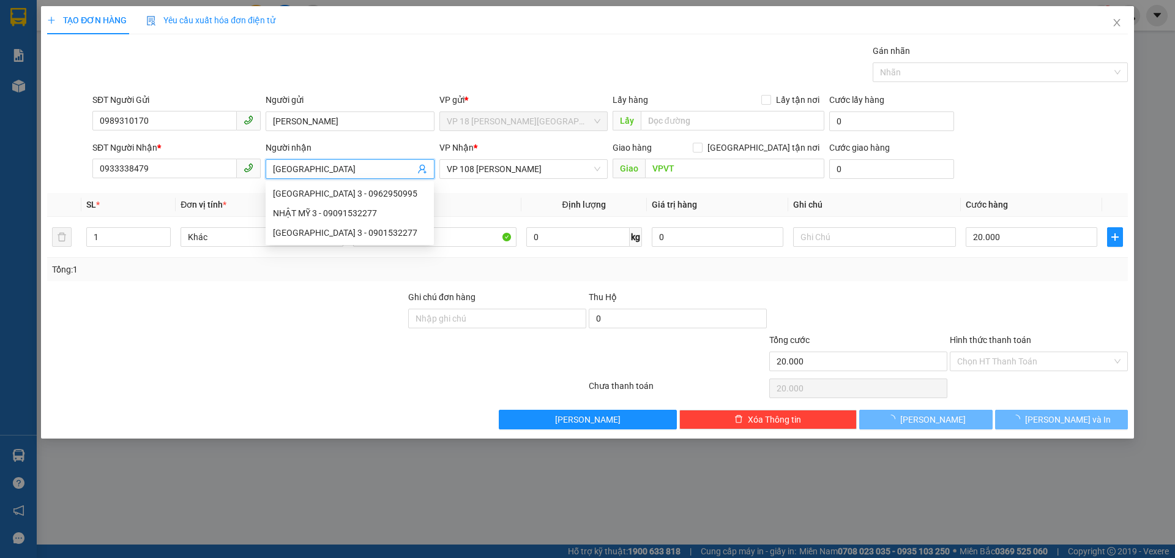
type input "NHẬT MỸ 2"
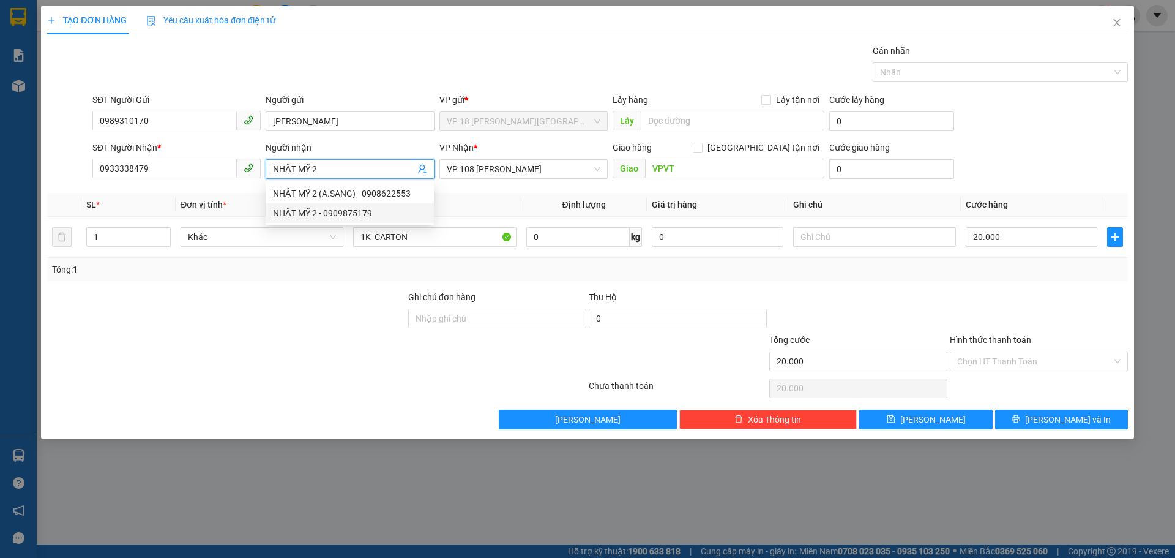
click at [337, 215] on div "NHẬT MỸ 2 - 0909875179" at bounding box center [350, 212] width 154 height 13
type input "0909875179"
type input "NHẬT MỸ 2"
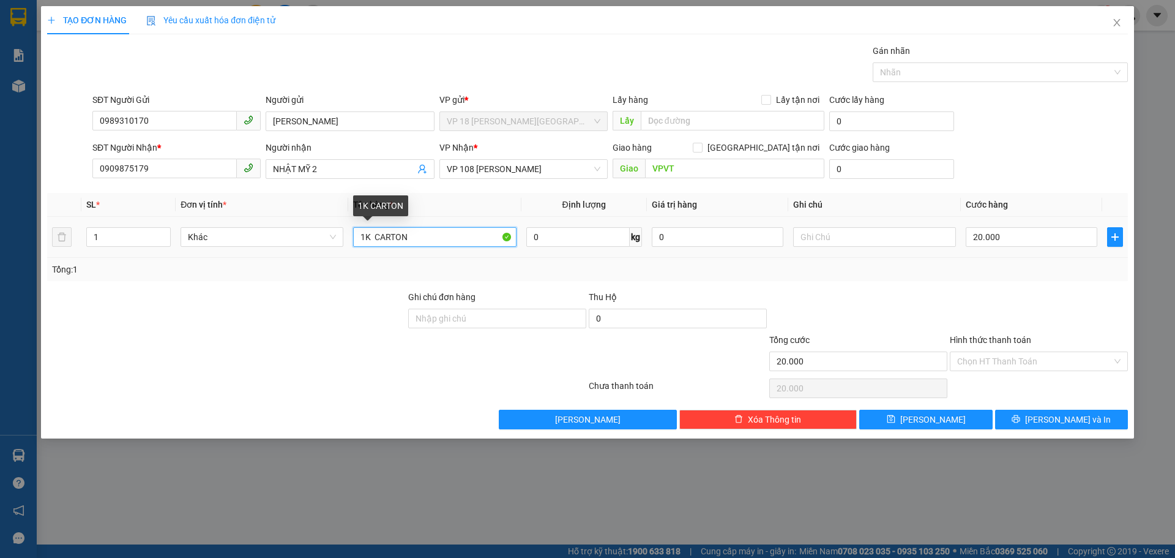
click at [429, 240] on input "1K CARTON" at bounding box center [434, 237] width 163 height 20
type input "1K [PERSON_NAME]"
click at [1013, 237] on input "20.000" at bounding box center [1032, 237] width 132 height 20
type input "5"
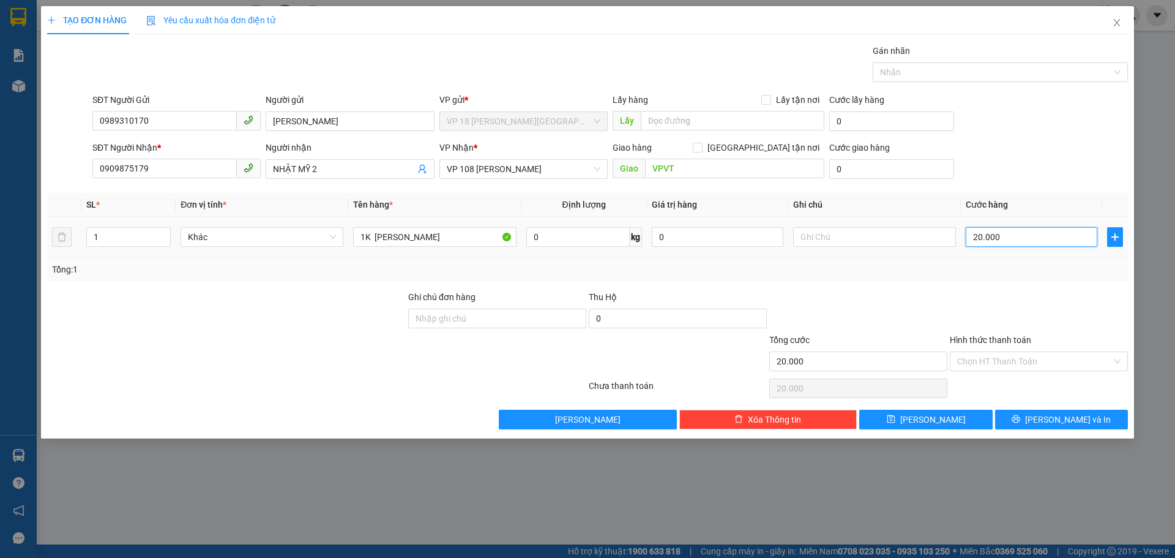
type input "5"
type input "50"
type input "500"
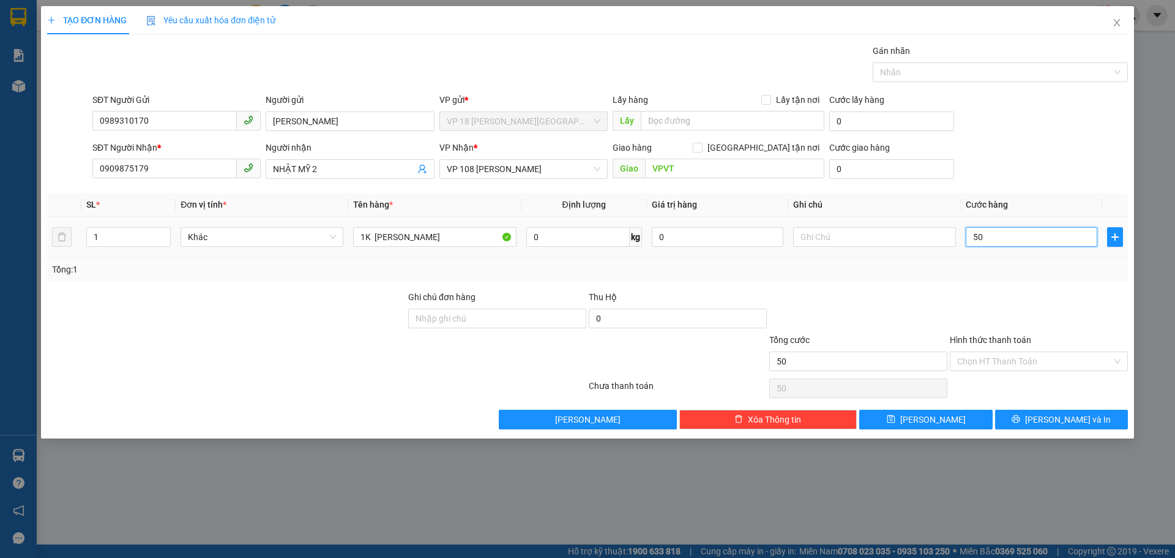
type input "500"
type input "5.000"
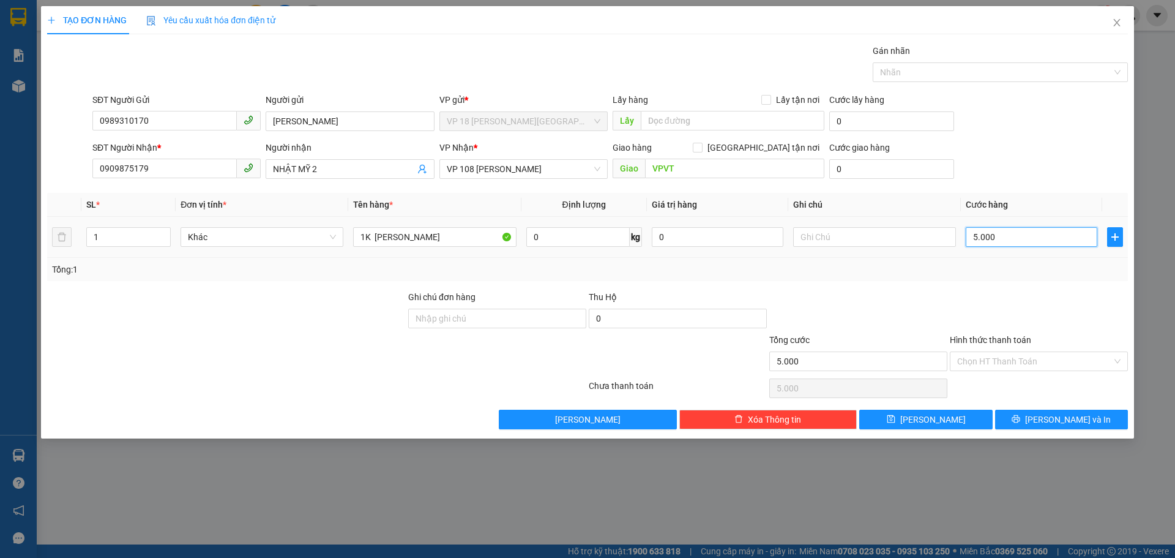
type input "50.000"
click at [1018, 417] on button "[PERSON_NAME] và In" at bounding box center [1061, 419] width 133 height 20
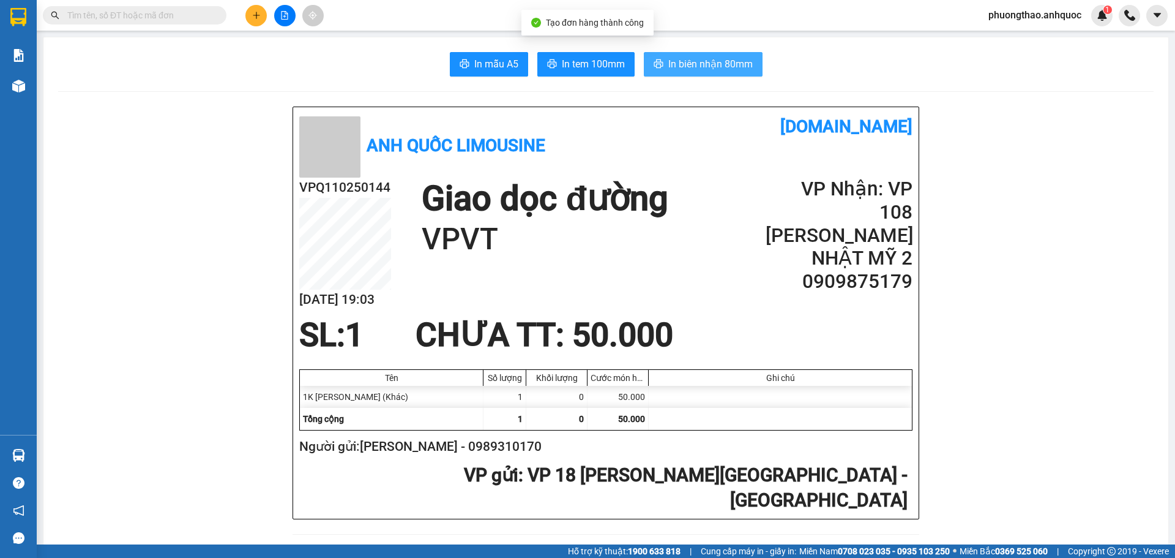
click at [704, 66] on span "In biên nhận 80mm" at bounding box center [710, 63] width 84 height 15
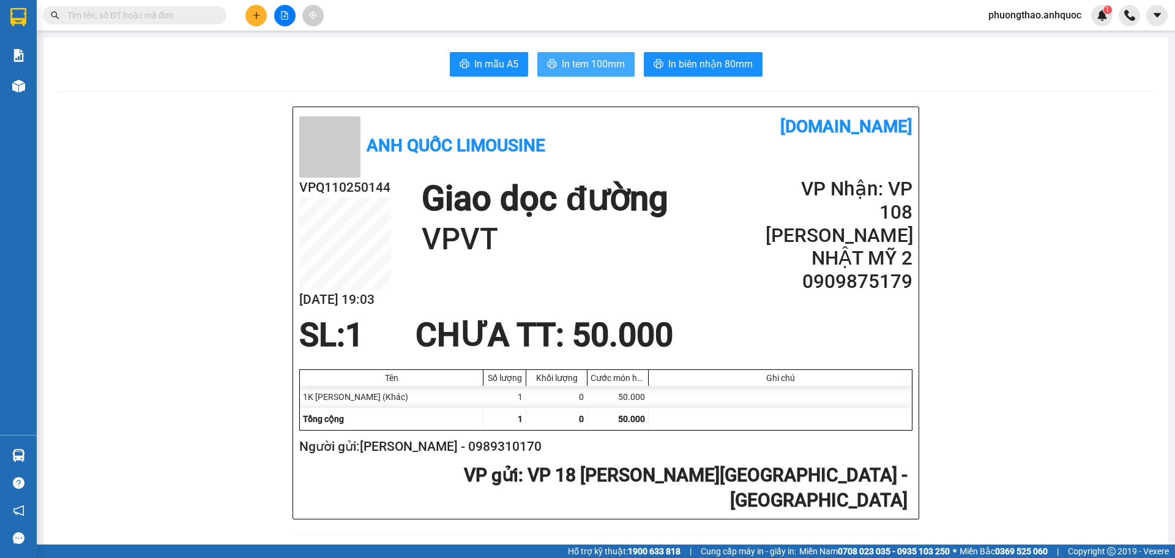
click at [589, 71] on span "In tem 100mm" at bounding box center [593, 63] width 63 height 15
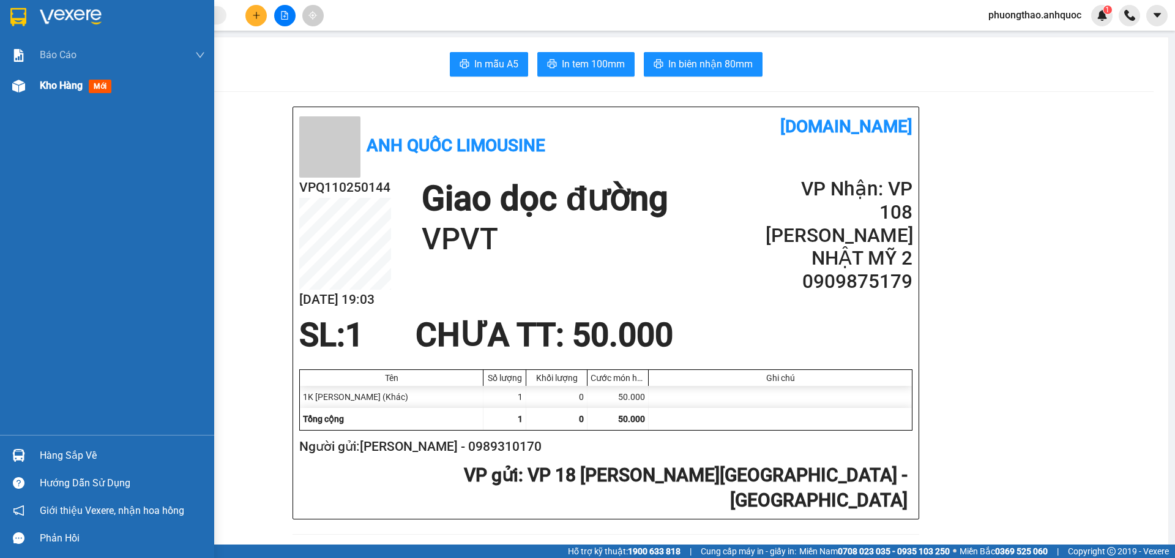
click at [29, 90] on div "Kho hàng mới" at bounding box center [107, 85] width 214 height 31
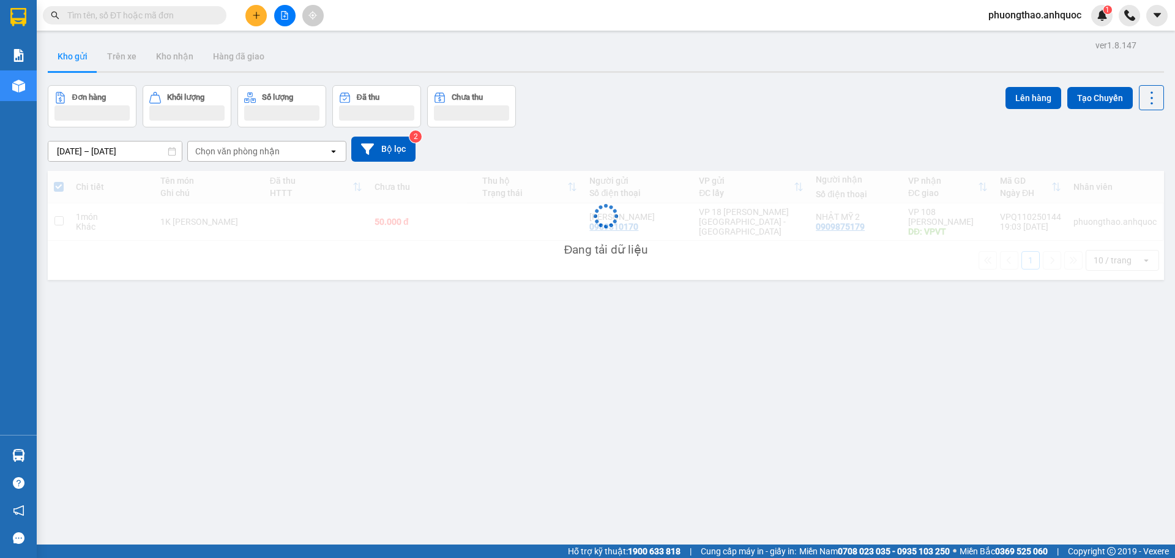
click at [373, 424] on div "ver 1.8.147 Kho gửi Trên xe Kho nhận Hàng đã giao Đơn hàng Khối lượng Số lượng …" at bounding box center [606, 316] width 1126 height 558
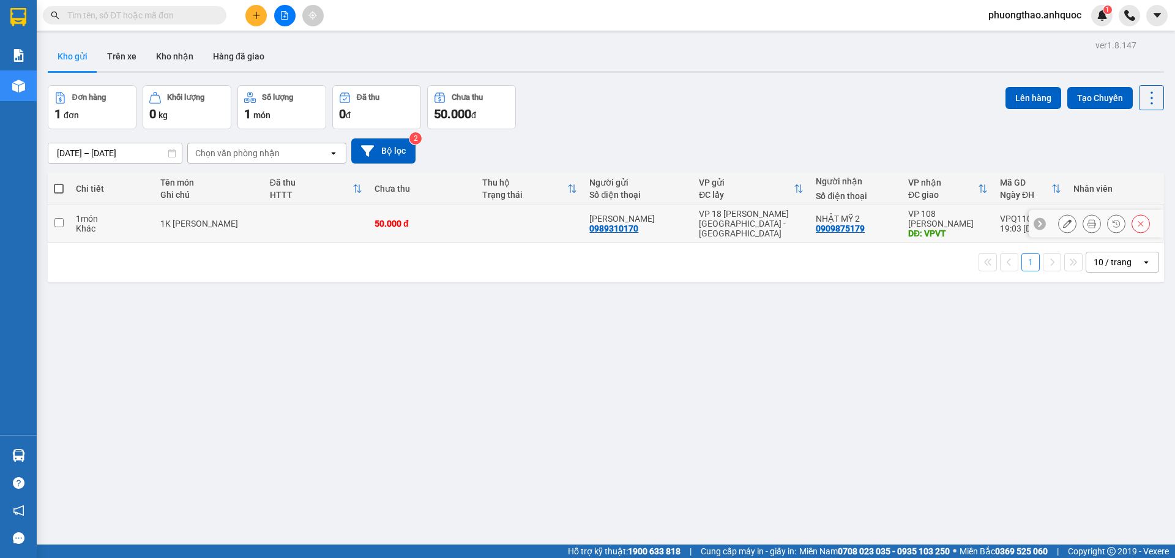
click at [304, 222] on td at bounding box center [316, 223] width 105 height 37
checkbox input "true"
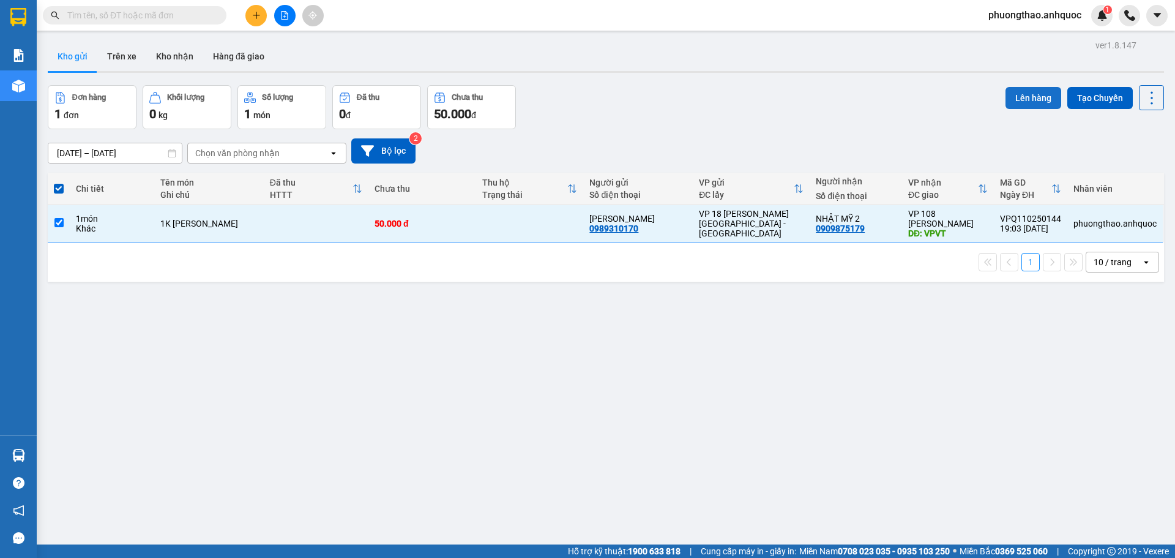
click at [1020, 98] on button "Lên hàng" at bounding box center [1034, 98] width 56 height 22
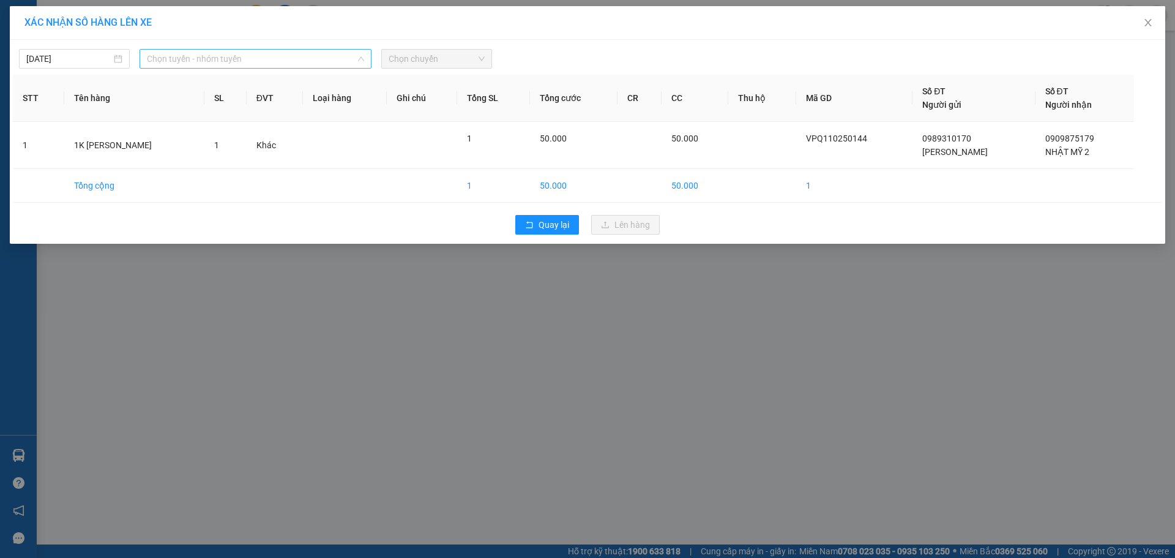
click at [274, 54] on span "Chọn tuyến - nhóm tuyến" at bounding box center [255, 59] width 217 height 18
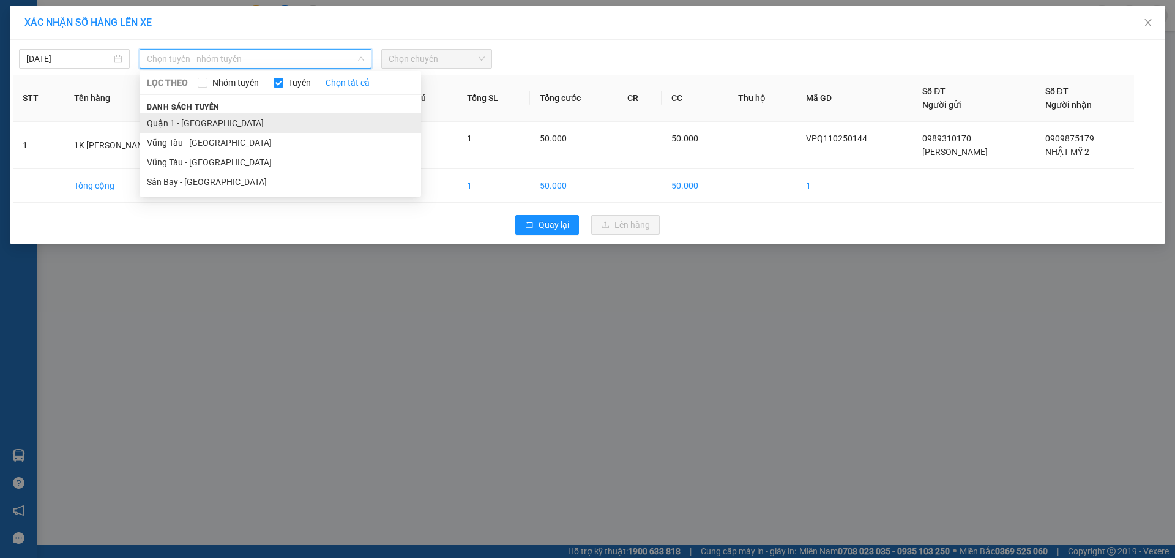
click at [222, 124] on li "Quận 1 - [GEOGRAPHIC_DATA]" at bounding box center [281, 123] width 282 height 20
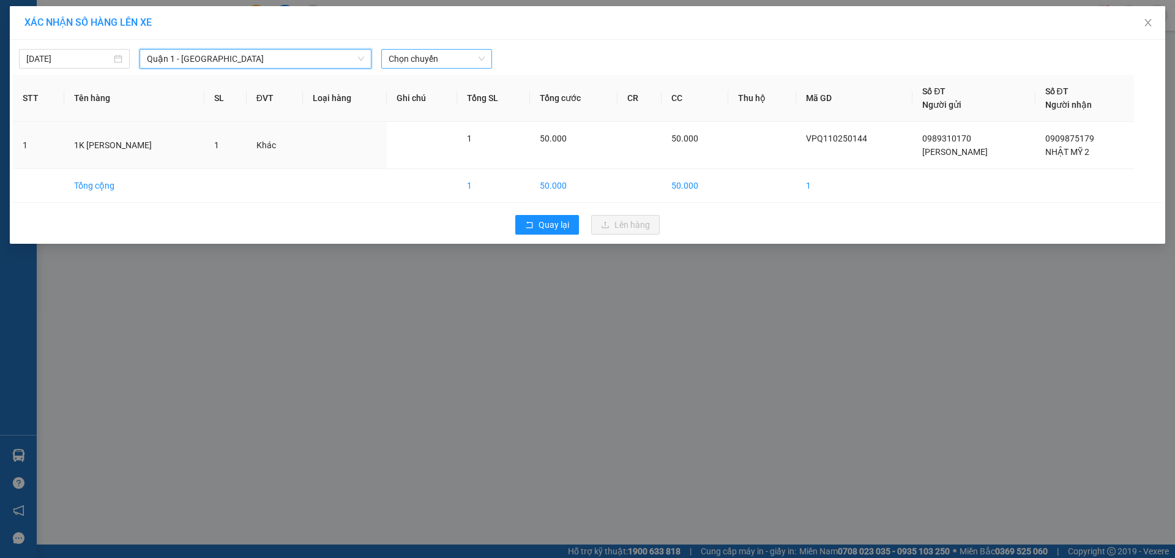
click at [425, 67] on span "Chọn chuyến" at bounding box center [437, 59] width 96 height 18
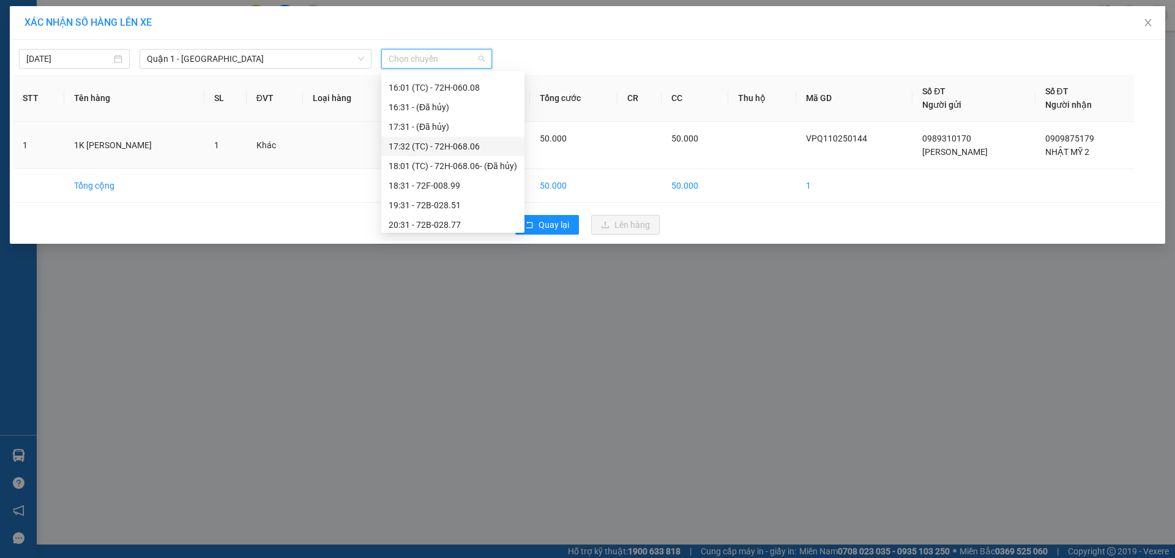
scroll to position [367, 0]
click at [427, 190] on div "19:31 - 72B-028.51" at bounding box center [453, 185] width 129 height 13
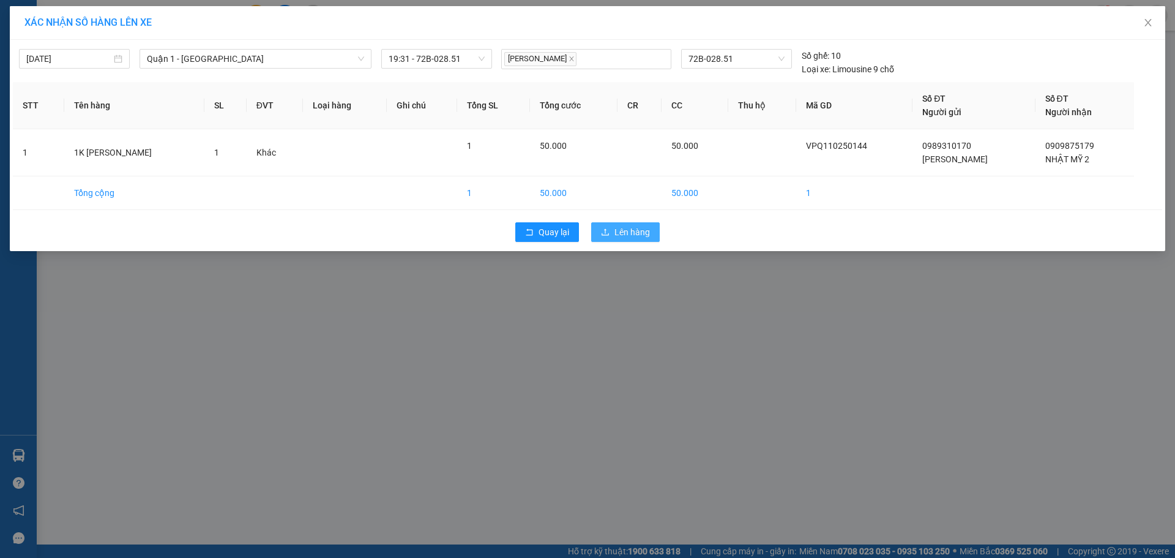
click at [600, 232] on button "Lên hàng" at bounding box center [625, 232] width 69 height 20
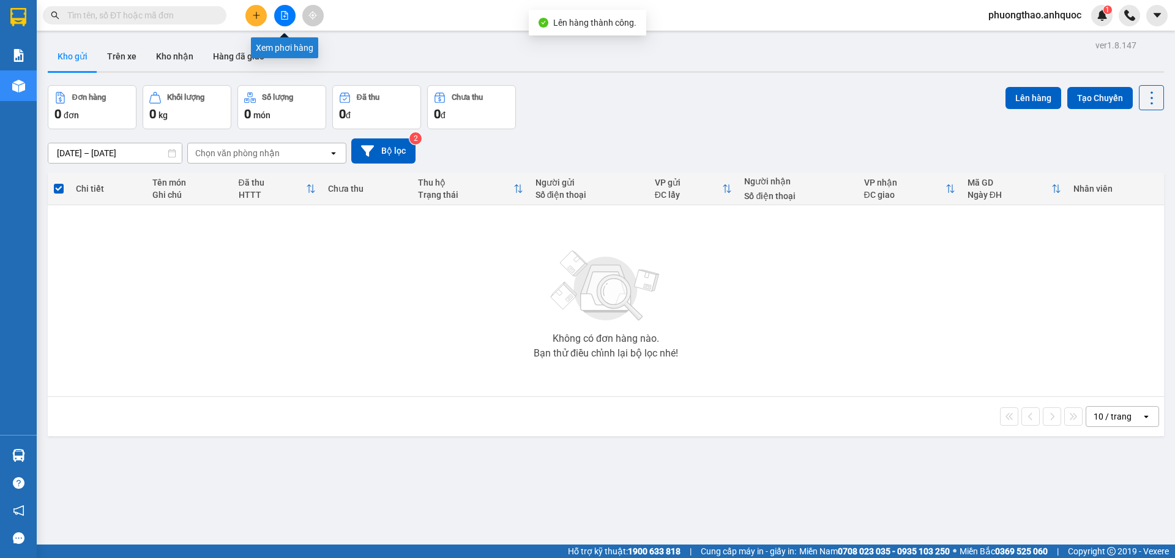
click at [283, 20] on button at bounding box center [284, 15] width 21 height 21
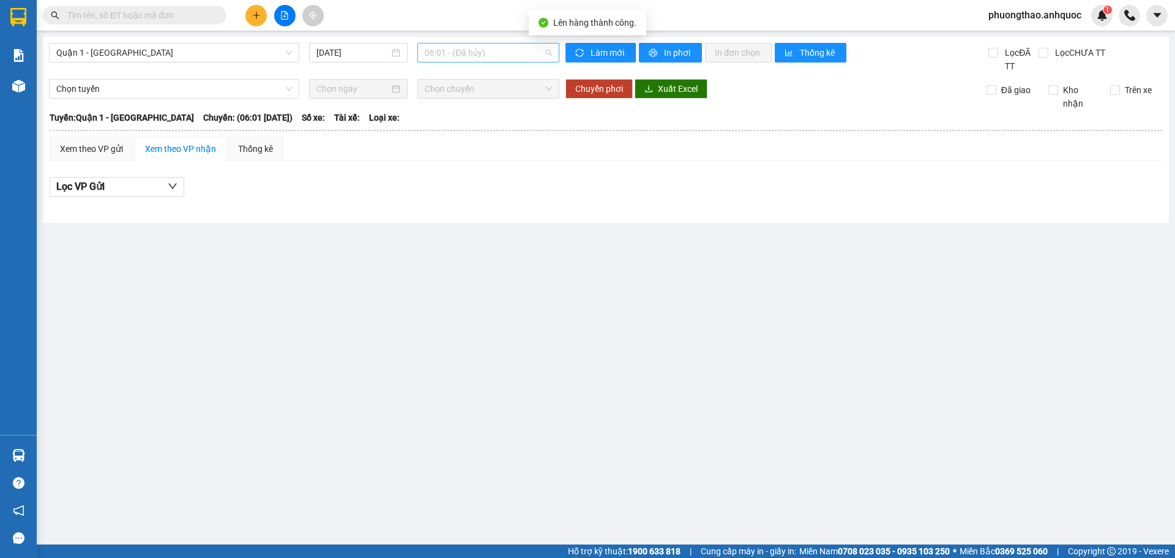
click at [448, 50] on span "06:01 - (Đã hủy)" at bounding box center [488, 52] width 127 height 18
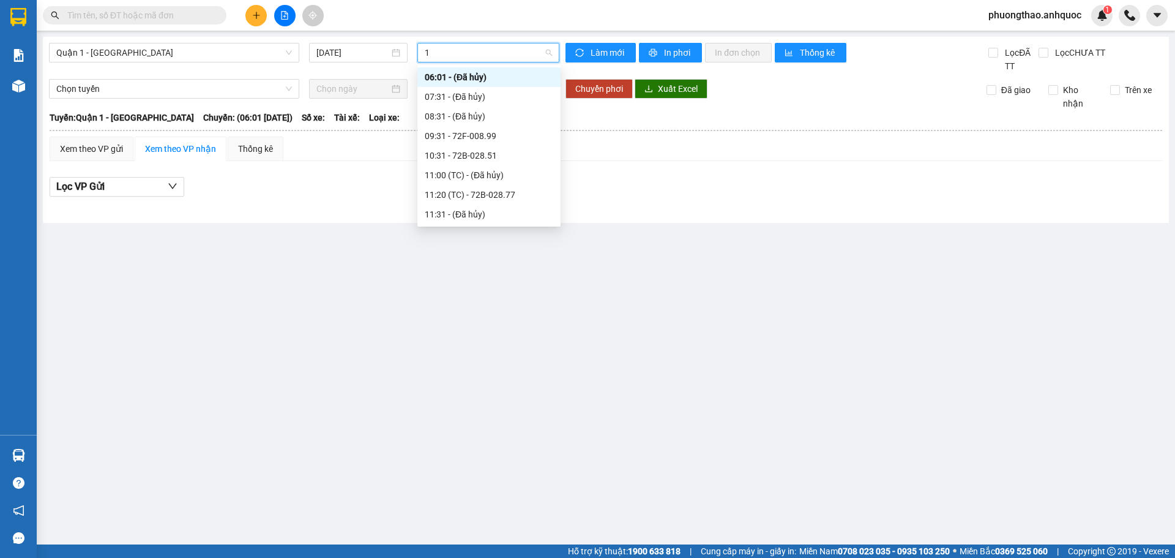
type input "19"
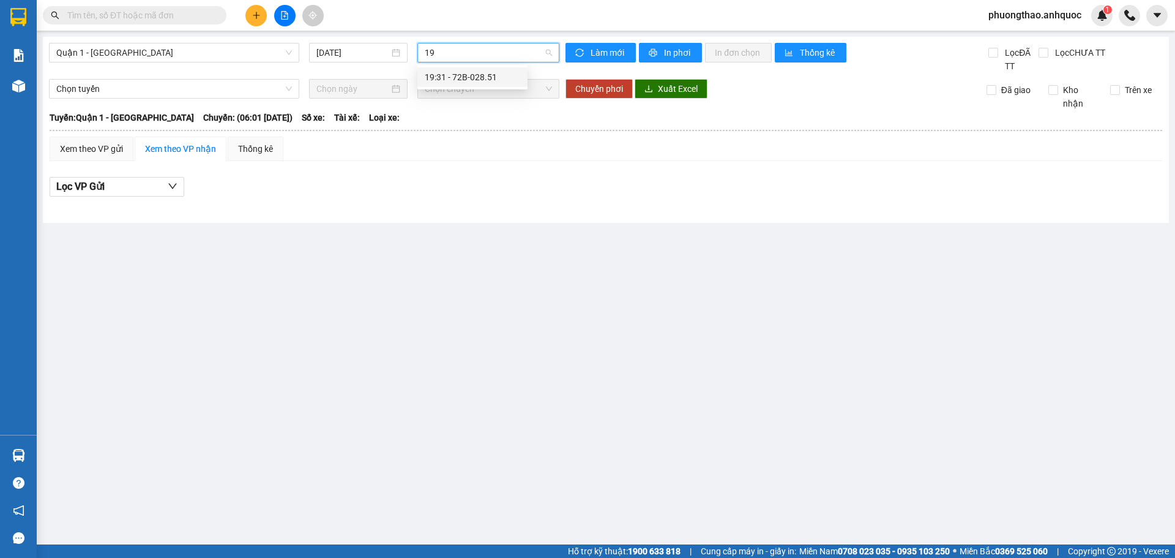
click at [465, 81] on div "19:31 - 72B-028.51" at bounding box center [472, 76] width 95 height 13
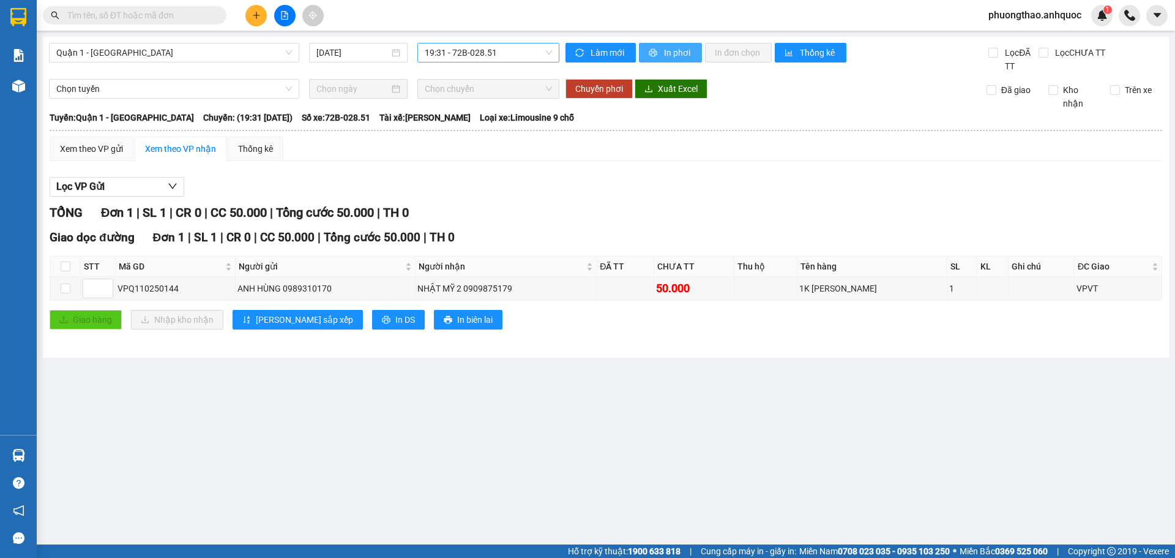
click at [671, 47] on span "In phơi" at bounding box center [678, 52] width 28 height 13
drag, startPoint x: 319, startPoint y: 425, endPoint x: 319, endPoint y: 413, distance: 11.6
click at [319, 425] on main "Quận 1 - [GEOGRAPHIC_DATA] [DATE] 19:31 - 72B-028.51 Làm mới In phơi In đơn chọ…" at bounding box center [587, 272] width 1175 height 544
click at [686, 52] on span "In phơi" at bounding box center [678, 52] width 28 height 13
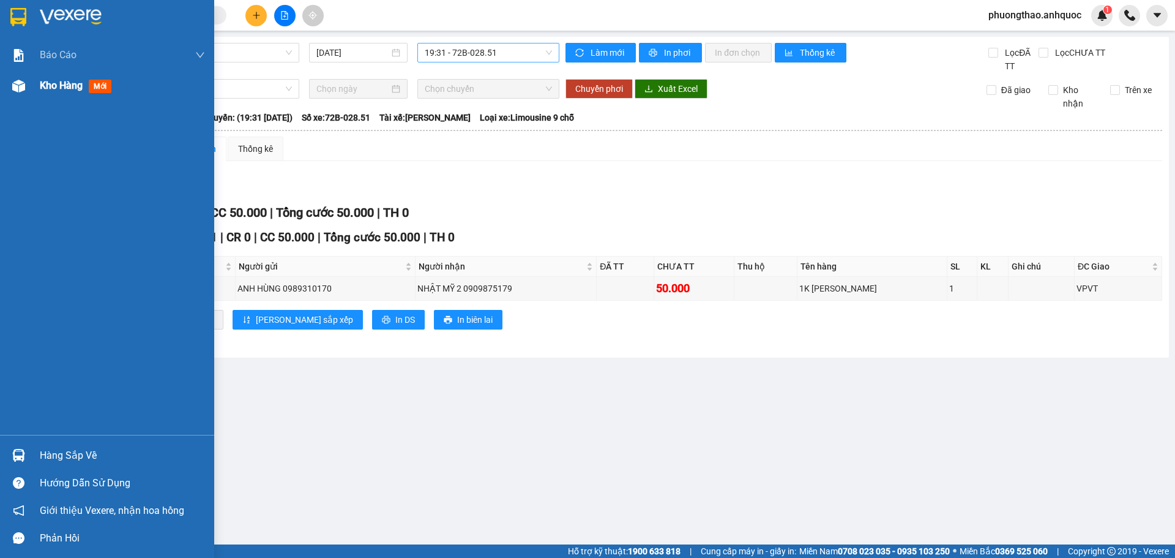
click at [32, 92] on div "Kho hàng mới" at bounding box center [107, 85] width 214 height 31
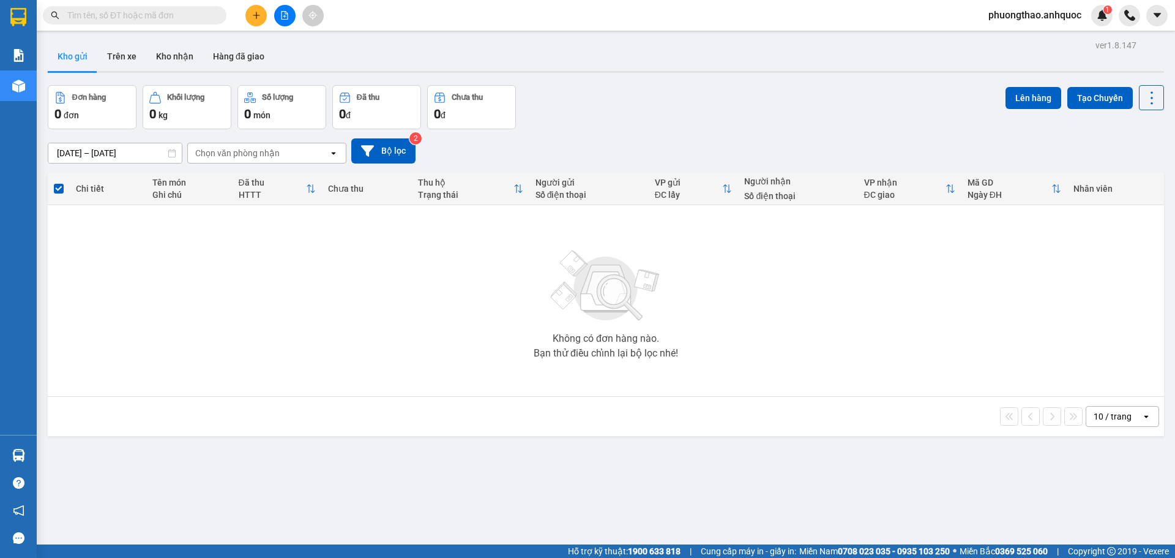
click at [261, 23] on button at bounding box center [255, 15] width 21 height 21
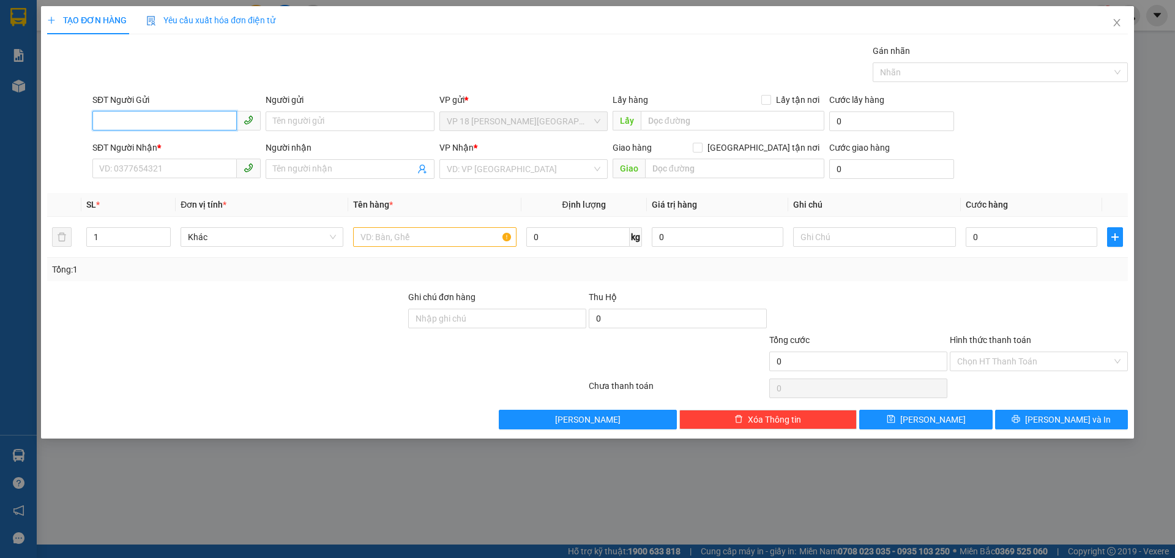
click at [203, 119] on input "SĐT Người Gửi" at bounding box center [164, 121] width 144 height 20
type input "0705114598"
click at [291, 122] on input "Người gửi" at bounding box center [350, 121] width 168 height 20
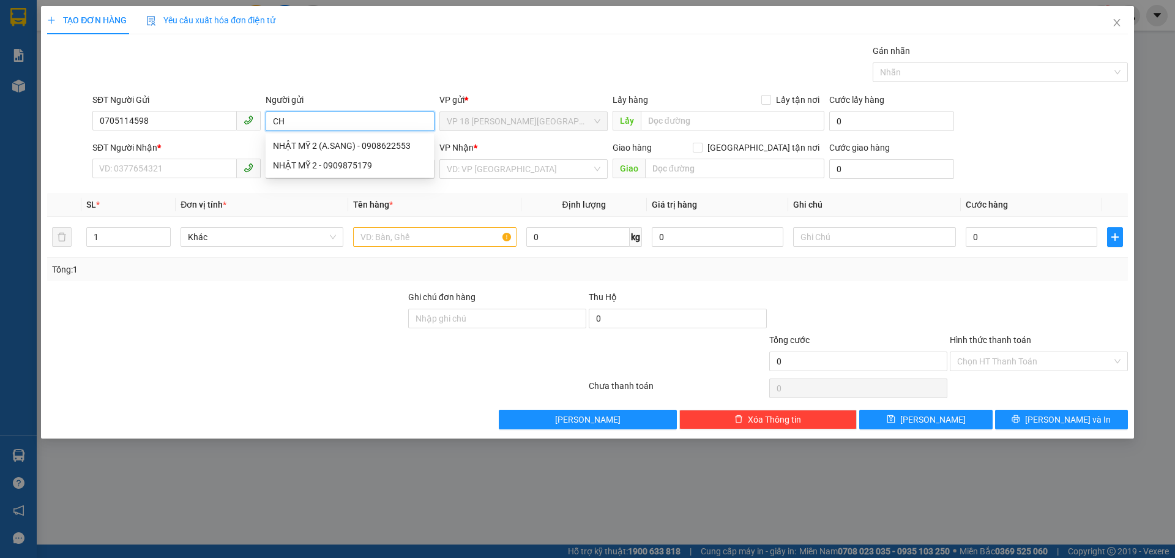
type input "C"
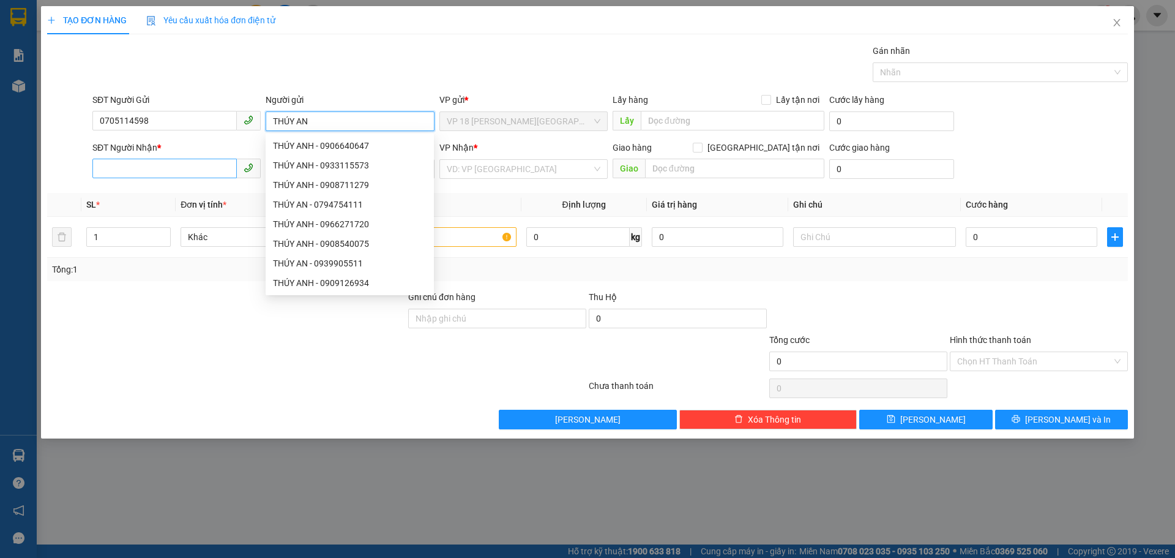
type input "THÚY AN"
click at [189, 169] on input "SĐT Người Nhận *" at bounding box center [164, 169] width 144 height 20
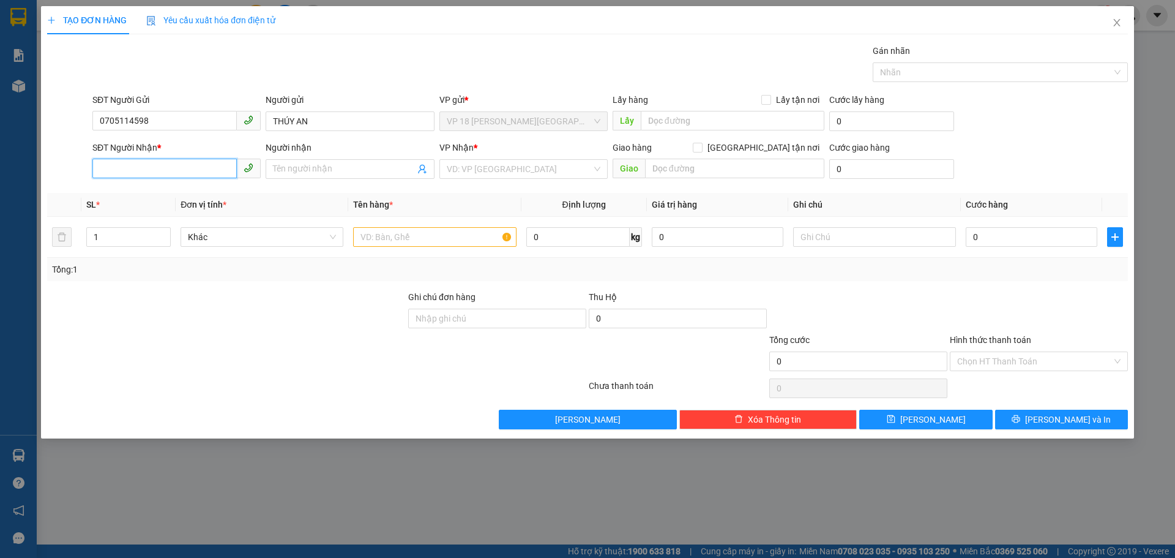
click at [187, 170] on input "SĐT Người Nhận *" at bounding box center [164, 169] width 144 height 20
click at [145, 197] on div "0775549712 - [GEOGRAPHIC_DATA]" at bounding box center [177, 193] width 154 height 13
type input "0775549712"
type input "CHÂU Á"
type input "VPVT"
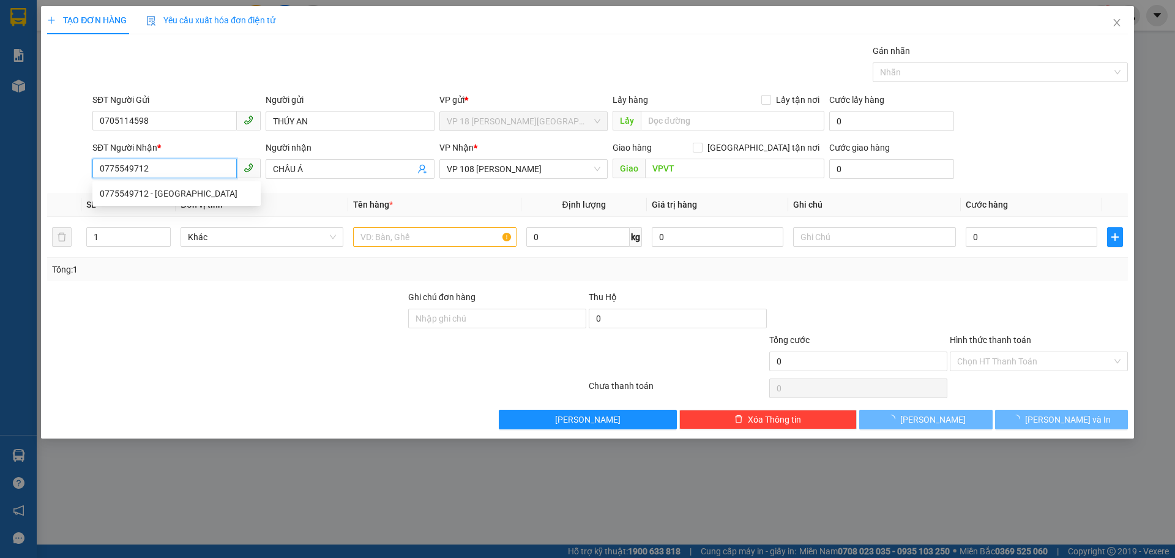
type input "40.000"
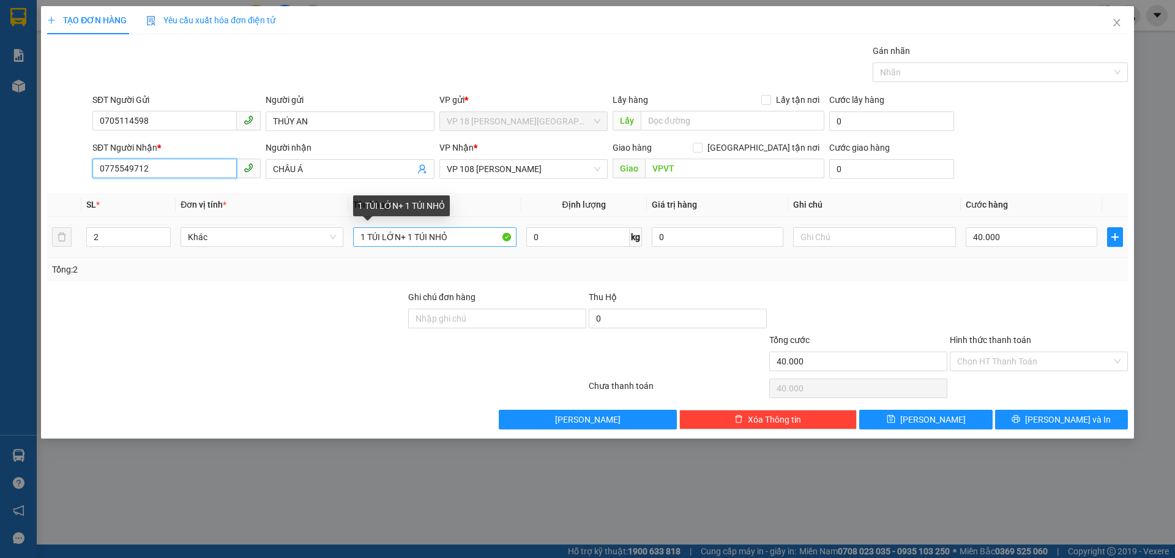
type input "0775549712"
drag, startPoint x: 398, startPoint y: 235, endPoint x: 364, endPoint y: 239, distance: 35.2
click at [364, 239] on input "1 TÚI LỚN+ 1 TÚI NHỎ" at bounding box center [434, 237] width 163 height 20
drag, startPoint x: 471, startPoint y: 242, endPoint x: 438, endPoint y: 241, distance: 32.5
click at [438, 241] on input "1K CARTON + 1 TÚI NHỎ" at bounding box center [434, 237] width 163 height 20
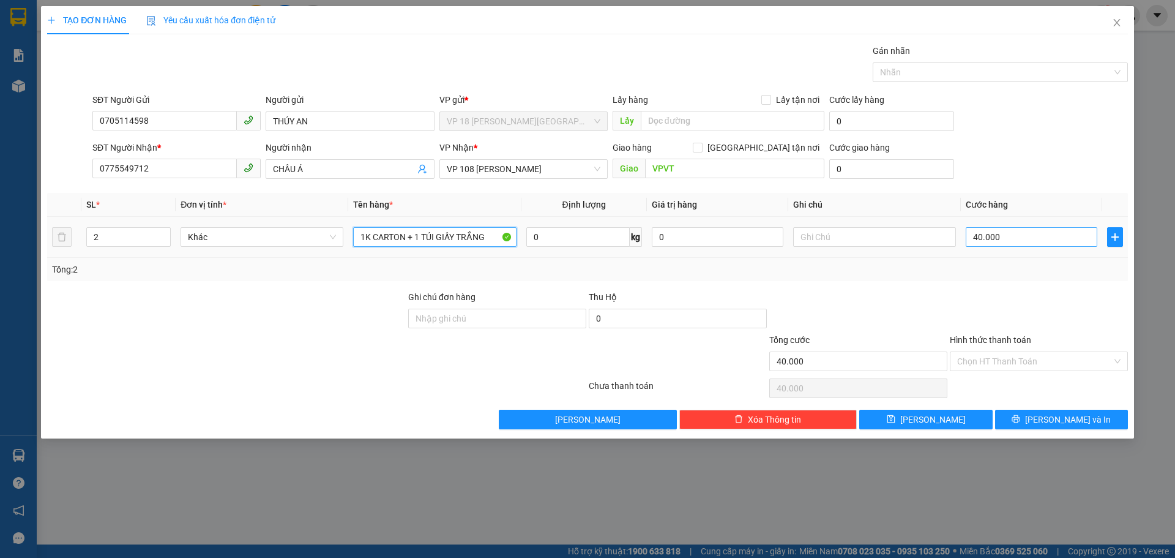
type input "1K CARTON + 1 TÚI GIẤY TRẮNG"
click at [1005, 242] on input "40.000" at bounding box center [1032, 237] width 132 height 20
type input "5"
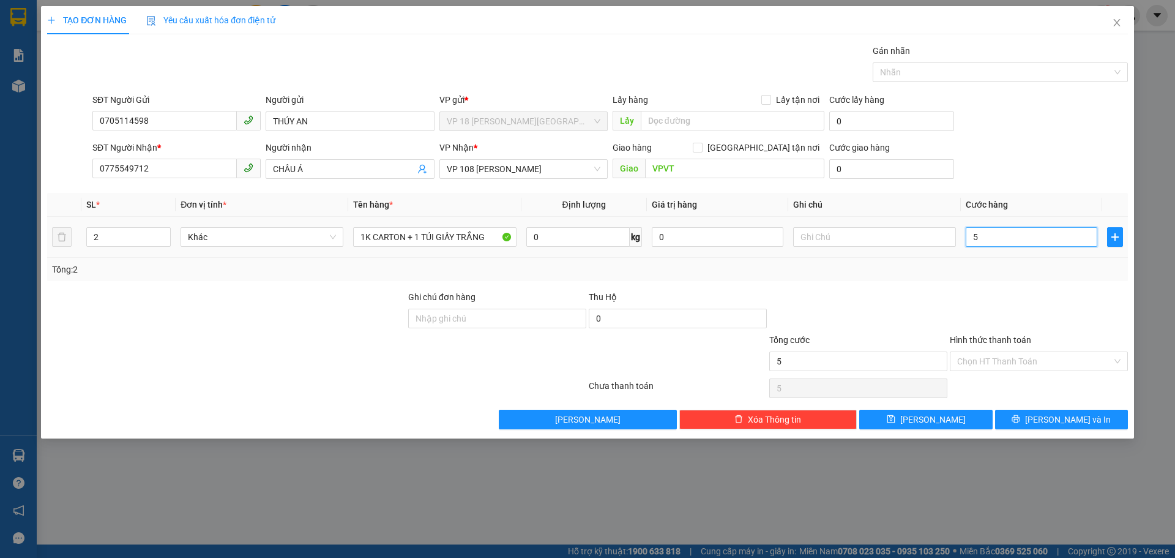
type input "50"
type input "500"
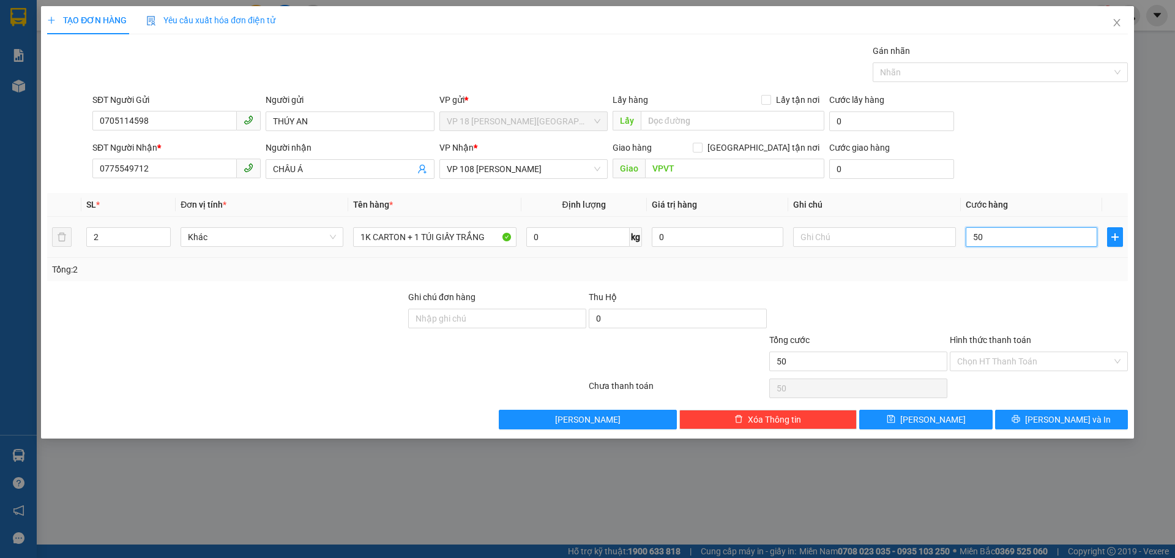
type input "500"
type input "5.000"
type input "50.000"
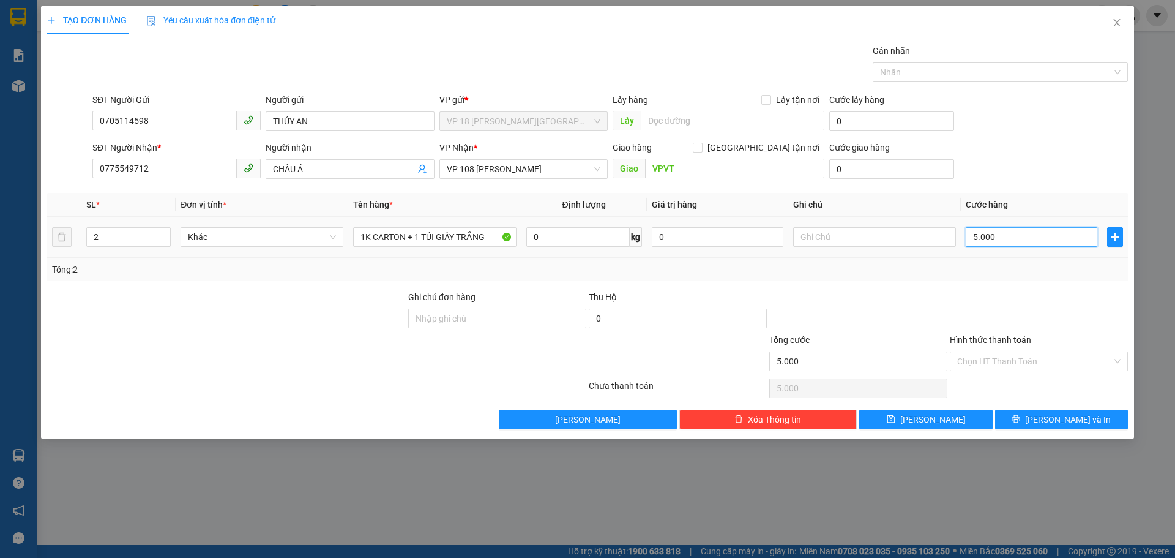
type input "50.000"
click at [1020, 420] on icon "printer" at bounding box center [1016, 418] width 9 height 9
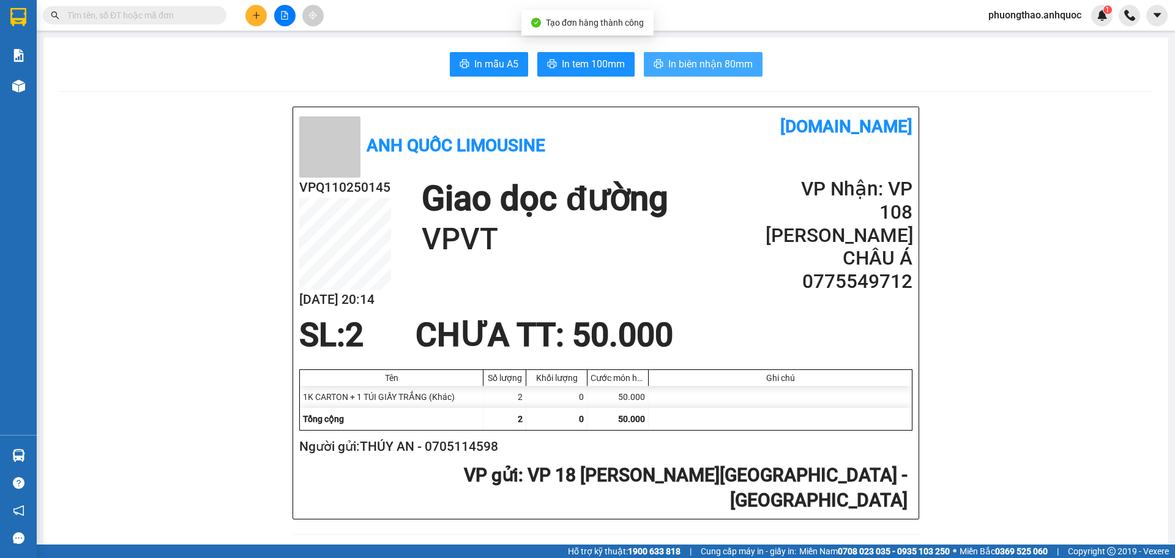
click at [644, 64] on button "In biên nhận 80mm" at bounding box center [703, 64] width 119 height 24
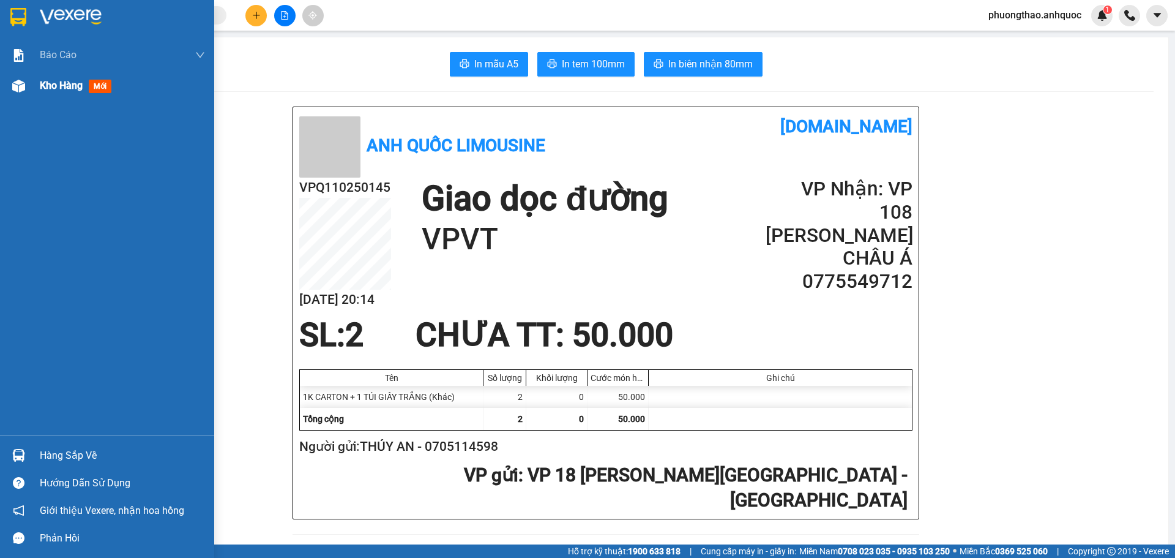
click at [34, 95] on div "Kho hàng mới" at bounding box center [107, 85] width 214 height 31
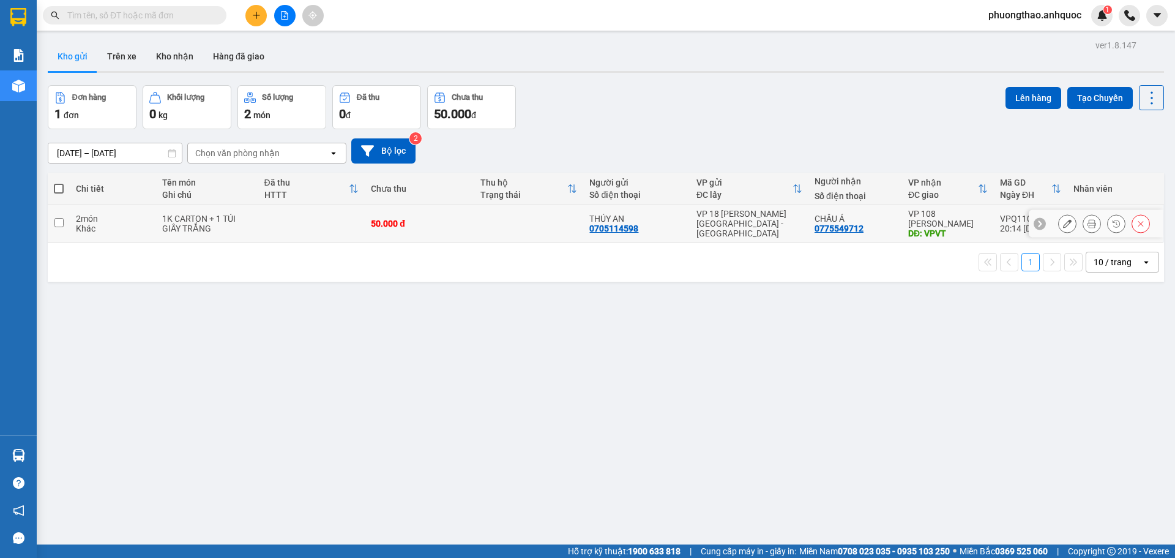
click at [1063, 228] on icon at bounding box center [1067, 223] width 9 height 9
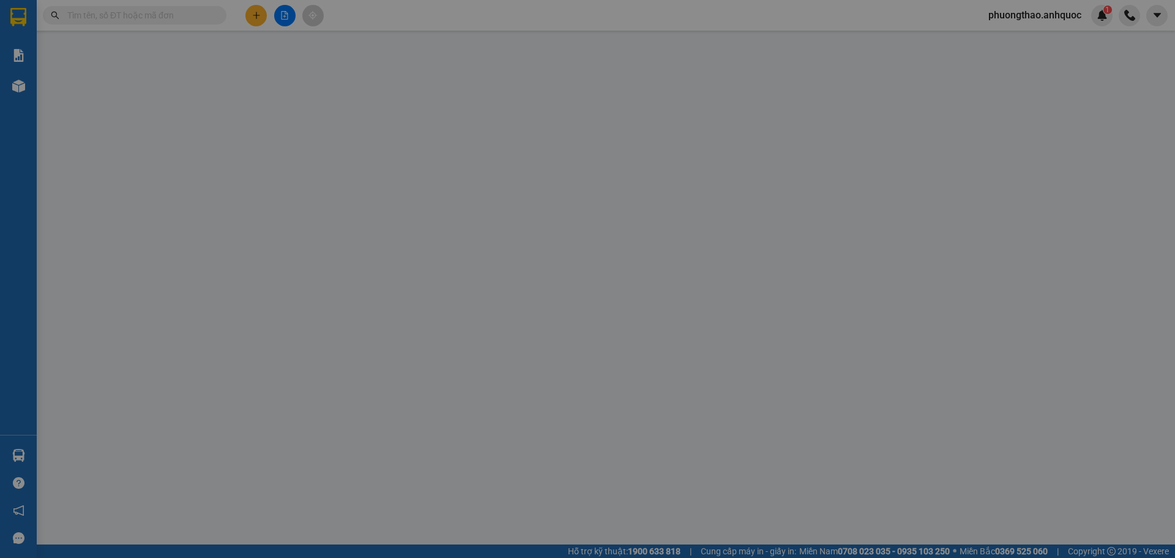
type input "0705114598"
type input "THÚY AN"
type input "0775549712"
type input "CHÂU Á"
type input "VPVT"
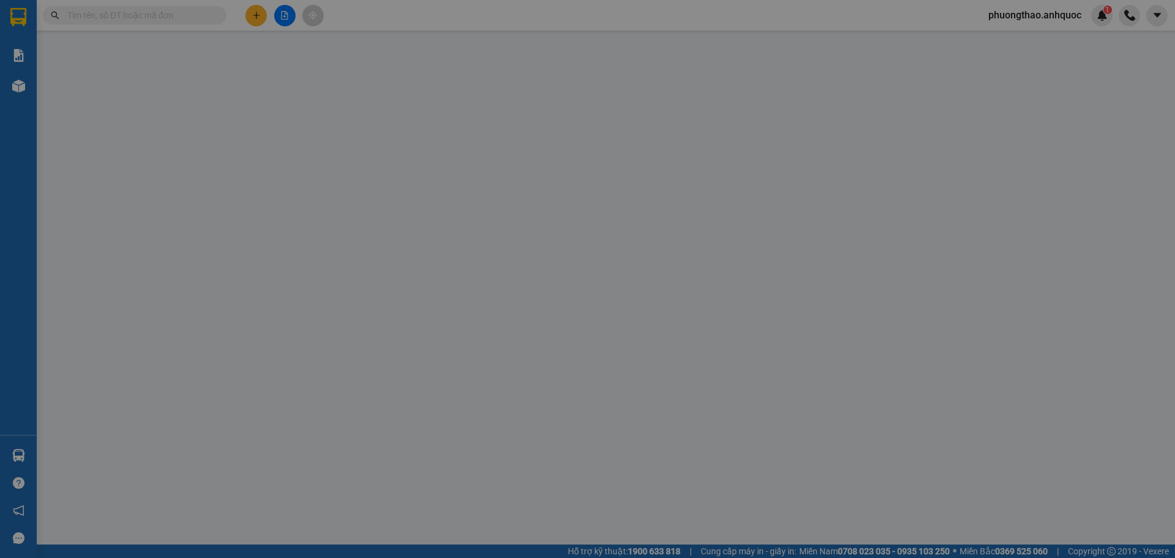
type input "50.000"
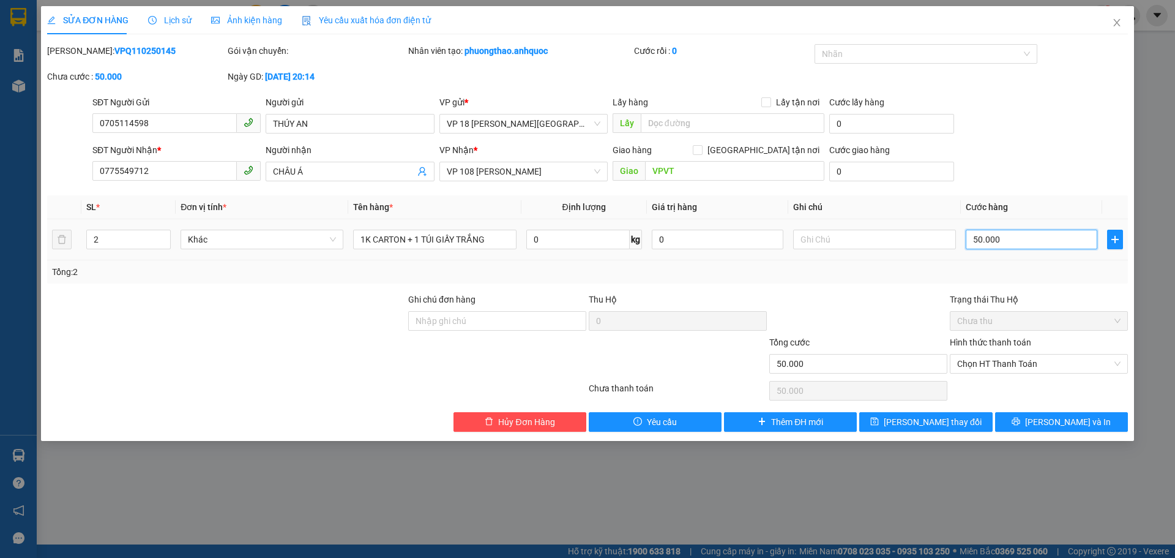
click at [1021, 240] on input "50.000" at bounding box center [1032, 240] width 132 height 20
type input "4"
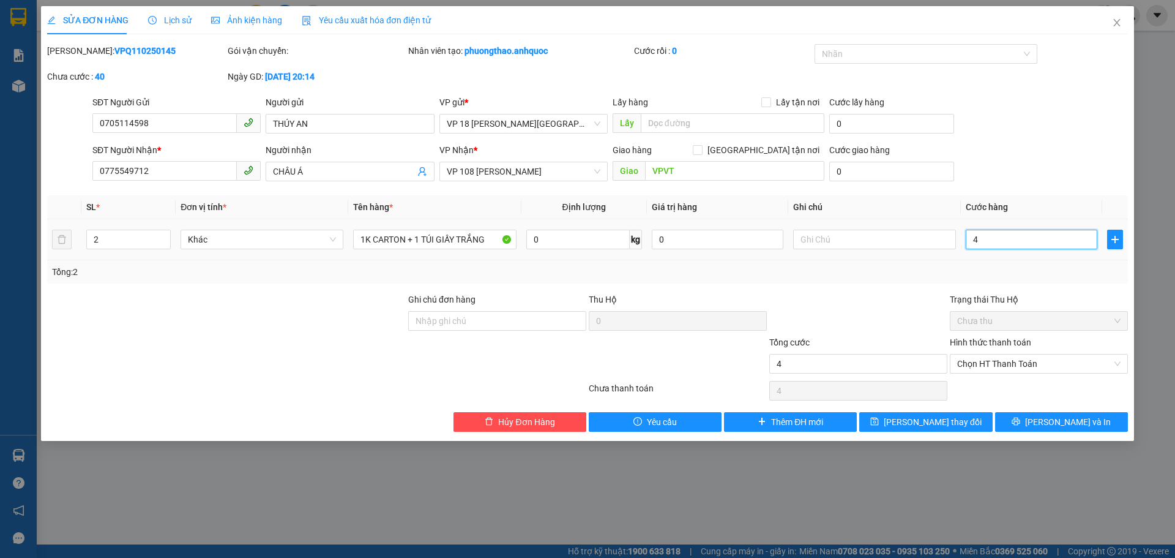
type input "40"
type input "400"
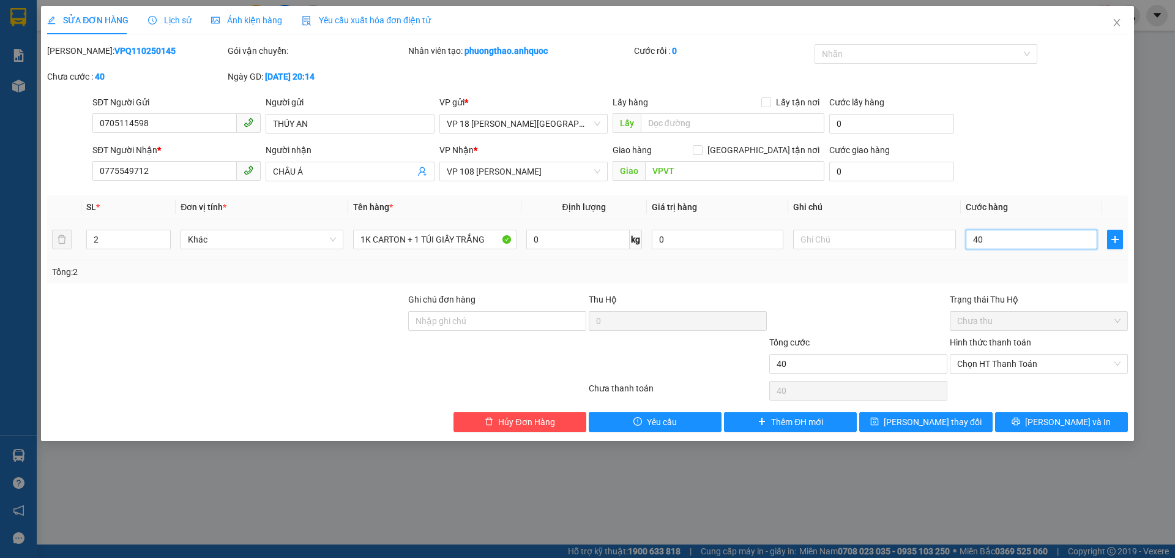
type input "400"
type input "4.000"
type input "40.000"
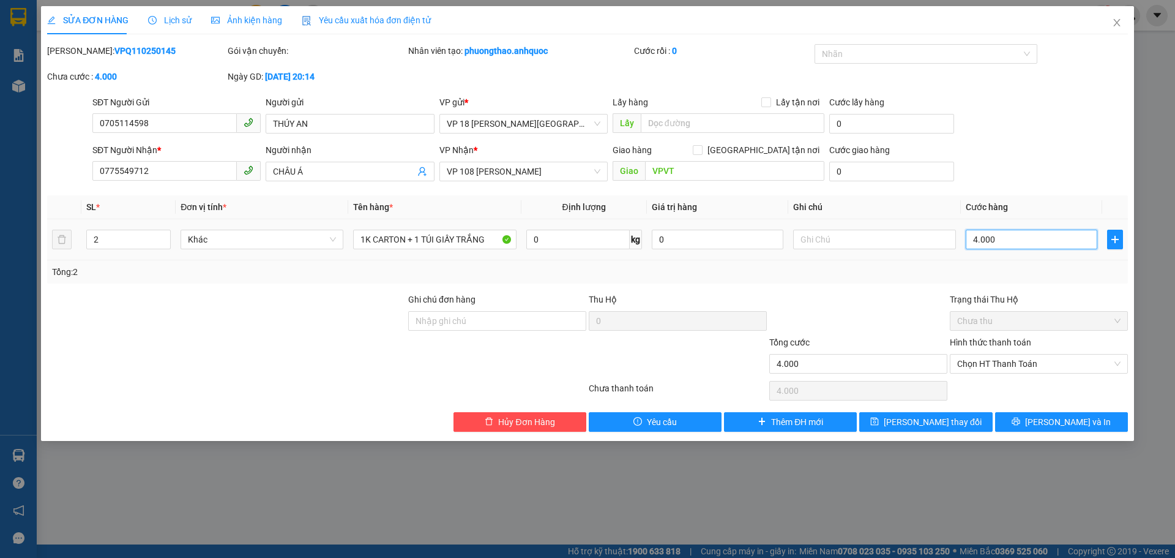
type input "40.000"
click at [1052, 423] on span "[PERSON_NAME] và In" at bounding box center [1068, 421] width 86 height 13
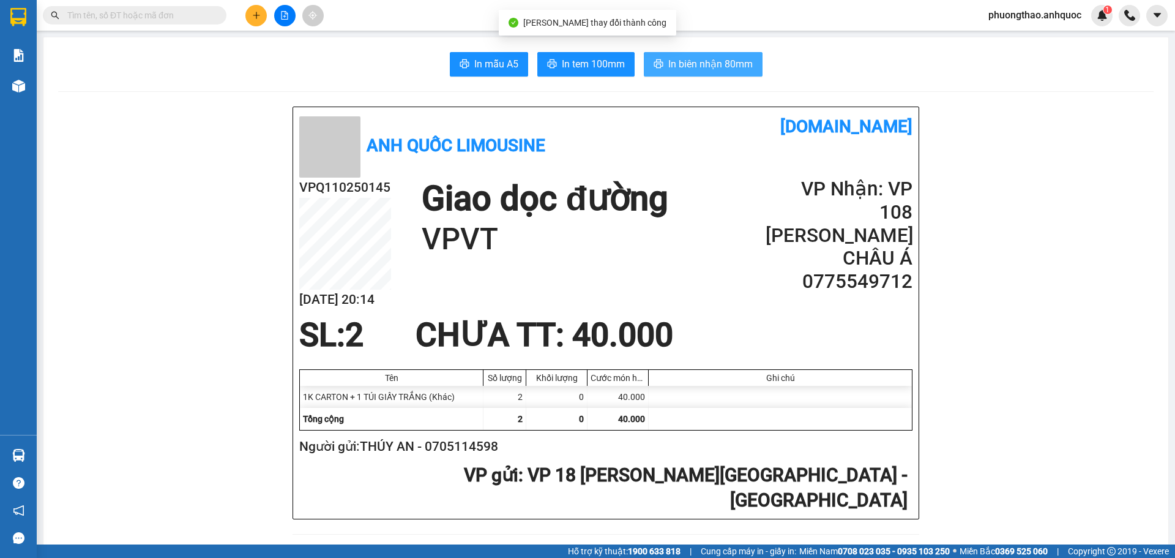
click at [662, 62] on button "In biên nhận 80mm" at bounding box center [703, 64] width 119 height 24
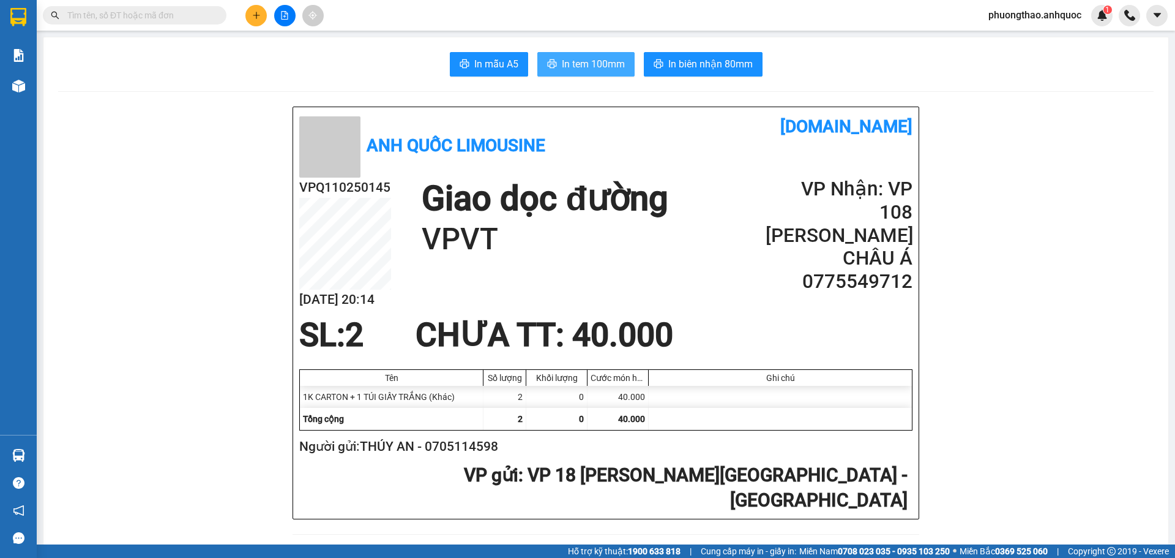
click at [564, 65] on span "In tem 100mm" at bounding box center [593, 63] width 63 height 15
click at [612, 53] on button "In tem 100mm" at bounding box center [585, 64] width 97 height 24
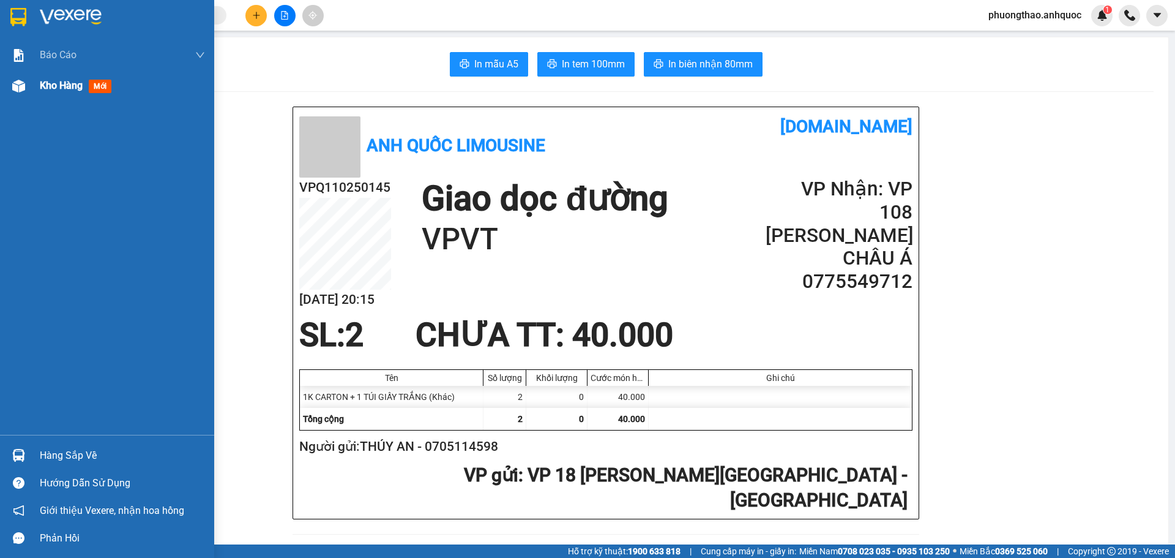
click at [69, 94] on div "Kho hàng mới" at bounding box center [122, 85] width 165 height 31
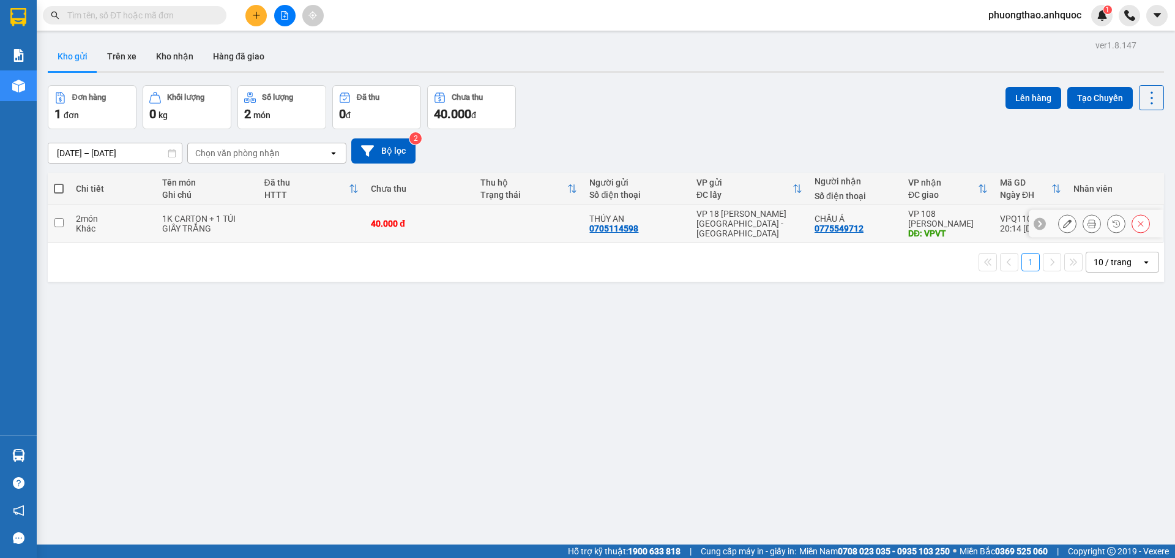
click at [281, 209] on td at bounding box center [311, 223] width 107 height 37
checkbox input "true"
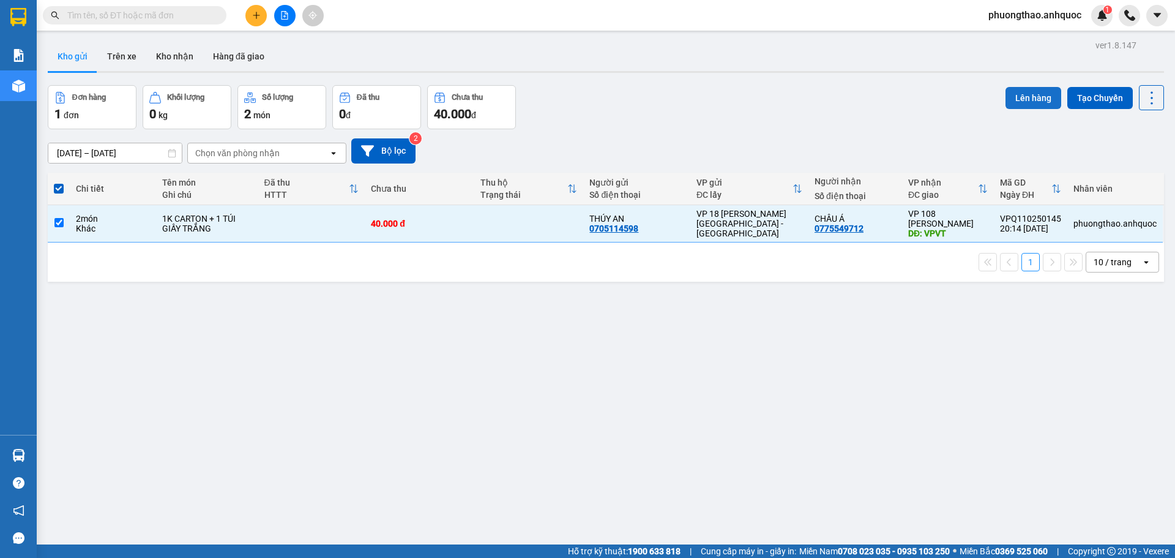
click at [1024, 98] on button "Lên hàng" at bounding box center [1034, 98] width 56 height 22
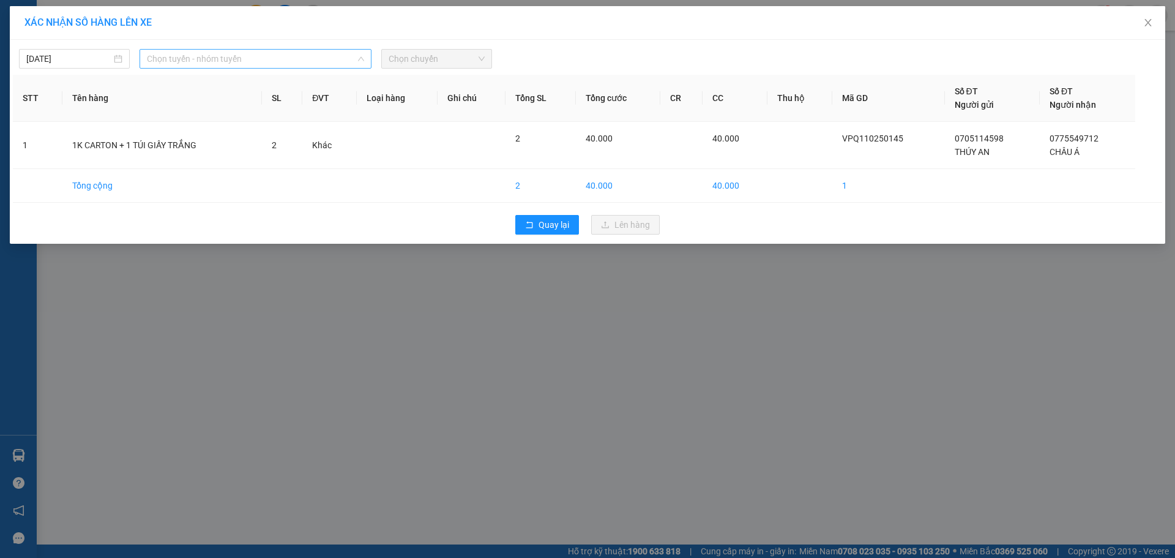
click at [264, 63] on span "Chọn tuyến - nhóm tuyến" at bounding box center [255, 59] width 217 height 18
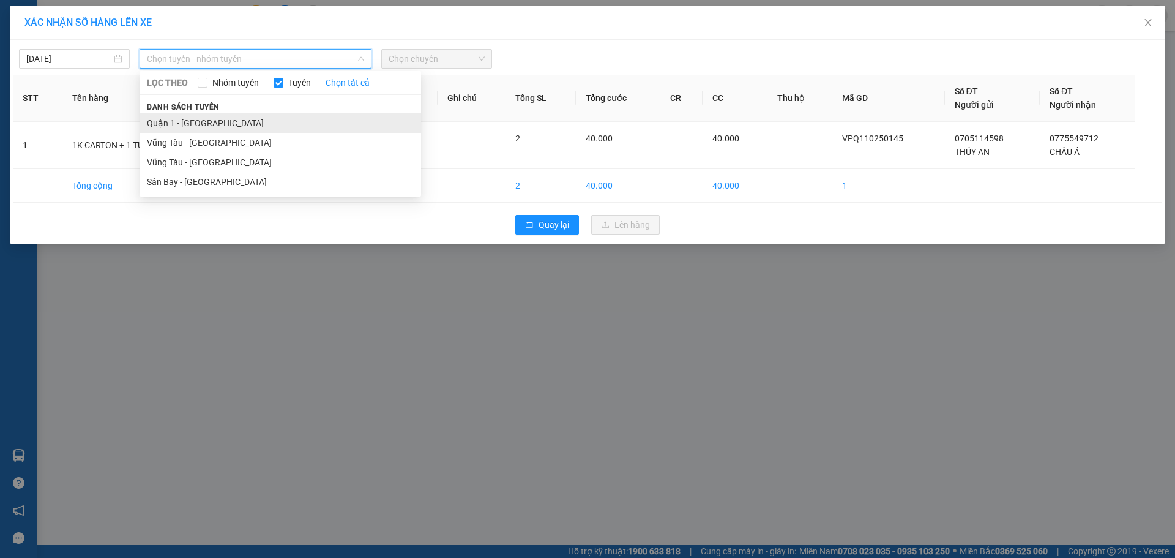
click at [236, 121] on li "Quận 1 - [GEOGRAPHIC_DATA]" at bounding box center [281, 123] width 282 height 20
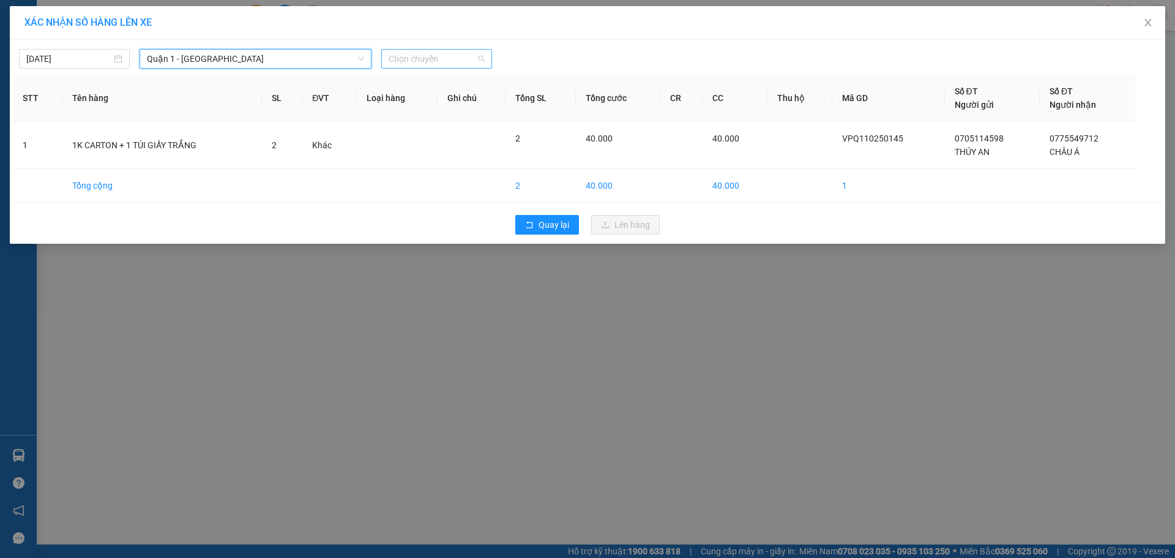
click at [408, 62] on span "Chọn chuyến" at bounding box center [437, 59] width 96 height 18
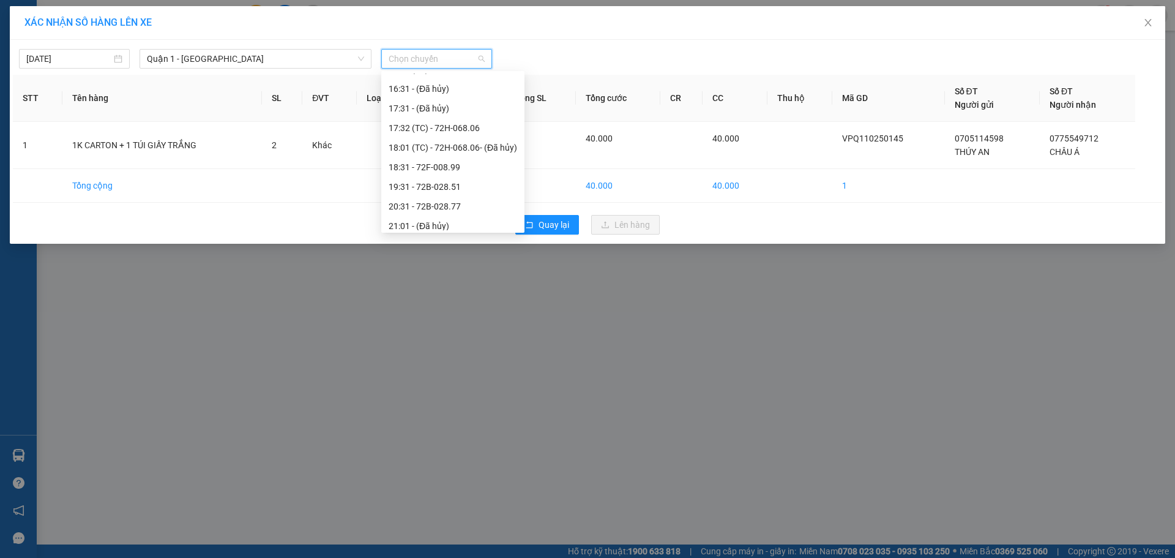
scroll to position [372, 0]
click at [427, 207] on div "20:31 - 72B-028.77" at bounding box center [452, 201] width 143 height 20
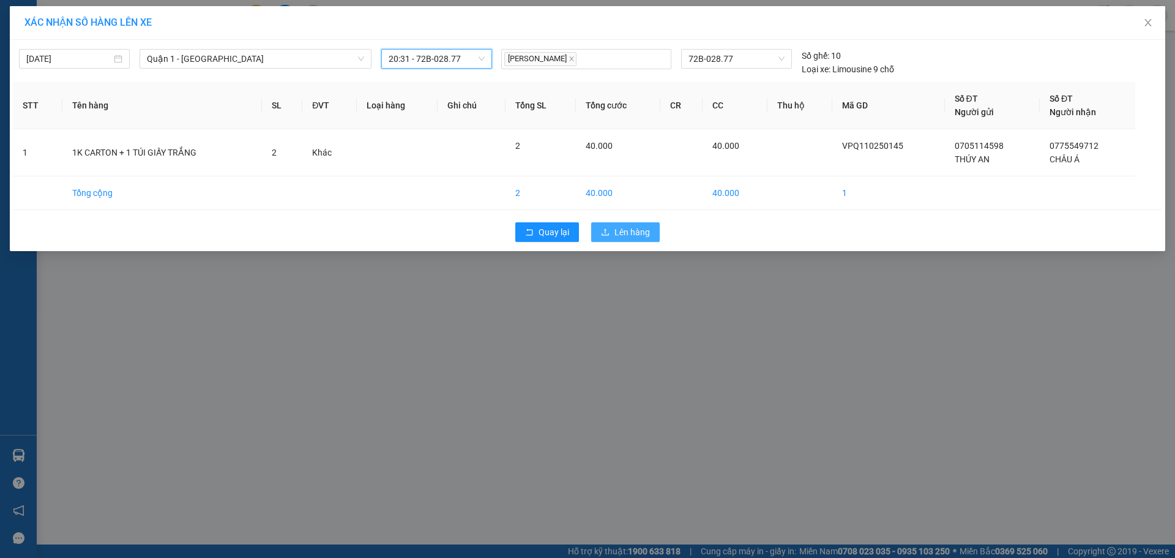
click at [632, 235] on span "Lên hàng" at bounding box center [633, 231] width 36 height 13
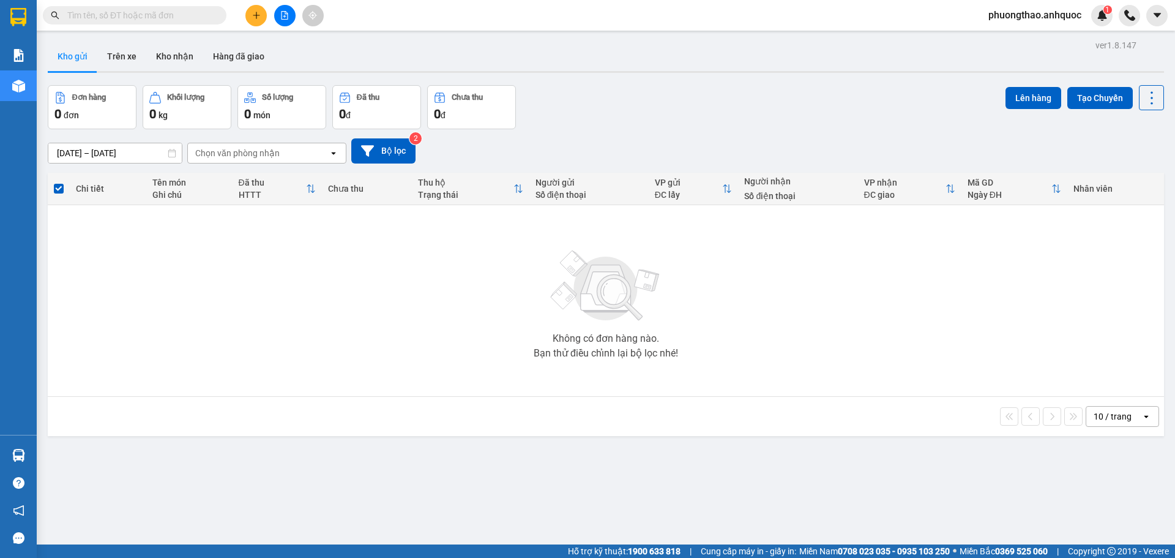
click at [288, 13] on icon "file-add" at bounding box center [284, 15] width 9 height 9
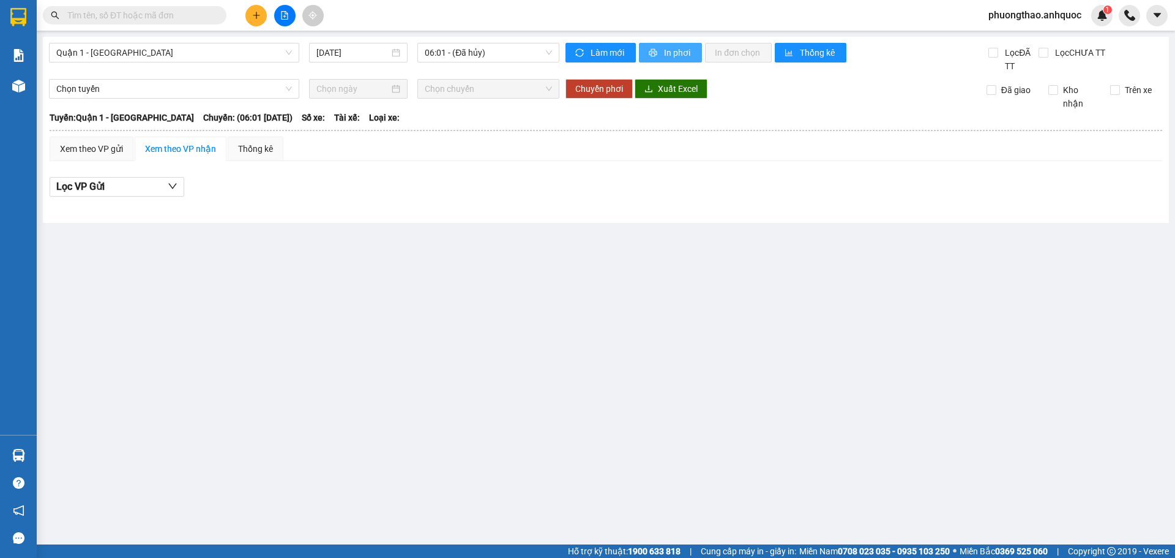
click at [677, 53] on span "In phơi" at bounding box center [678, 52] width 28 height 13
click at [493, 45] on span "06:01 - (Đã hủy)" at bounding box center [488, 52] width 127 height 18
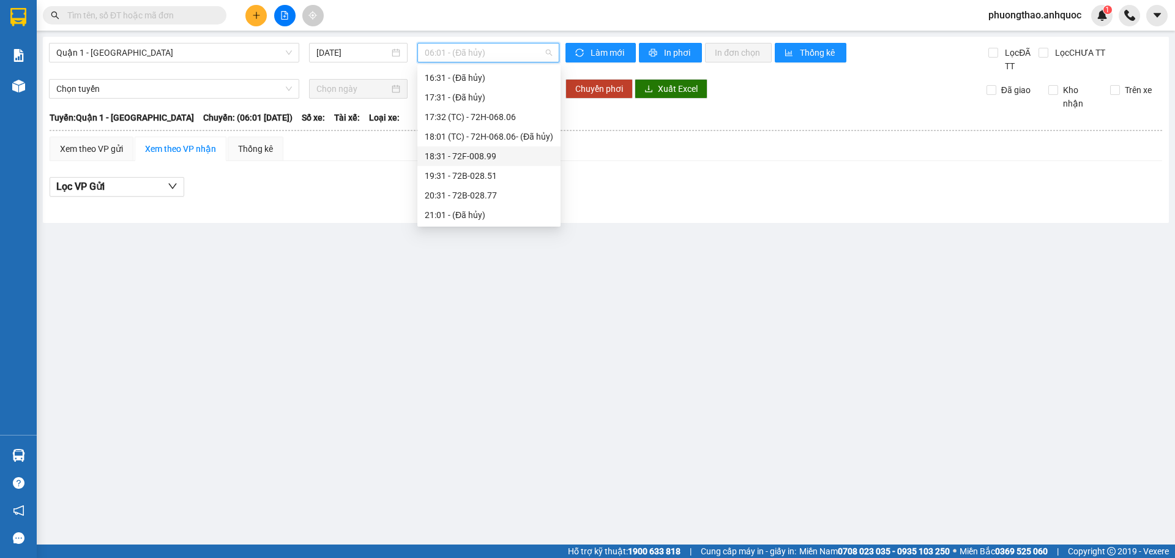
scroll to position [372, 0]
click at [481, 198] on div "20:31 - 72B-028.77" at bounding box center [489, 194] width 129 height 13
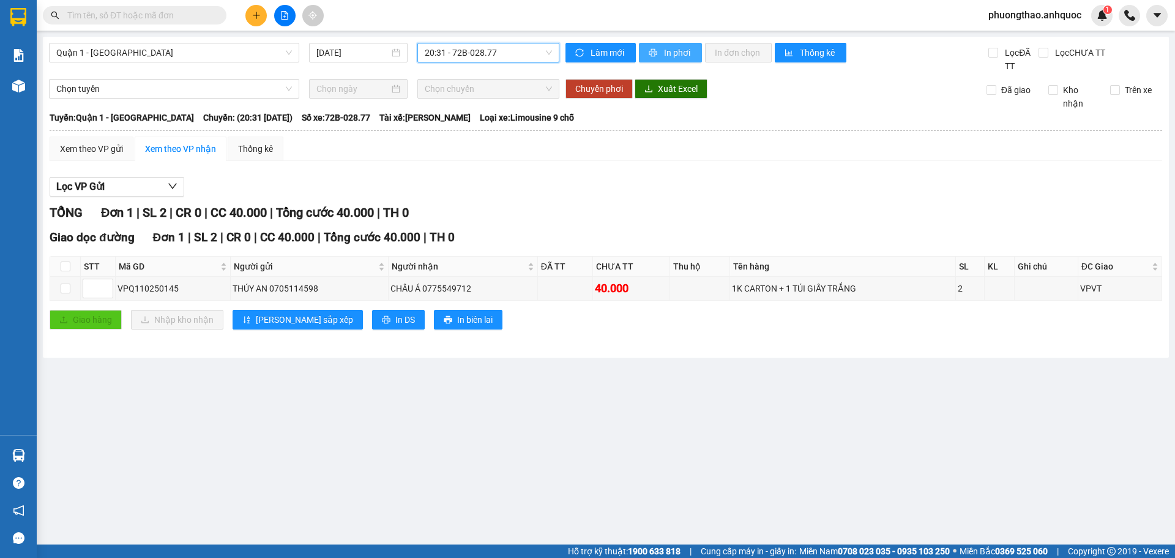
click at [657, 56] on span "printer" at bounding box center [654, 53] width 10 height 10
